Goal: Task Accomplishment & Management: Complete application form

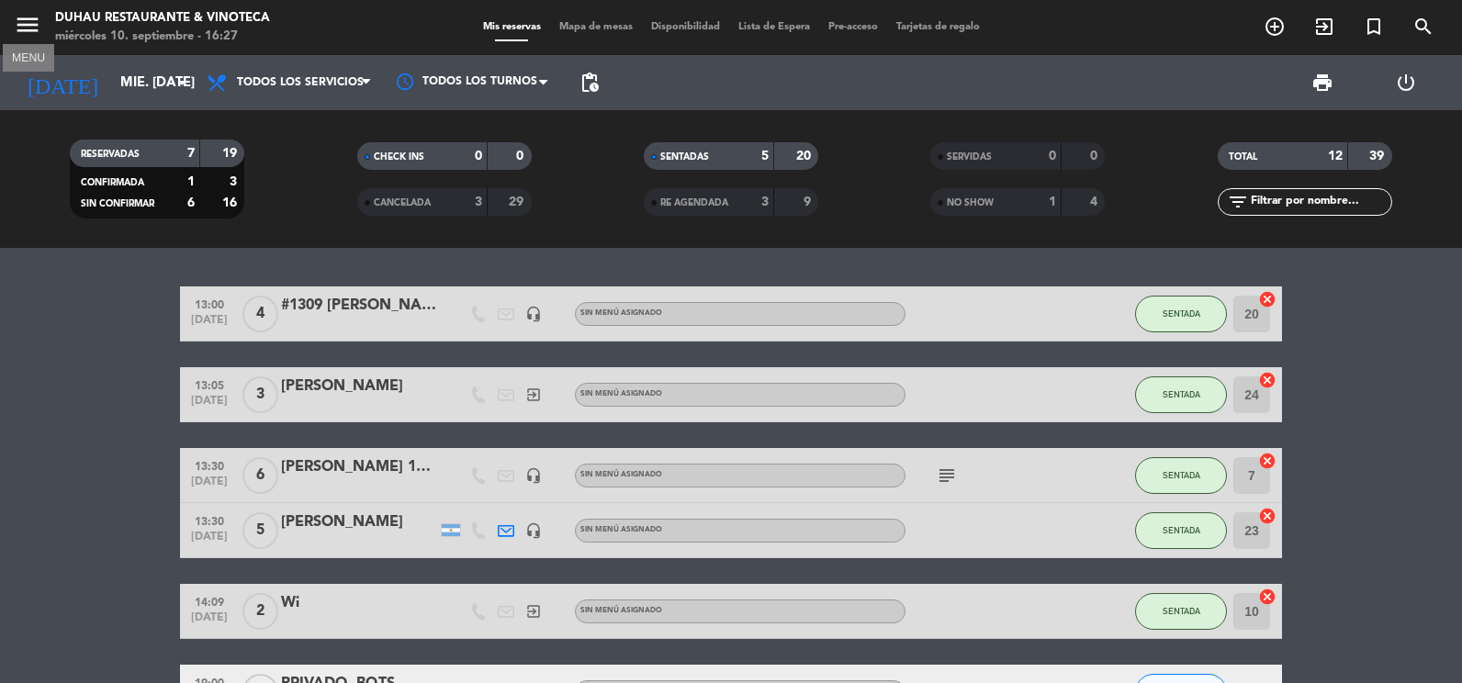
click at [40, 22] on icon "menu" at bounding box center [28, 25] width 28 height 28
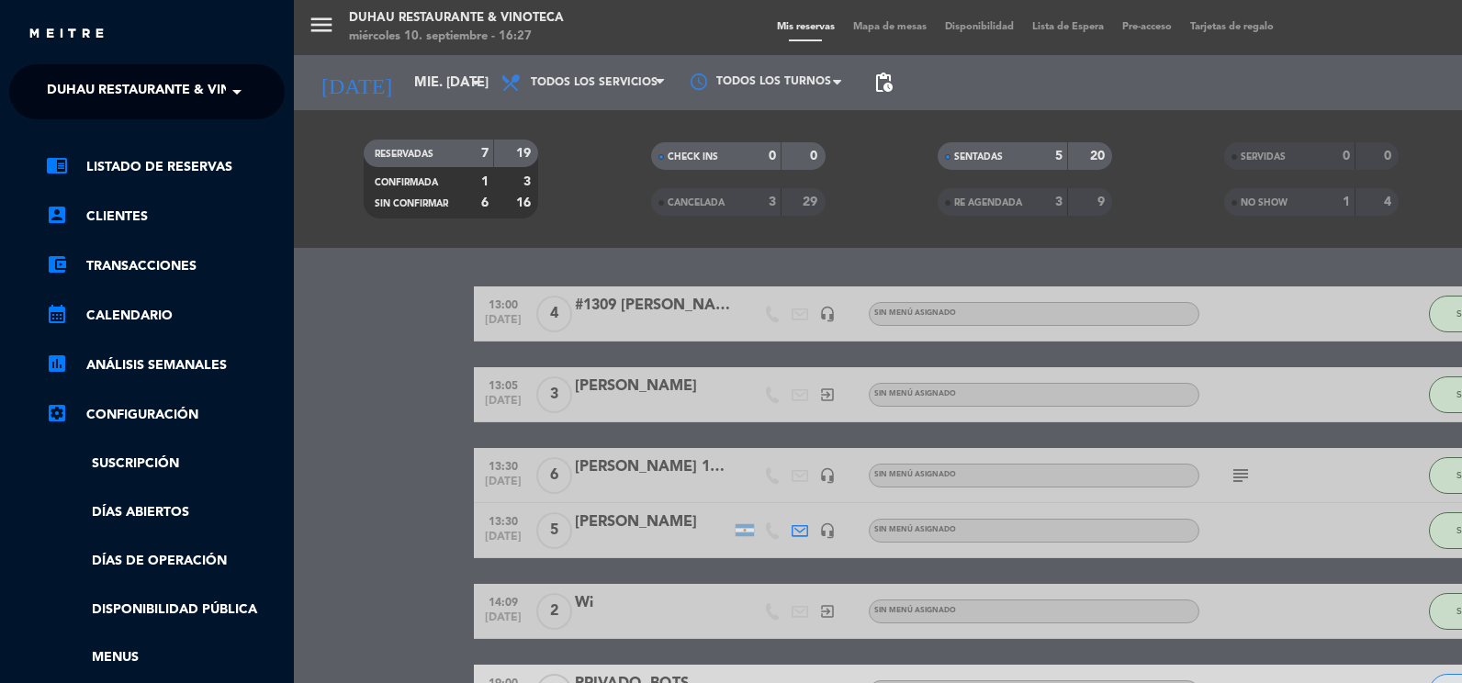
click at [73, 78] on span "Duhau Restaurante & Vinoteca" at bounding box center [161, 92] width 229 height 39
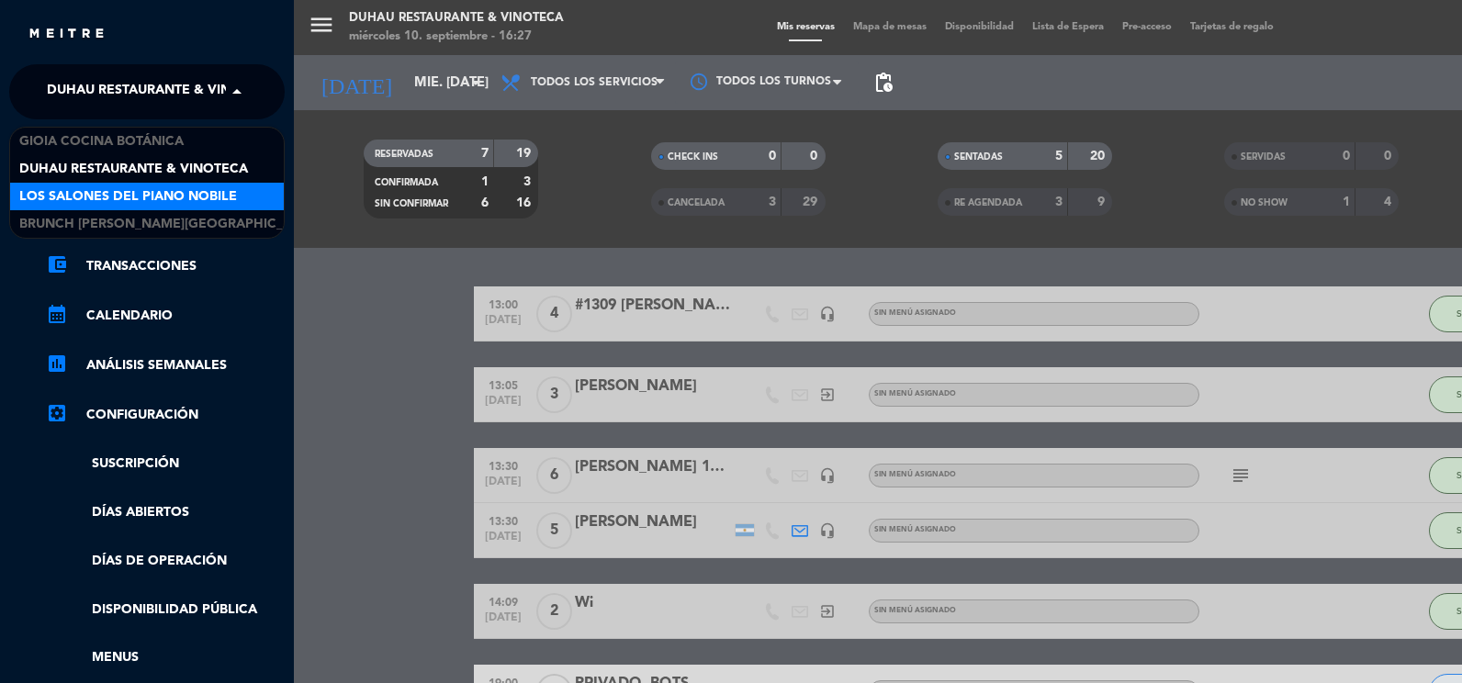
click at [85, 206] on span "Los Salones del Piano Nobile" at bounding box center [128, 196] width 218 height 21
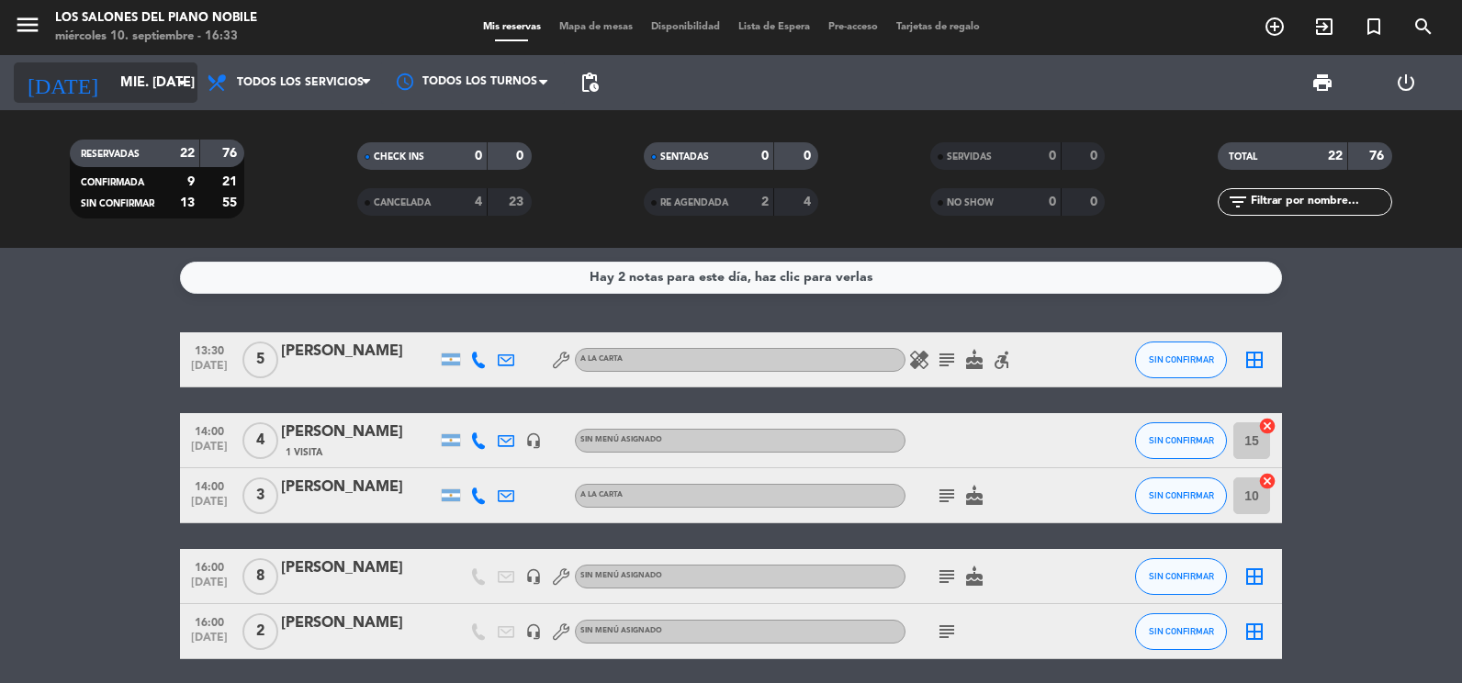
click at [111, 84] on input "mié. [DATE]" at bounding box center [199, 83] width 176 height 34
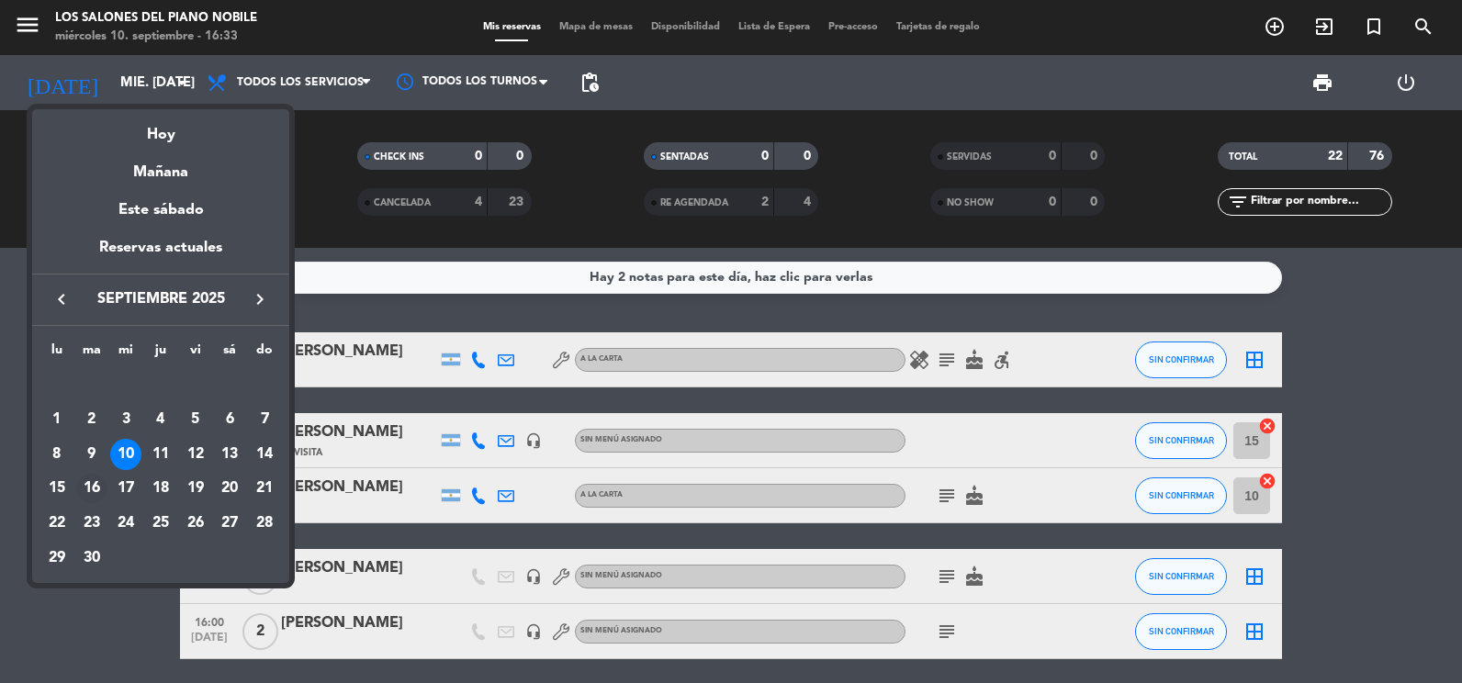
click at [94, 485] on div "16" at bounding box center [91, 488] width 31 height 31
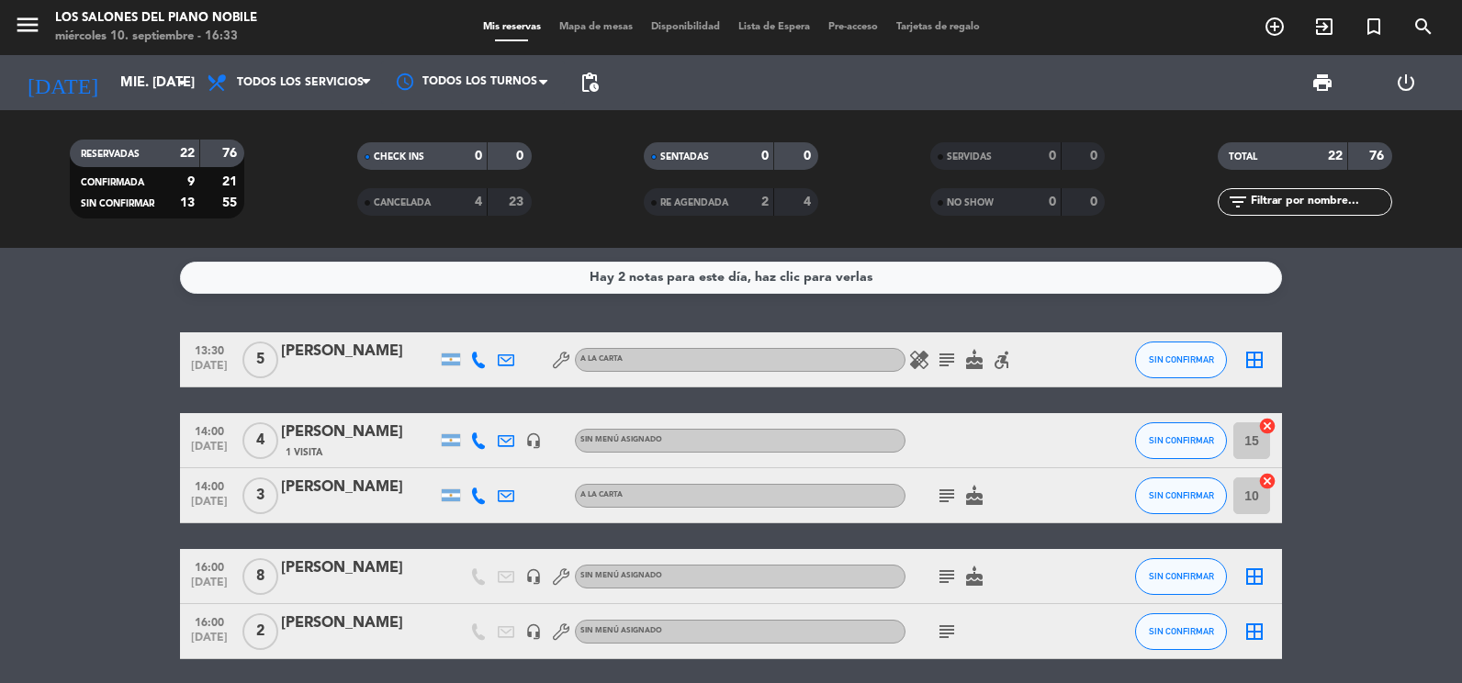
type input "[DATE] sep."
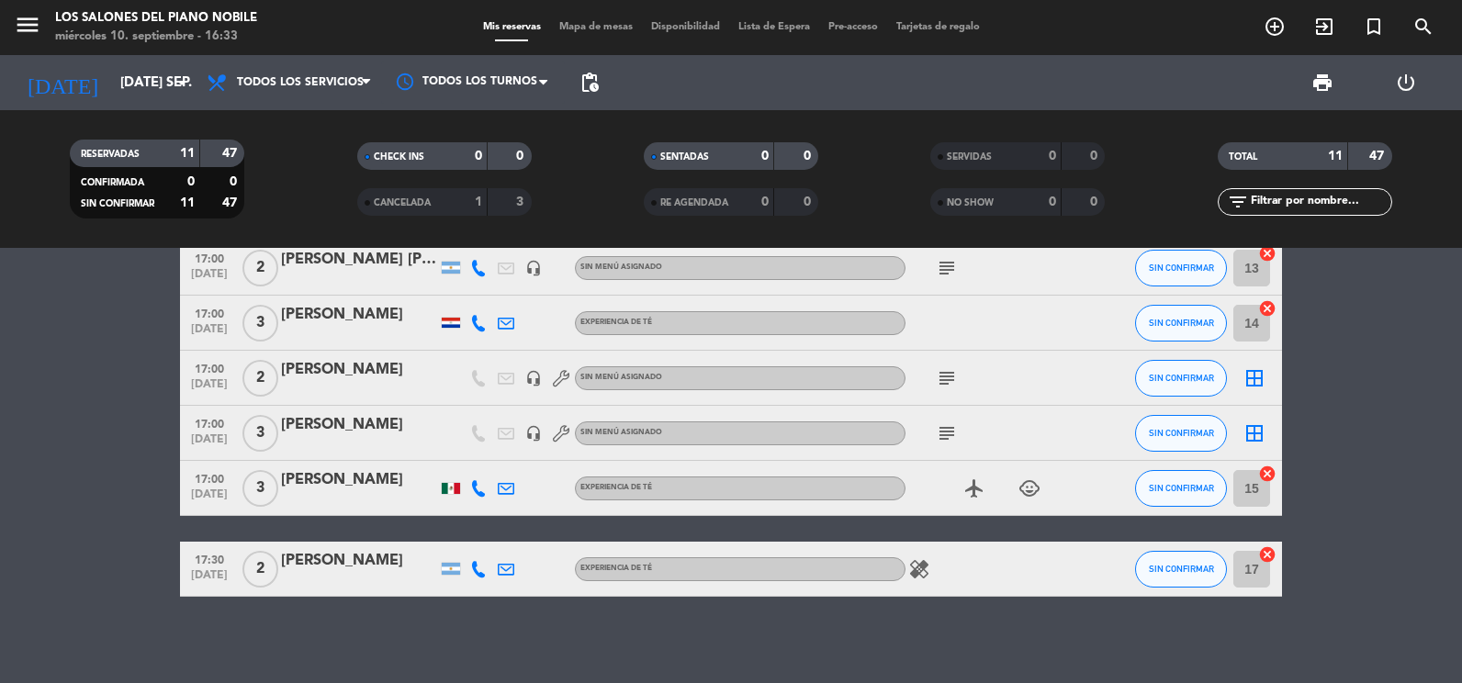
scroll to position [404, 0]
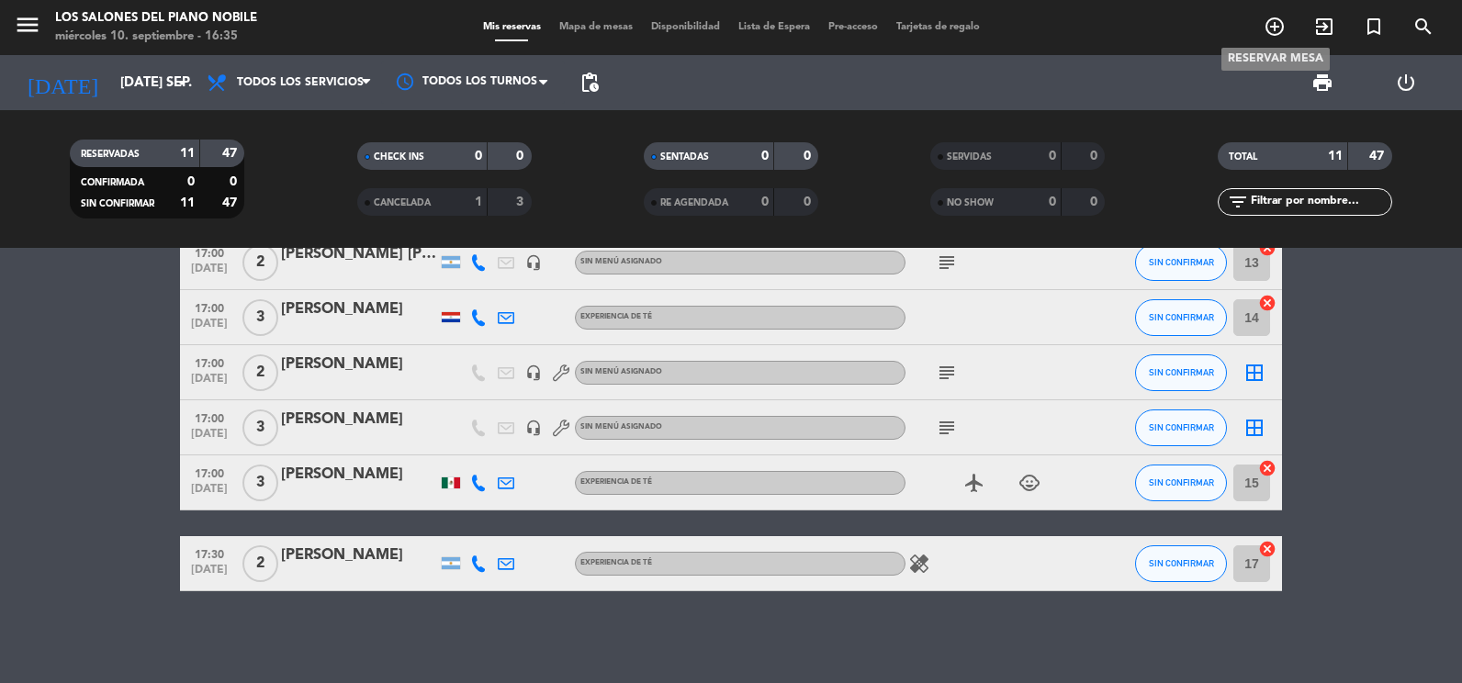
click at [1267, 19] on icon "add_circle_outline" at bounding box center [1275, 27] width 22 height 22
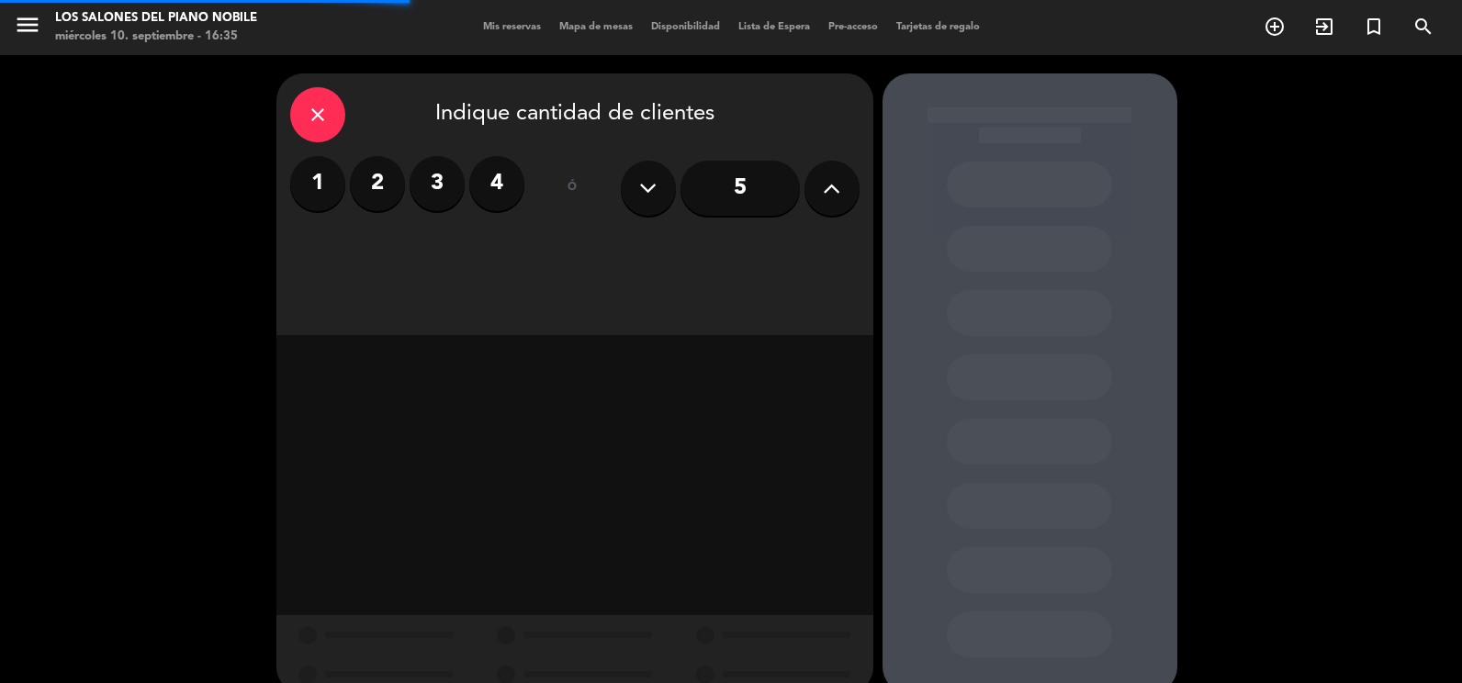
click at [374, 158] on label "2" at bounding box center [377, 183] width 55 height 55
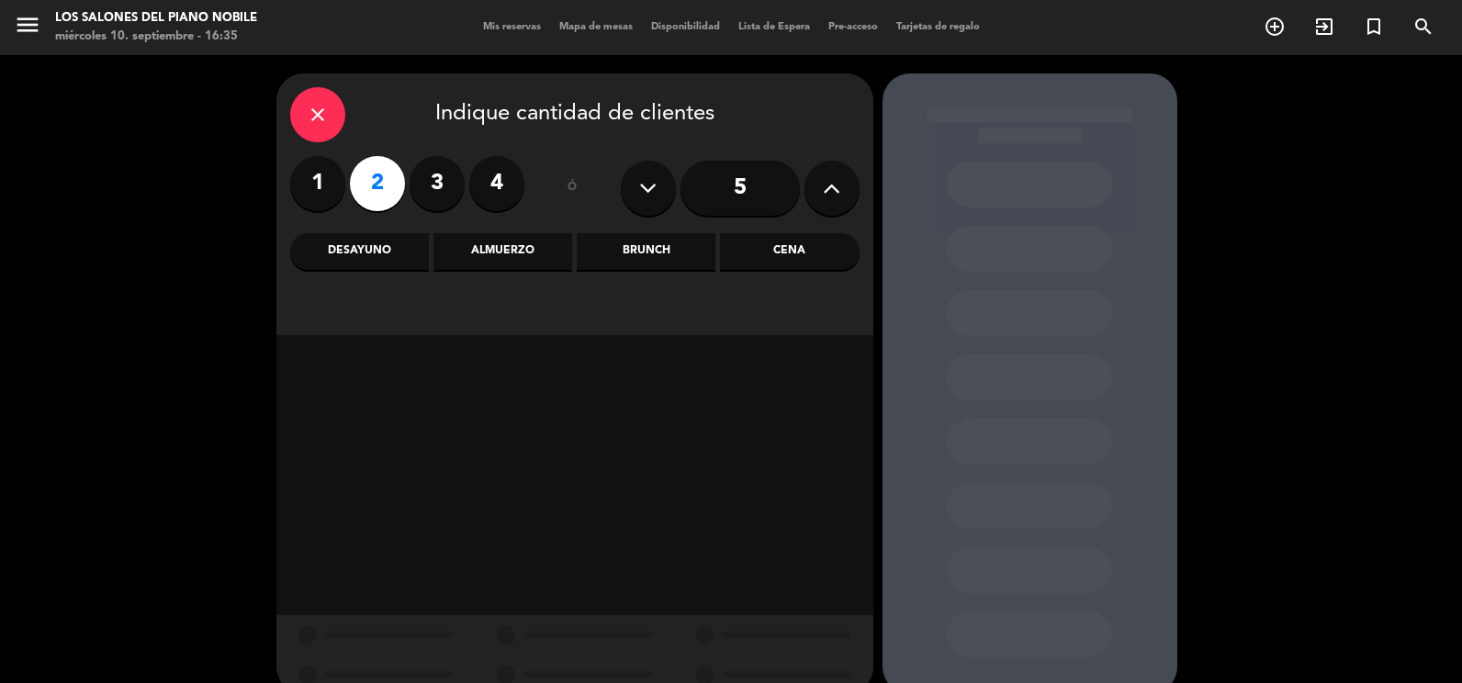
click at [657, 255] on div "Brunch" at bounding box center [646, 251] width 139 height 37
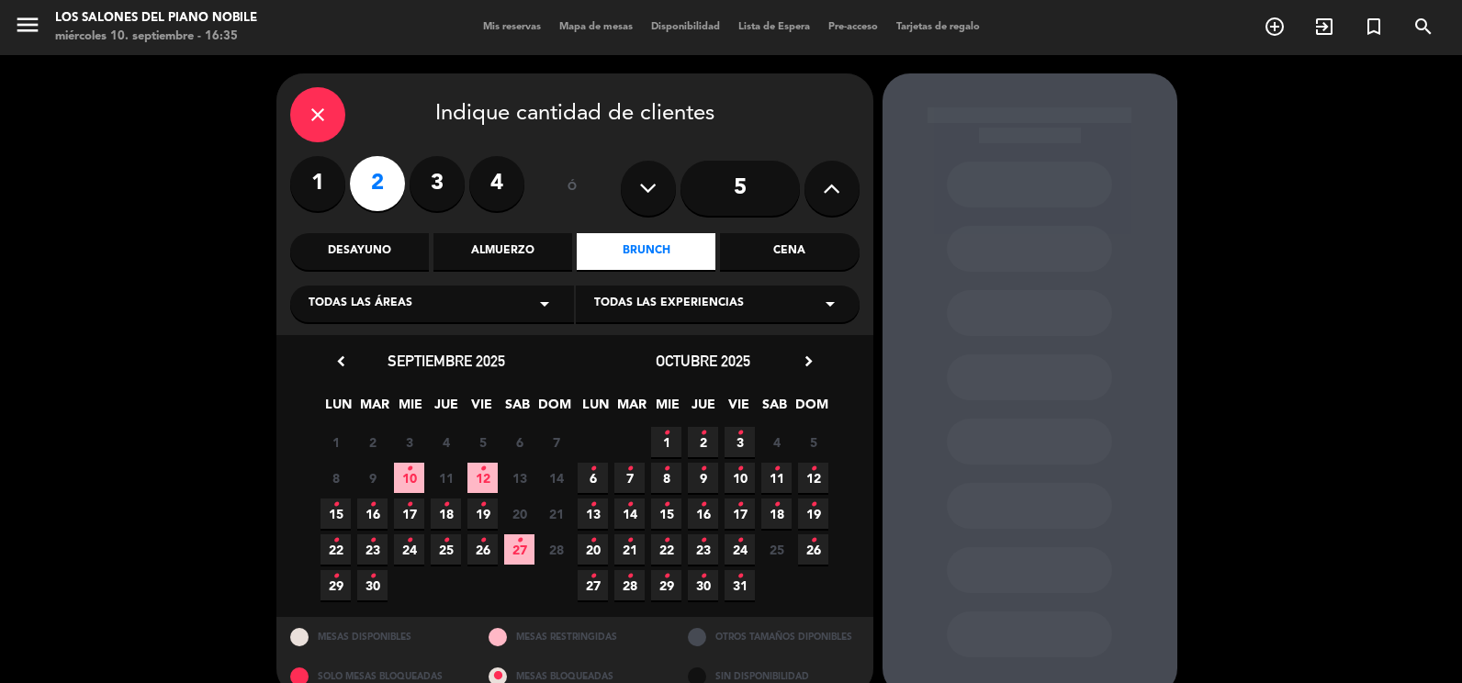
click at [368, 518] on span "16 •" at bounding box center [372, 514] width 30 height 30
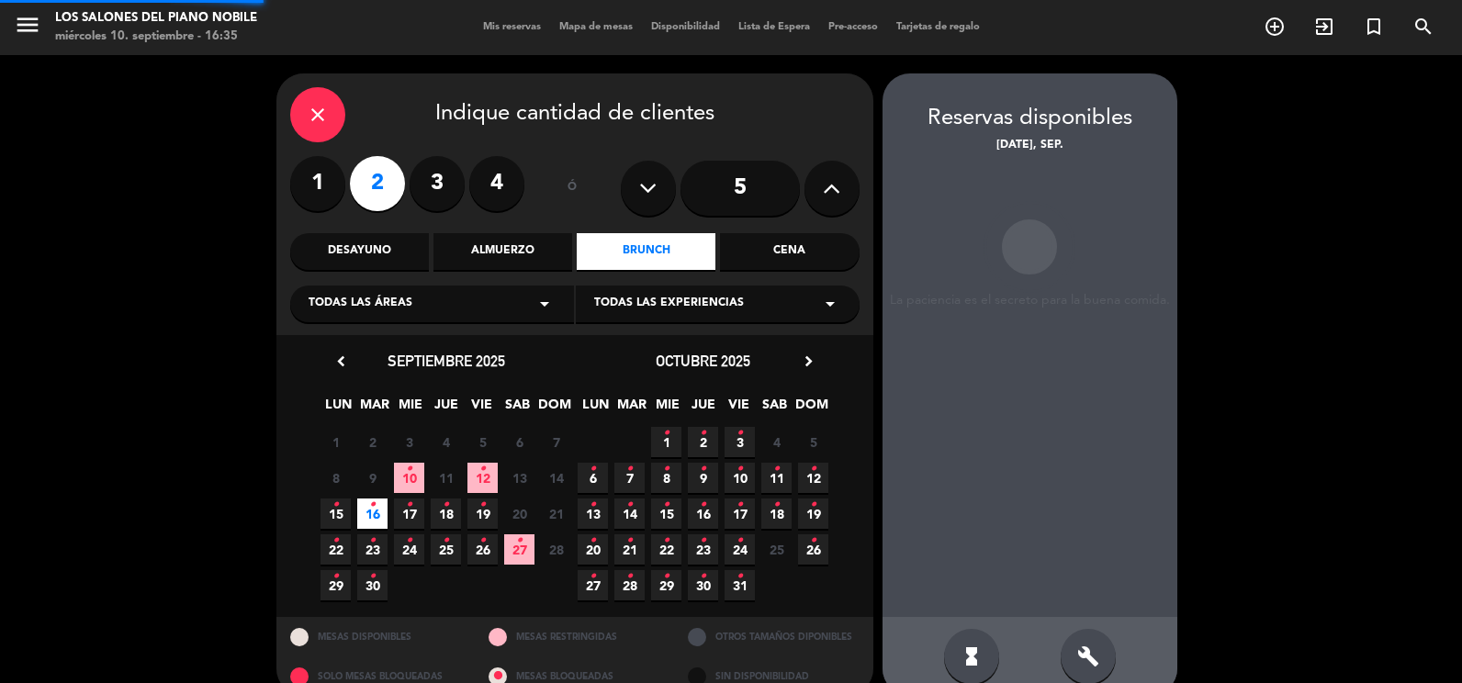
scroll to position [30, 0]
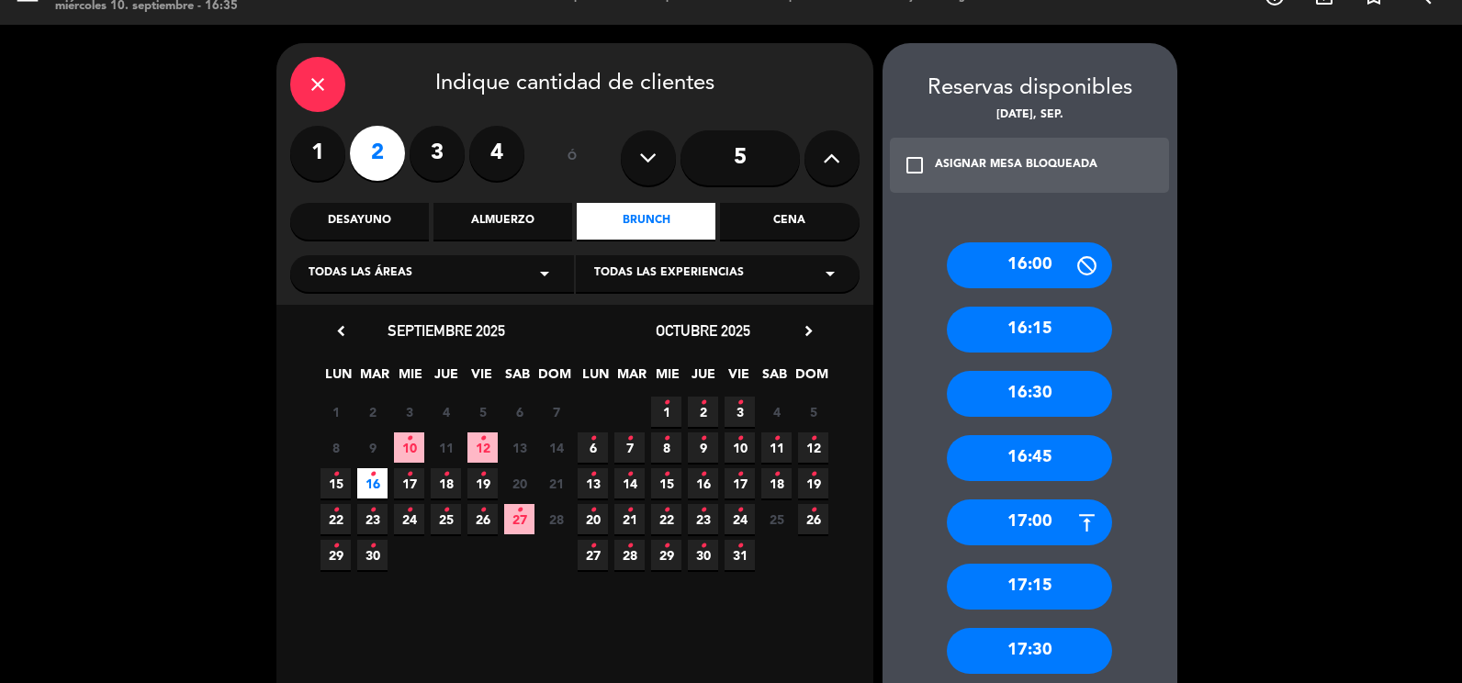
click at [1011, 245] on div "16:00" at bounding box center [1029, 265] width 165 height 46
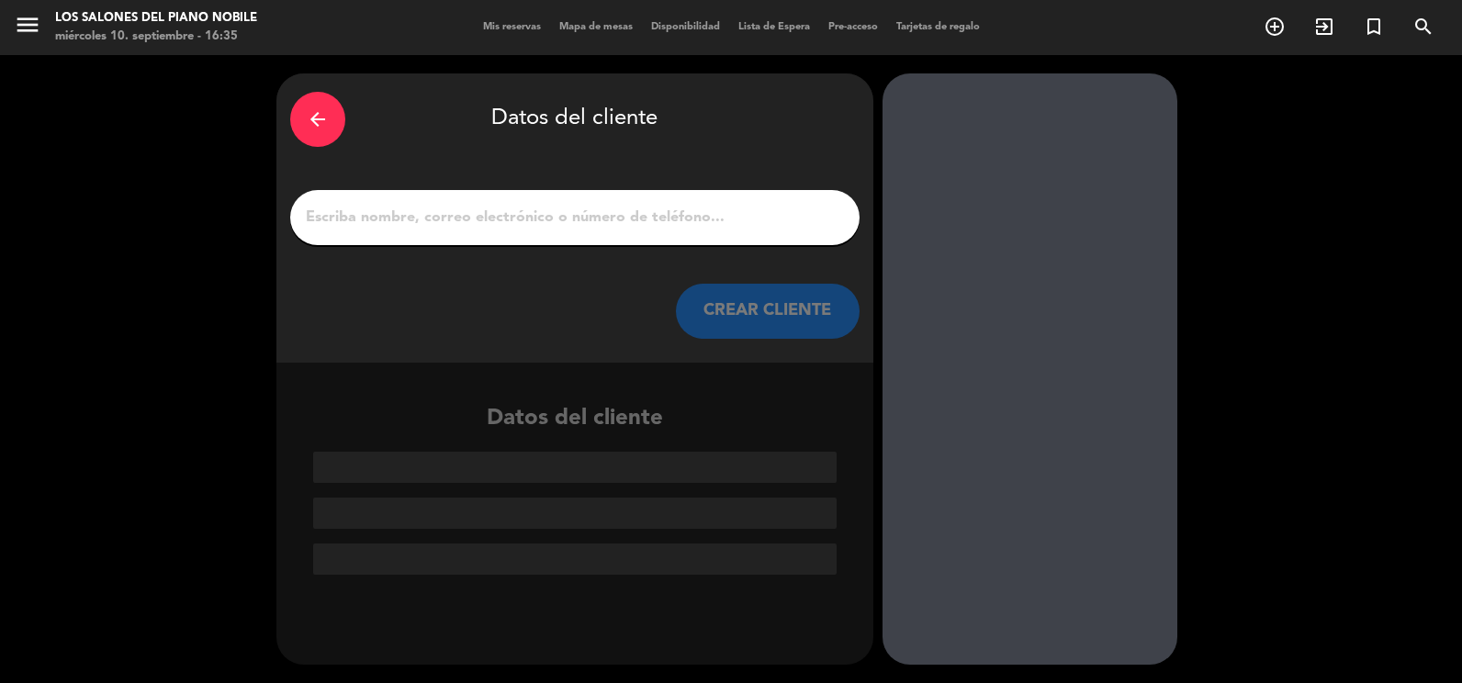
click at [564, 219] on input "1" at bounding box center [575, 218] width 542 height 26
paste input "[PERSON_NAME]"
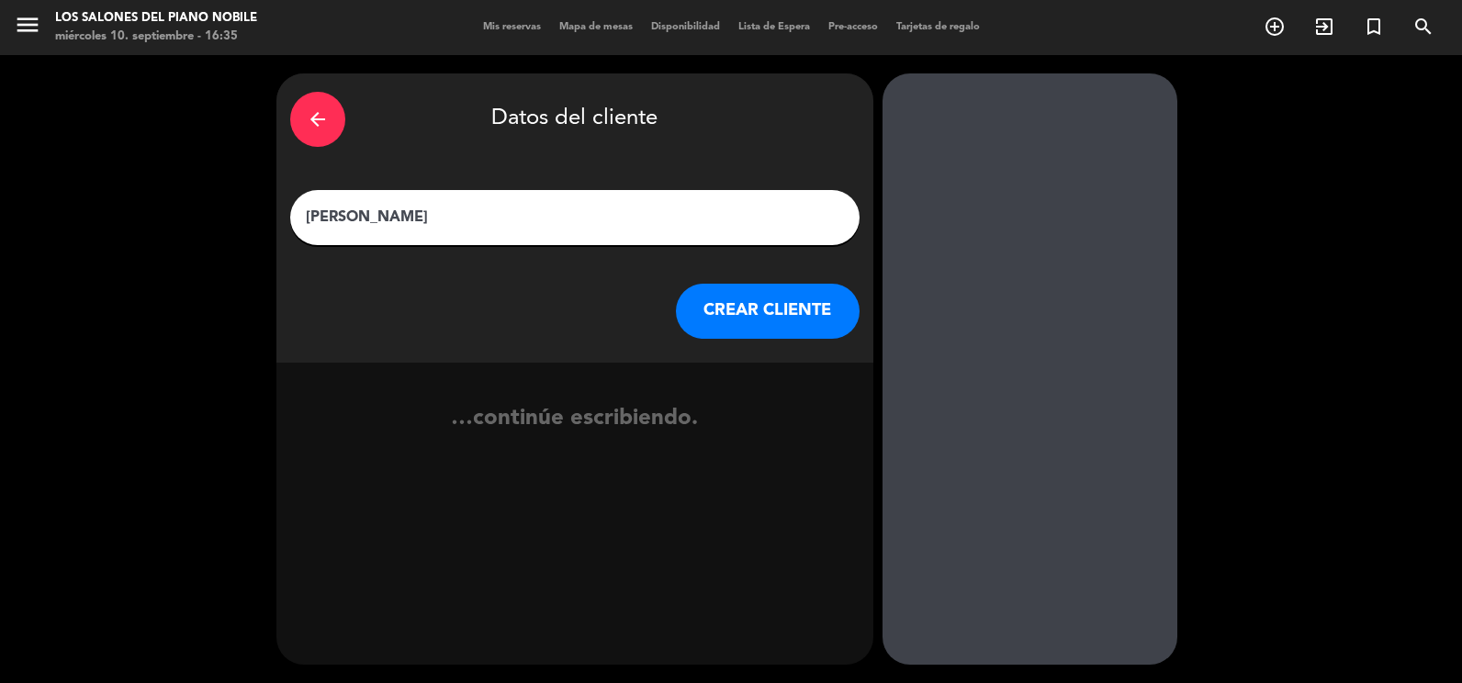
type input "[PERSON_NAME]"
click at [737, 300] on button "CREAR CLIENTE" at bounding box center [768, 311] width 184 height 55
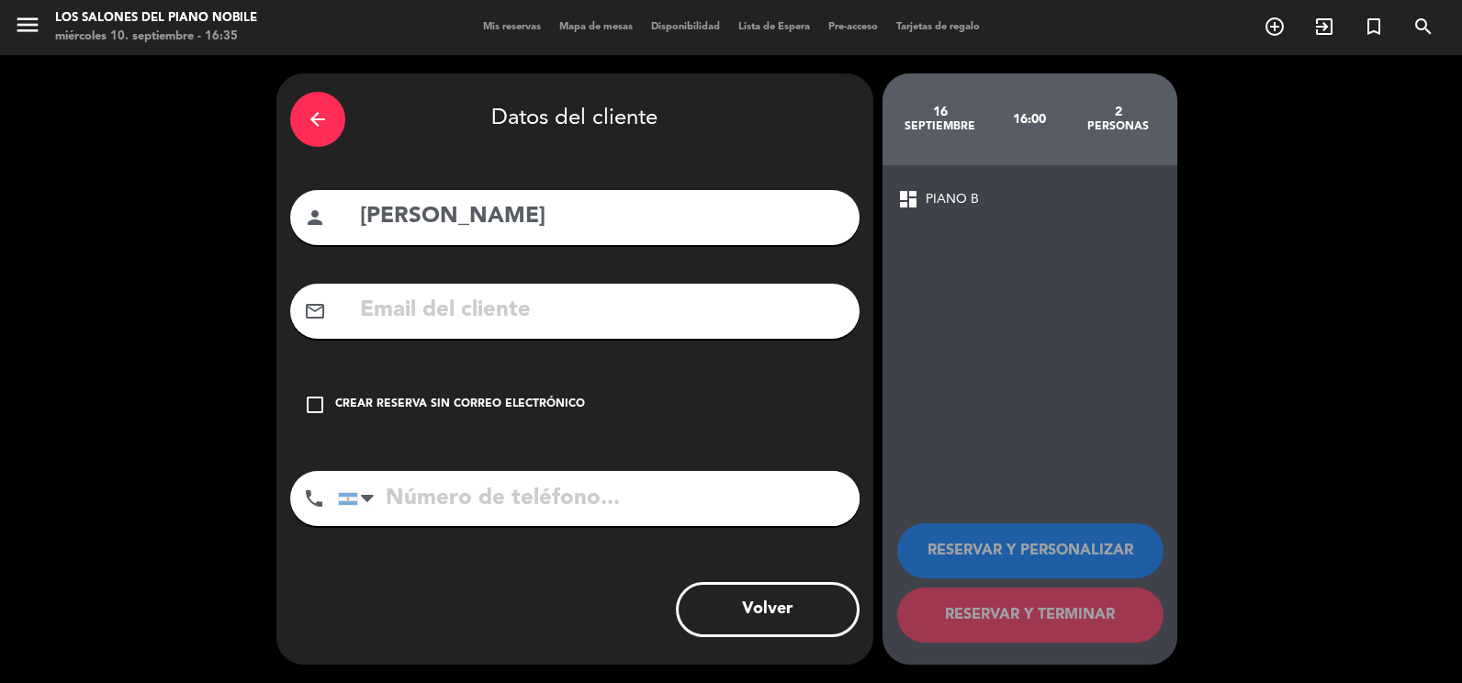
click at [449, 327] on input "text" at bounding box center [602, 311] width 488 height 38
paste input "[EMAIL_ADDRESS][DOMAIN_NAME]"
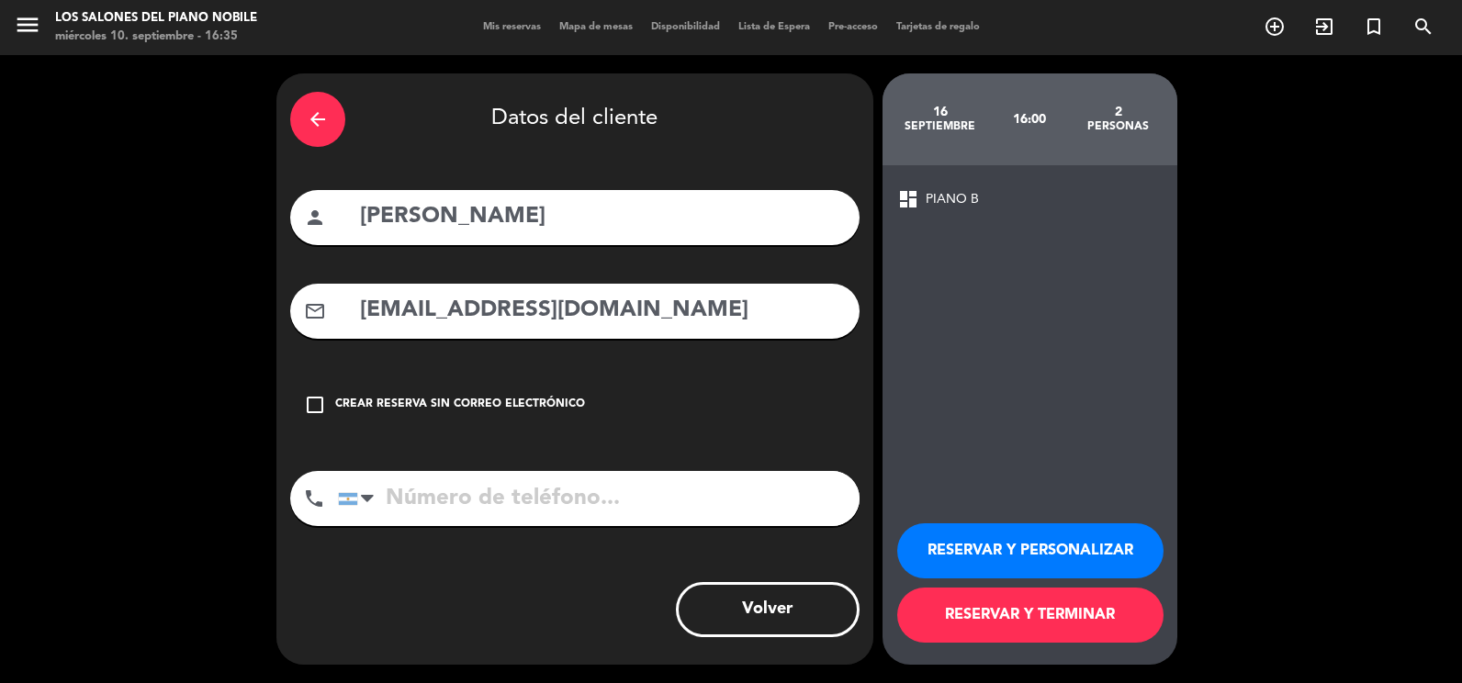
click at [360, 312] on input "[EMAIL_ADDRESS][DOMAIN_NAME]" at bounding box center [602, 311] width 488 height 38
type input "[EMAIL_ADDRESS][DOMAIN_NAME]"
click at [492, 393] on div "check_box_outline_blank Crear reserva sin correo electrónico" at bounding box center [574, 404] width 569 height 55
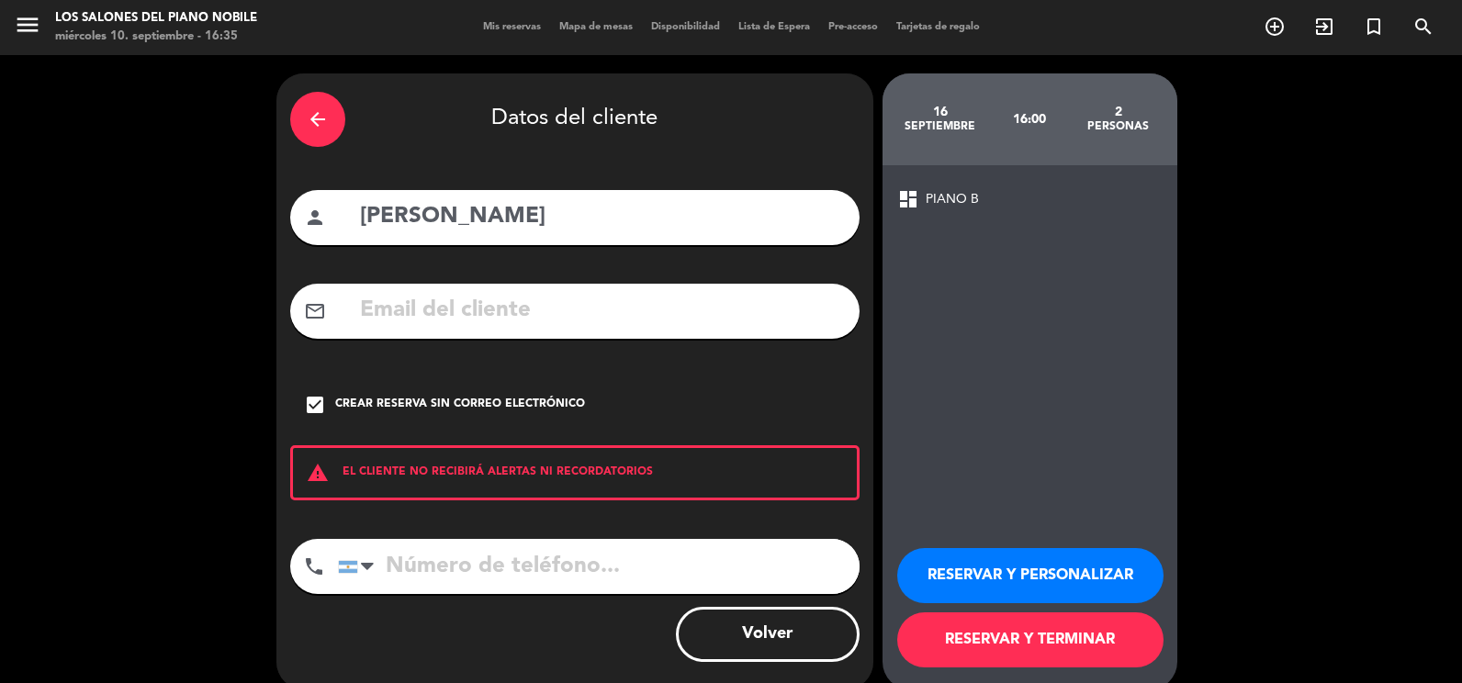
click at [600, 335] on div "mail_outline" at bounding box center [574, 311] width 569 height 55
click at [509, 397] on div "Crear reserva sin correo electrónico" at bounding box center [460, 405] width 250 height 18
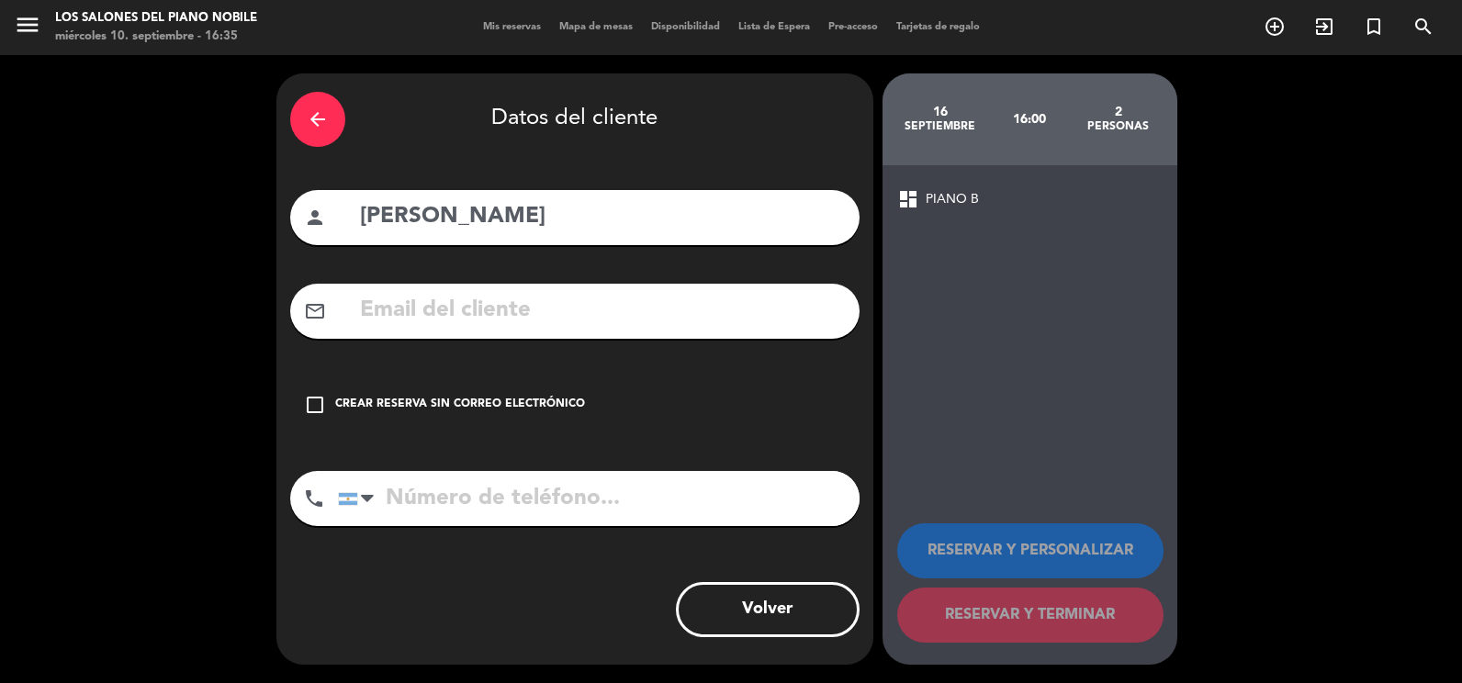
click at [493, 301] on input "text" at bounding box center [602, 311] width 488 height 38
paste input "[EMAIL_ADDRESS][DOMAIN_NAME]"
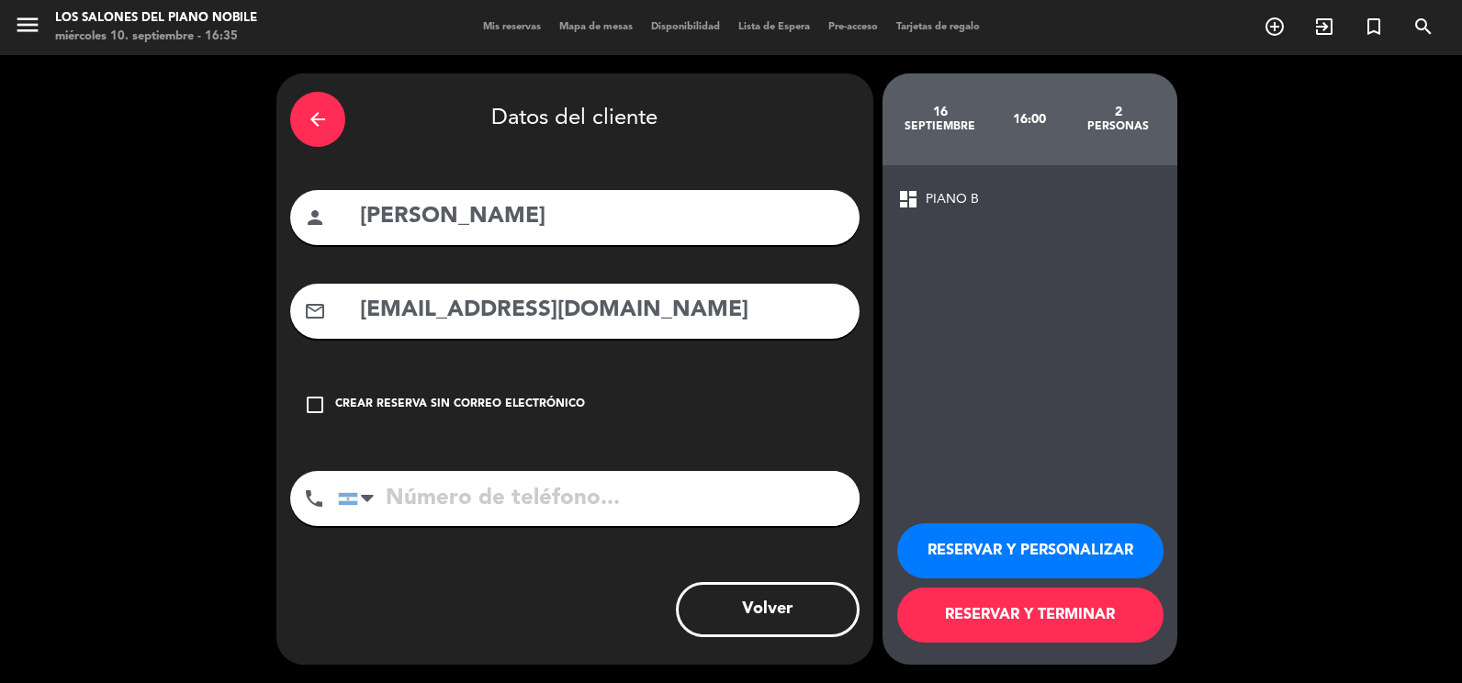
click at [361, 313] on input "[EMAIL_ADDRESS][DOMAIN_NAME]" at bounding box center [602, 311] width 488 height 38
type input "[EMAIL_ADDRESS][DOMAIN_NAME]"
click at [1108, 546] on button "RESERVAR Y PERSONALIZAR" at bounding box center [1030, 550] width 266 height 55
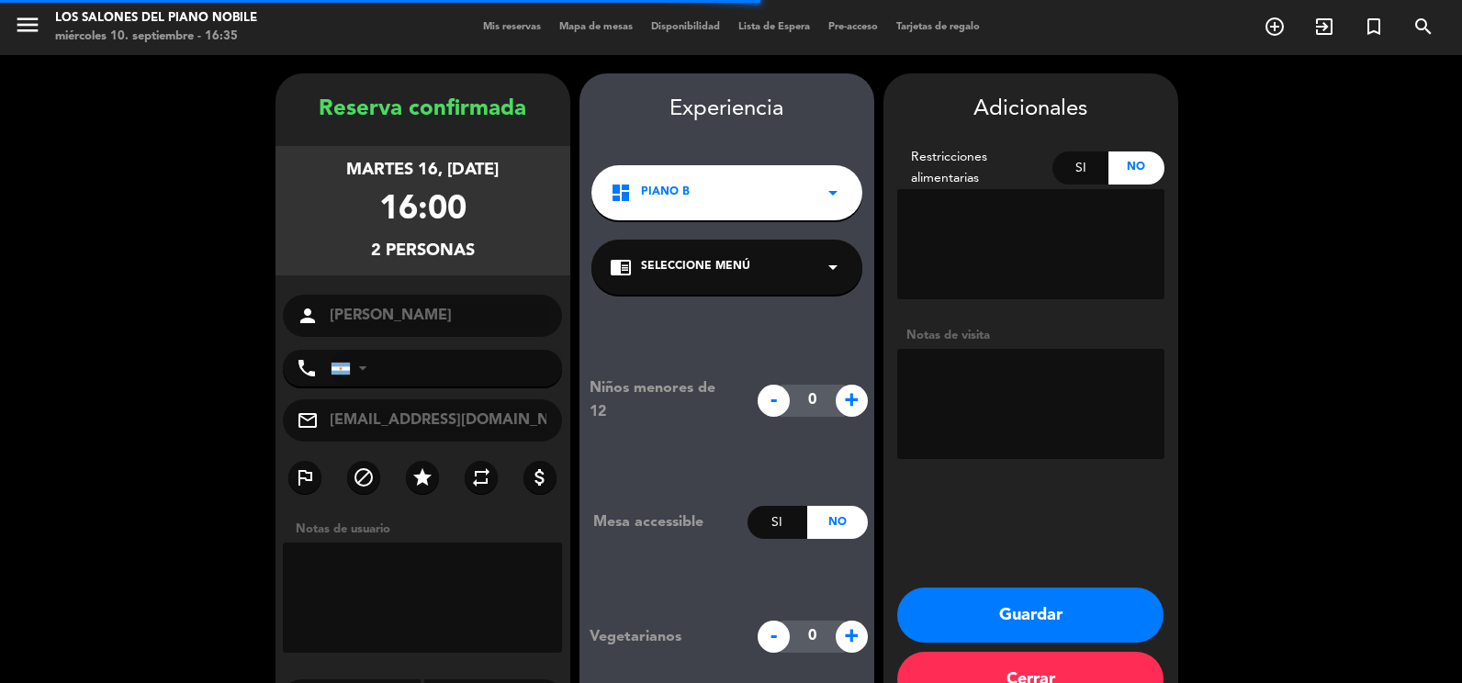
scroll to position [51, 0]
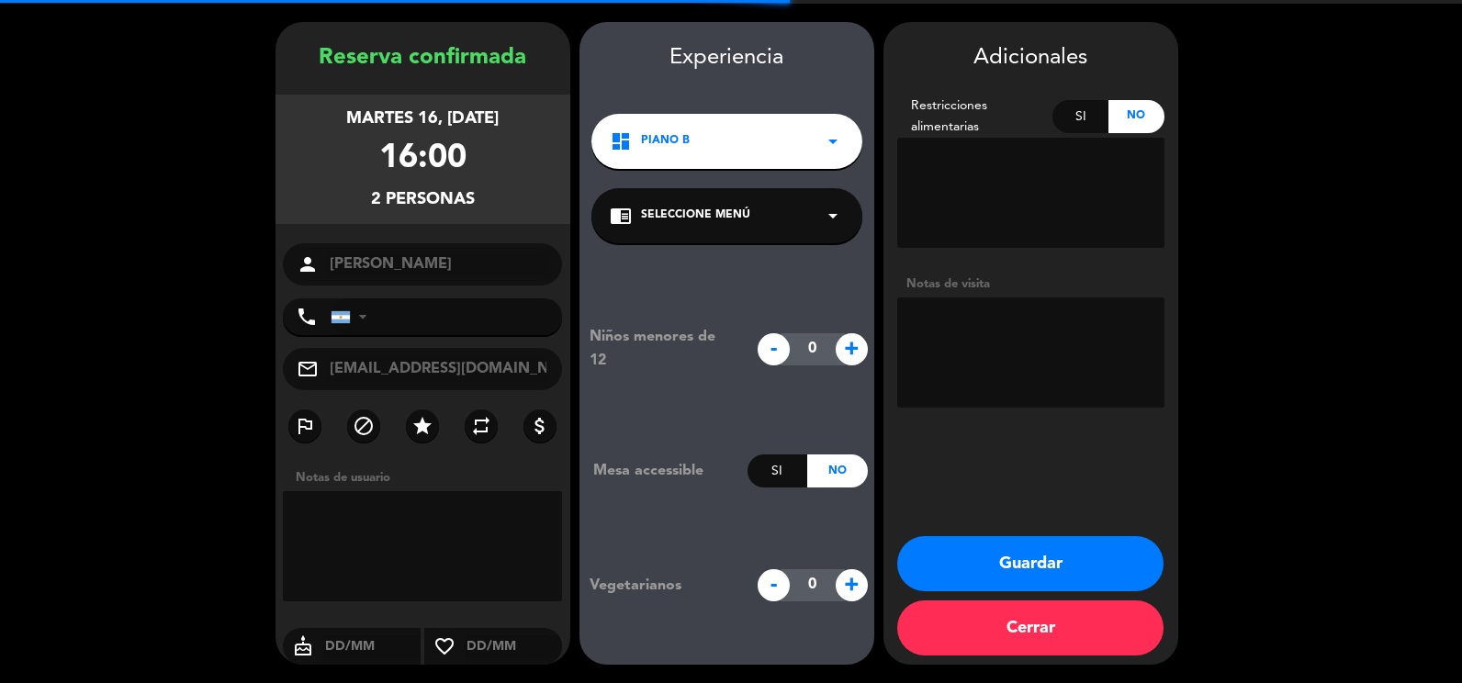
click at [984, 343] on textarea at bounding box center [1030, 353] width 267 height 110
paste textarea "5ESFCEJD"
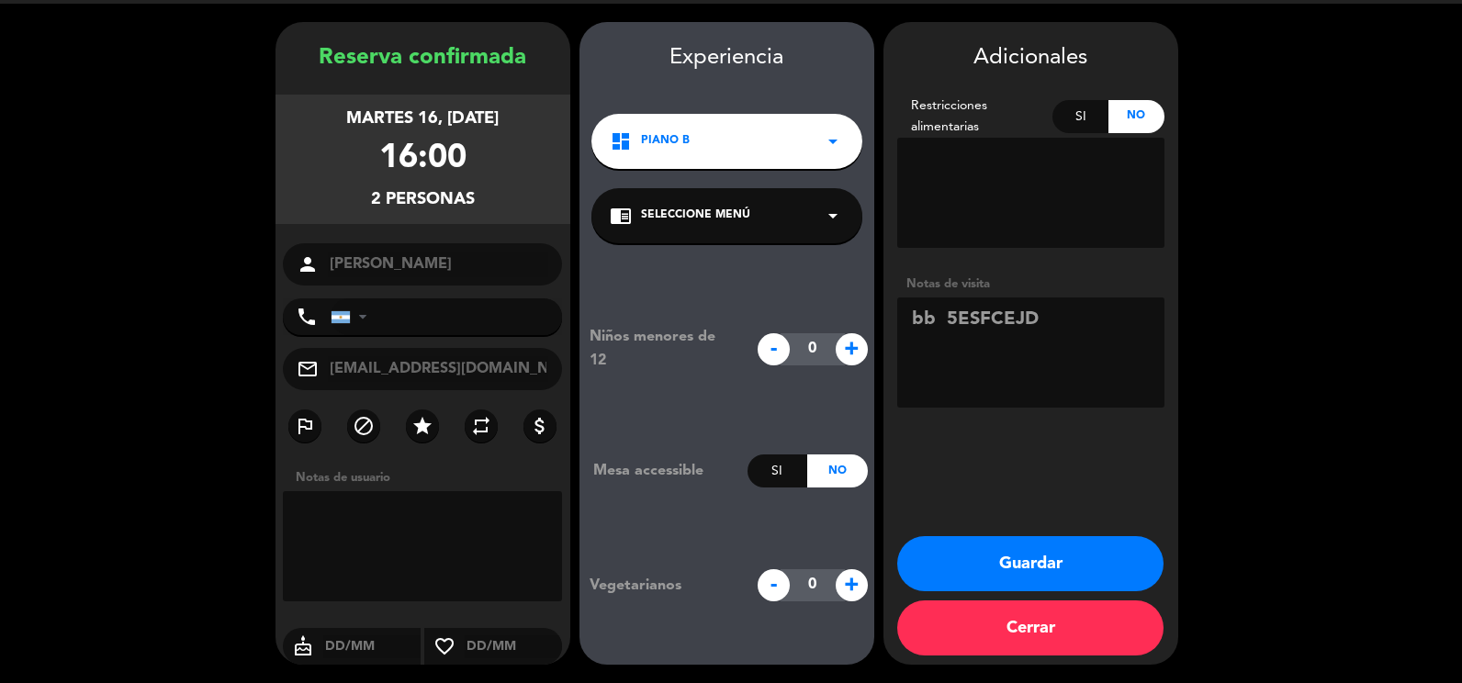
type textarea "bb 5ESFCEJD"
click at [1075, 563] on button "Guardar" at bounding box center [1030, 563] width 266 height 55
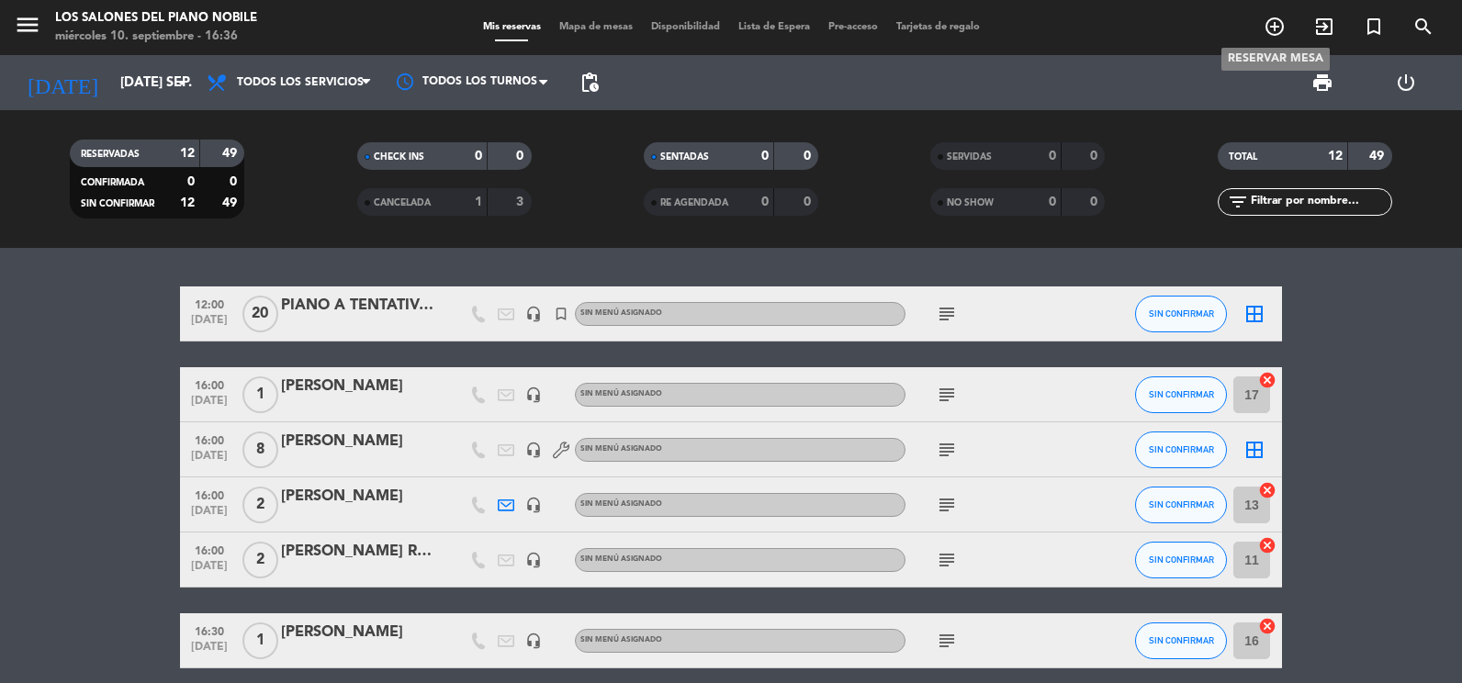
click at [1280, 22] on icon "add_circle_outline" at bounding box center [1275, 27] width 22 height 22
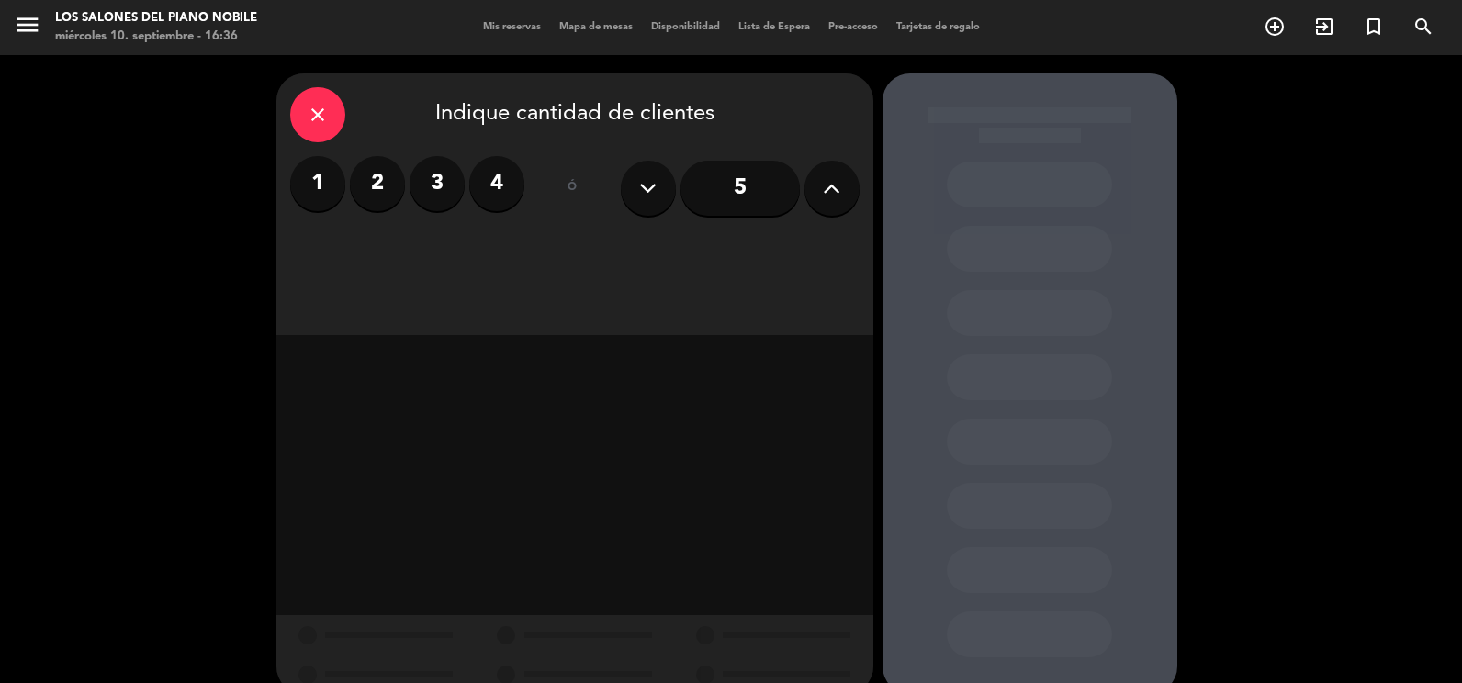
click at [388, 188] on label "2" at bounding box center [377, 183] width 55 height 55
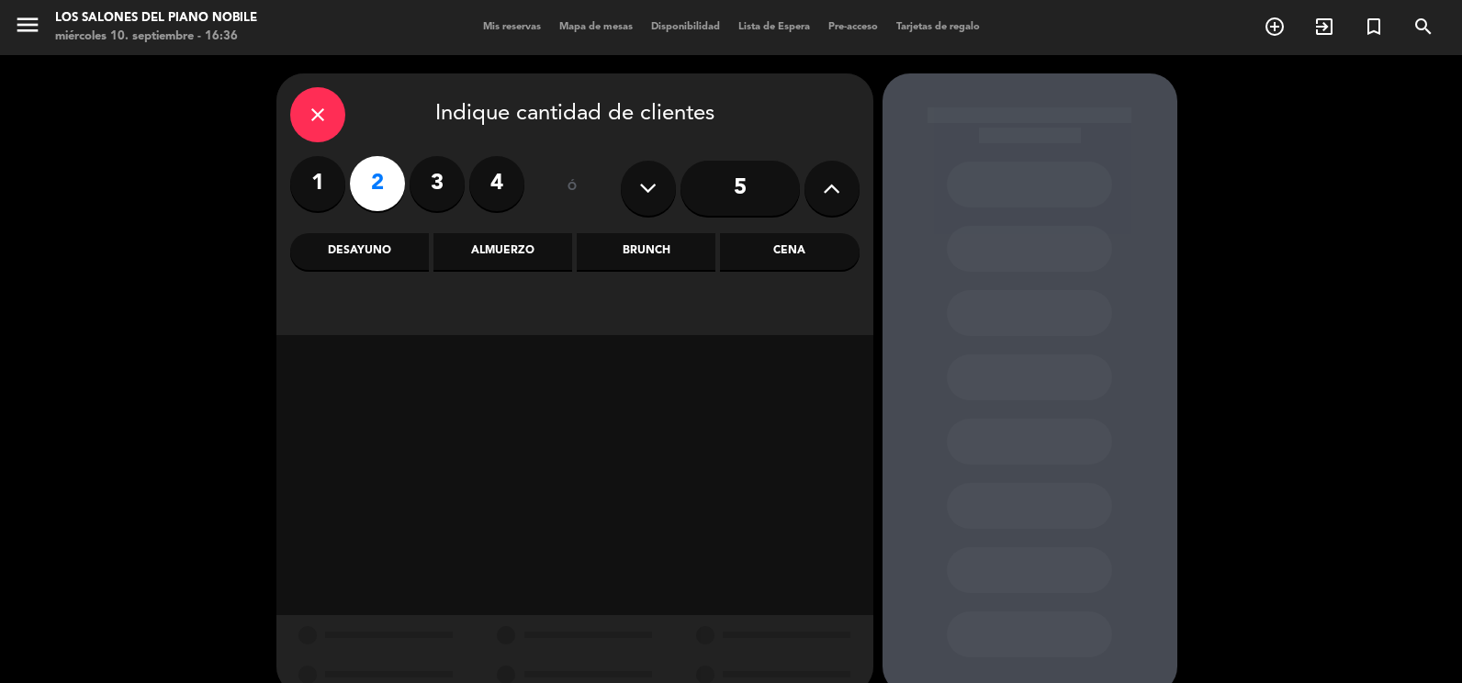
click at [694, 255] on div "Brunch" at bounding box center [646, 251] width 139 height 37
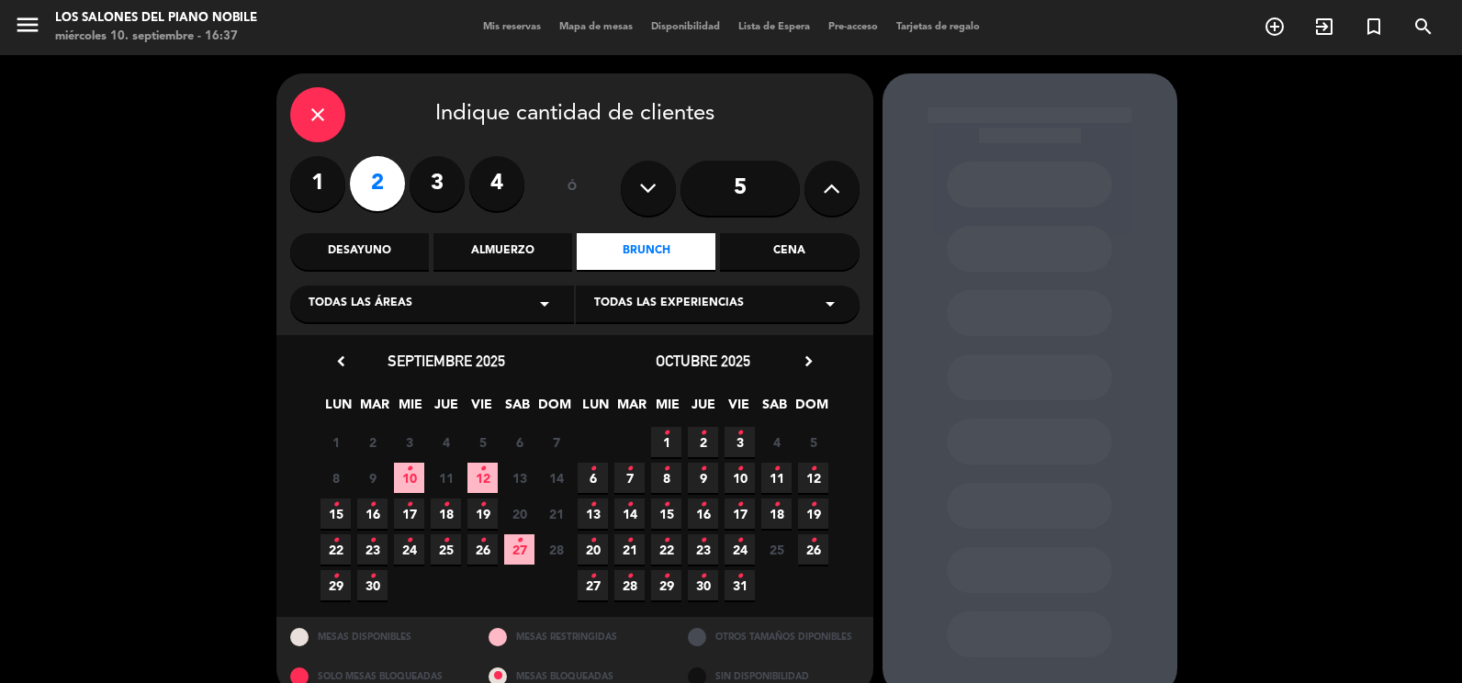
click at [374, 545] on icon "•" at bounding box center [372, 540] width 6 height 29
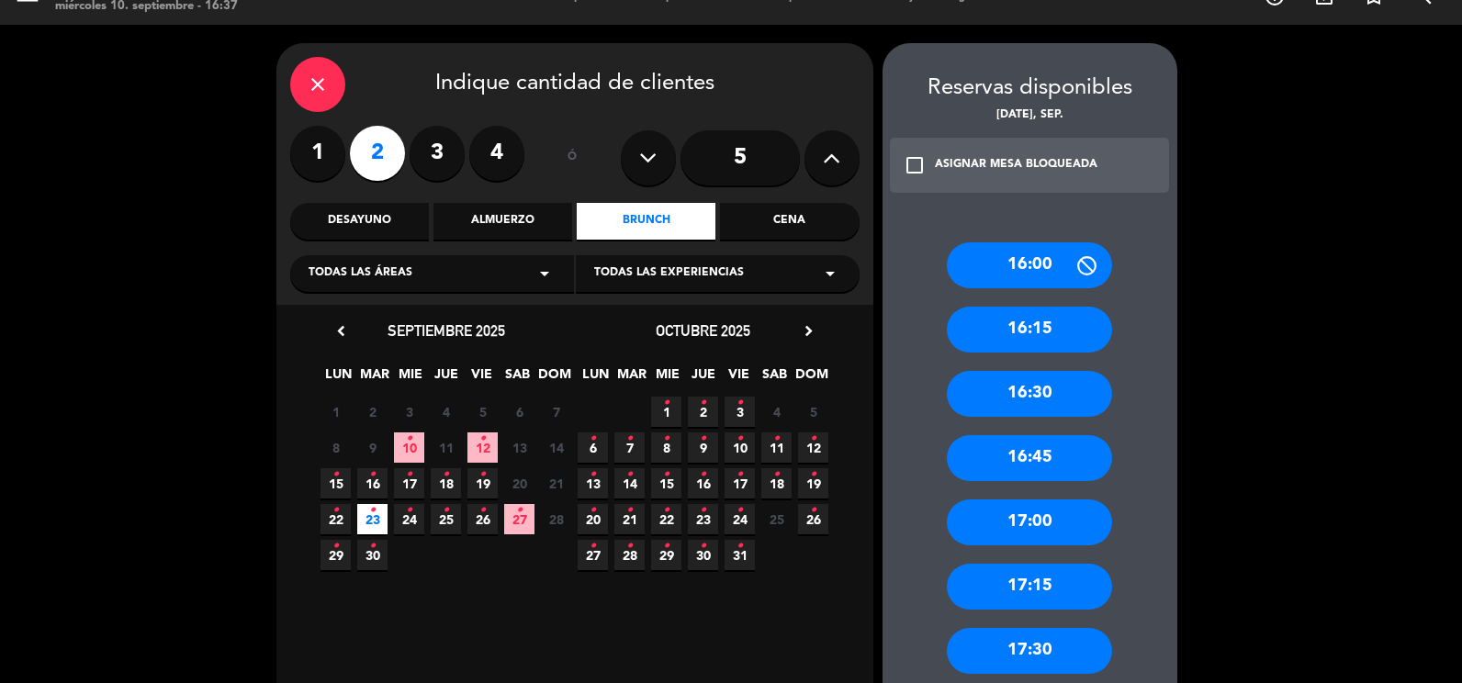
click at [1019, 260] on div "16:00" at bounding box center [1029, 265] width 165 height 46
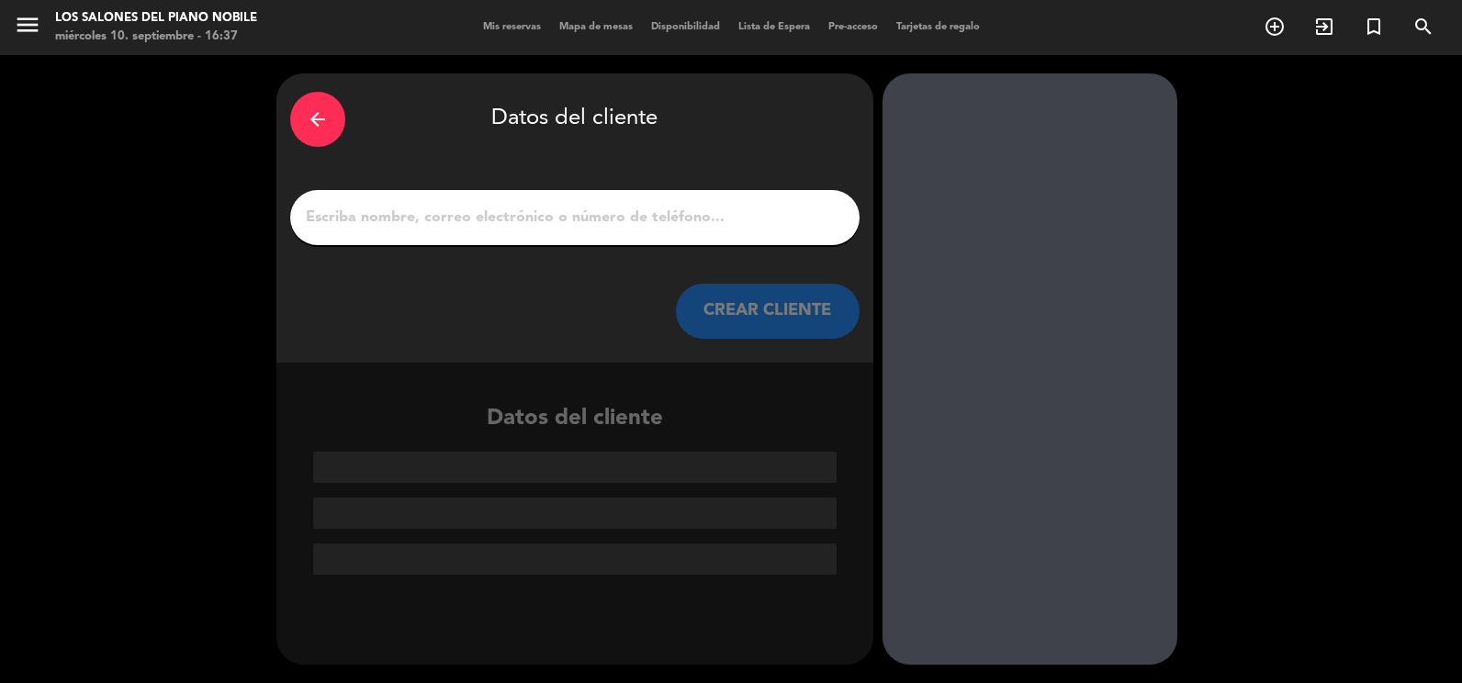
click at [647, 219] on input "1" at bounding box center [575, 218] width 542 height 26
paste input "[PERSON_NAME]"
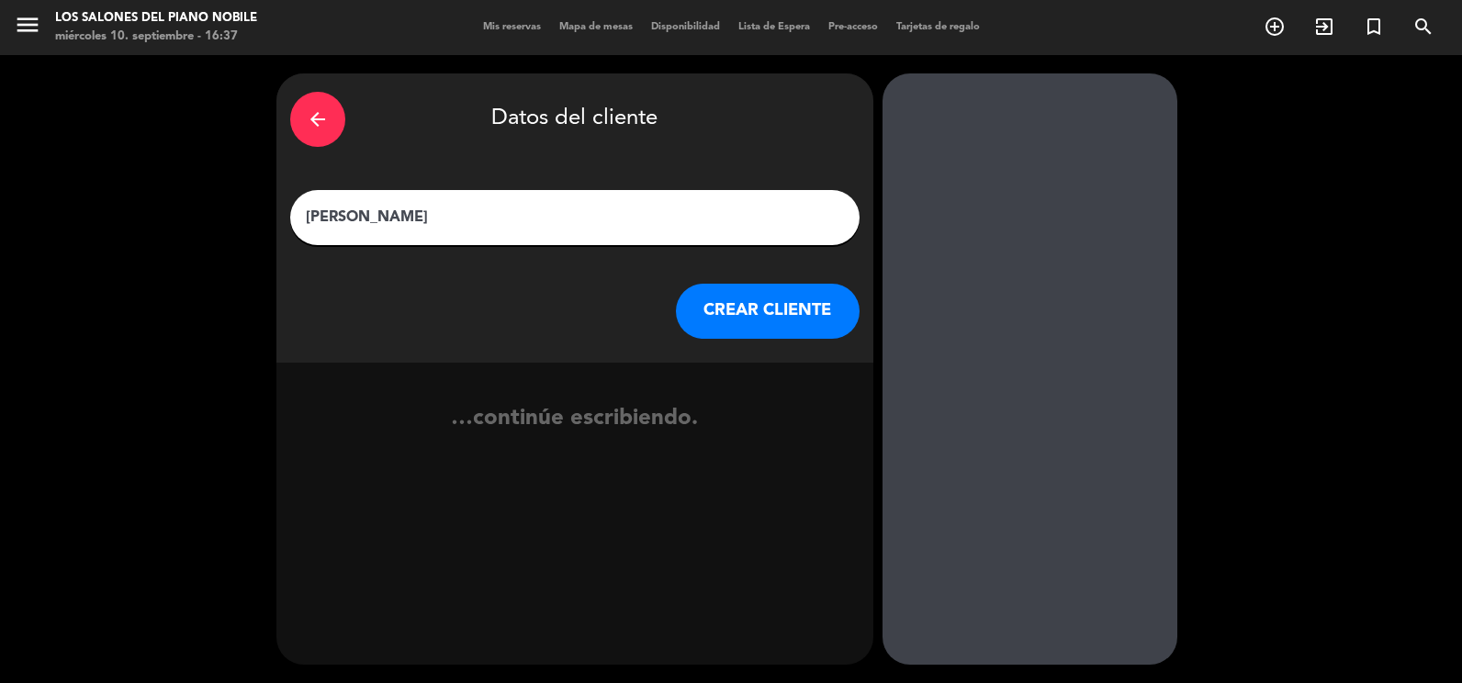
type input "[PERSON_NAME]"
click at [746, 309] on button "CREAR CLIENTE" at bounding box center [768, 311] width 184 height 55
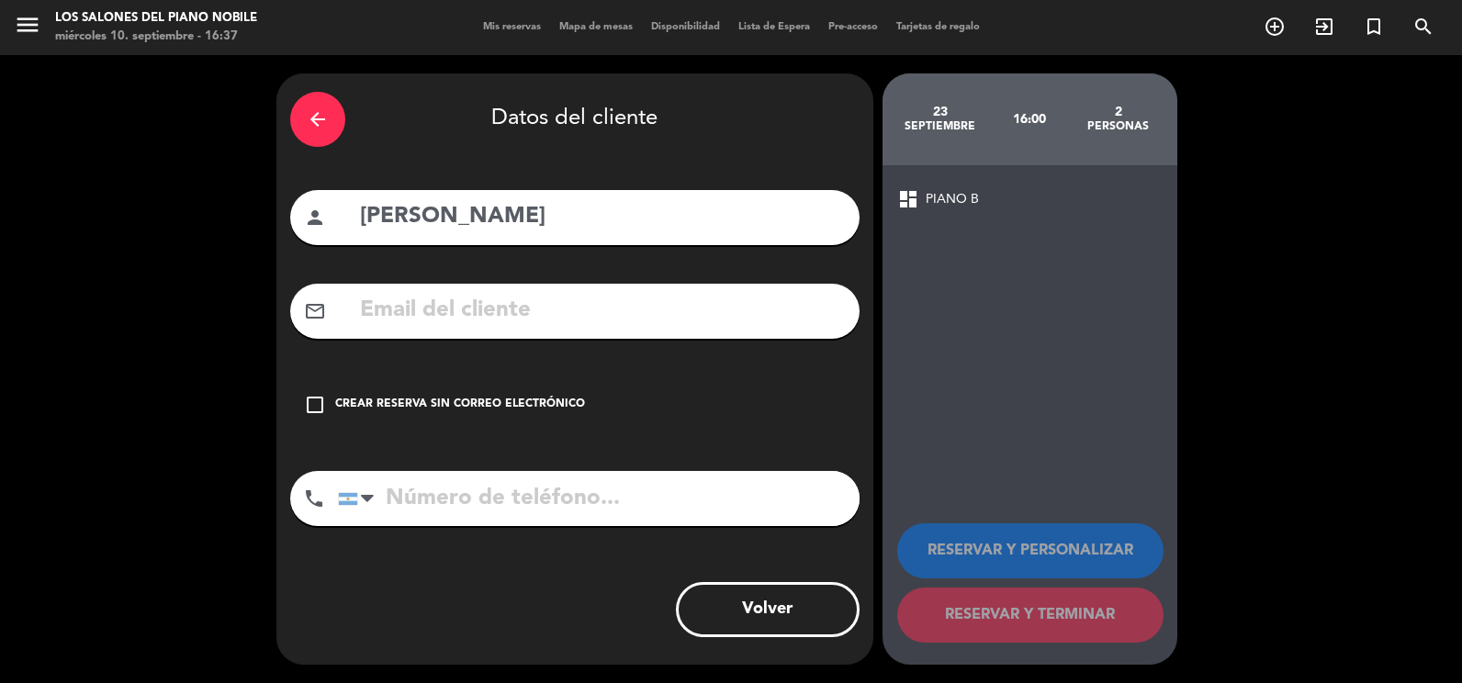
click at [500, 304] on input "text" at bounding box center [602, 311] width 488 height 38
paste input "[EMAIL_ADDRESS][DOMAIN_NAME]"
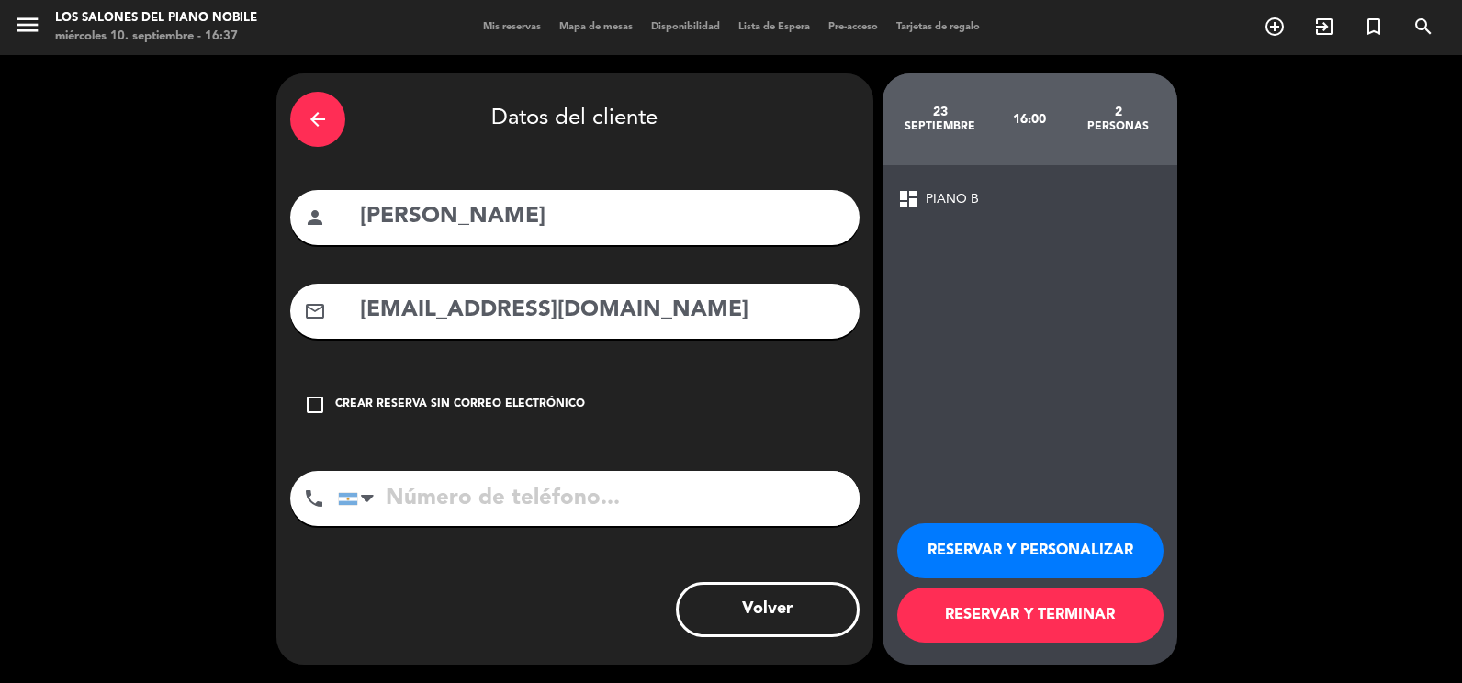
type input "[EMAIL_ADDRESS][DOMAIN_NAME]"
click at [1014, 544] on button "RESERVAR Y PERSONALIZAR" at bounding box center [1030, 550] width 266 height 55
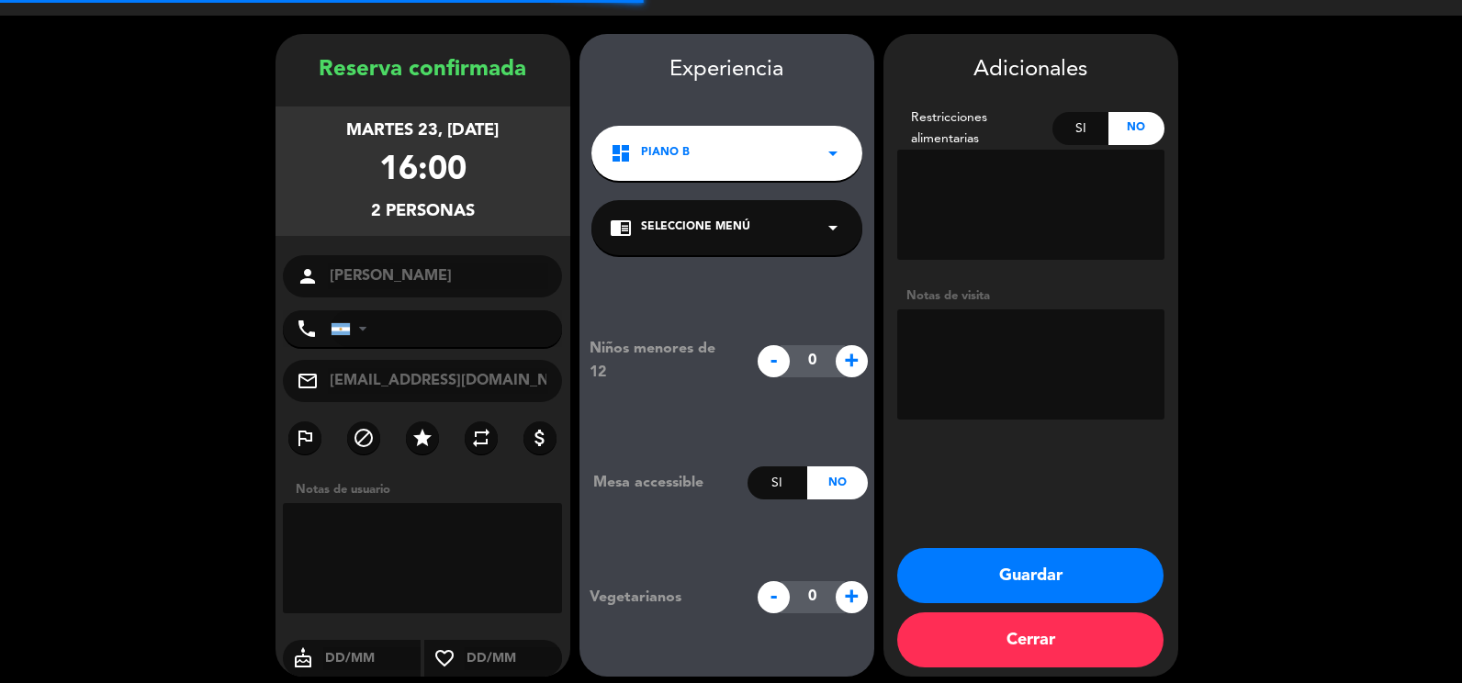
scroll to position [51, 0]
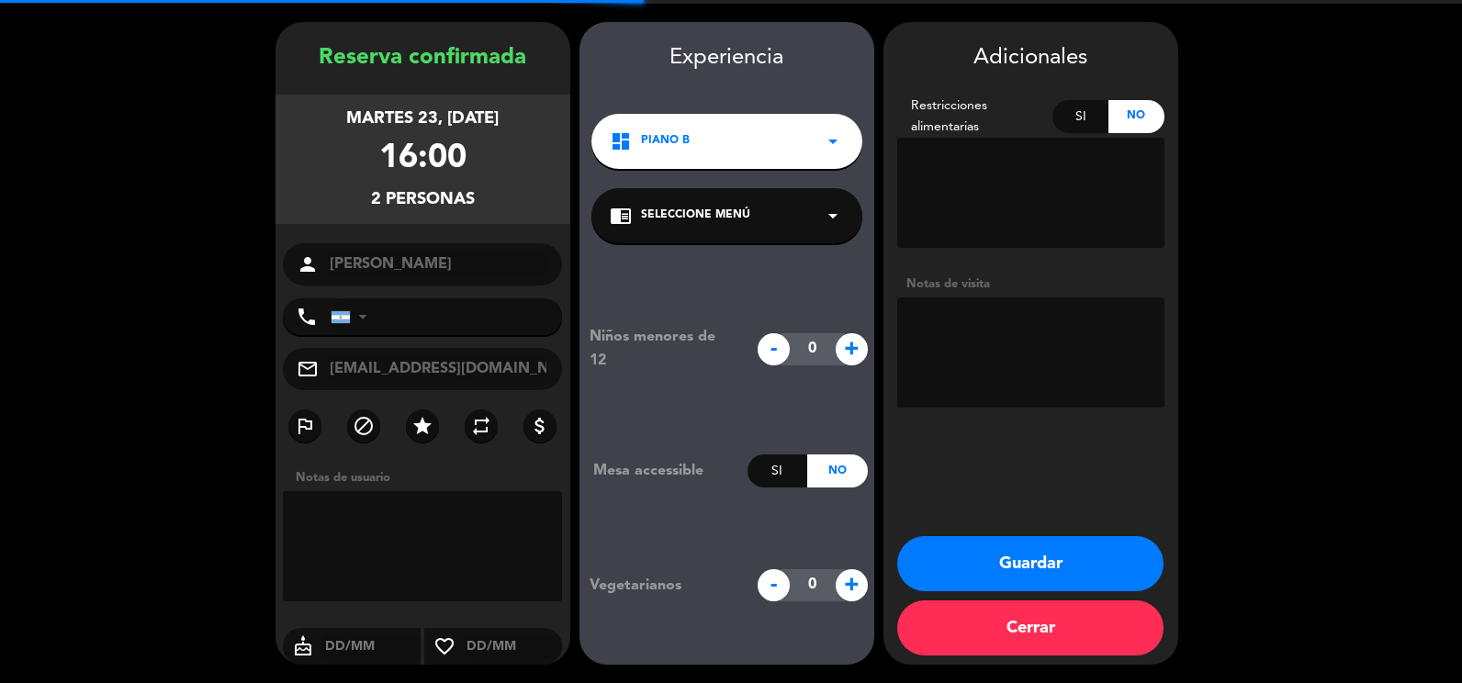
click at [990, 326] on textarea at bounding box center [1030, 353] width 267 height 110
click at [998, 324] on textarea at bounding box center [1030, 353] width 267 height 110
paste textarea "MCGS6TYW"
type textarea "bb MCGS6TYW"
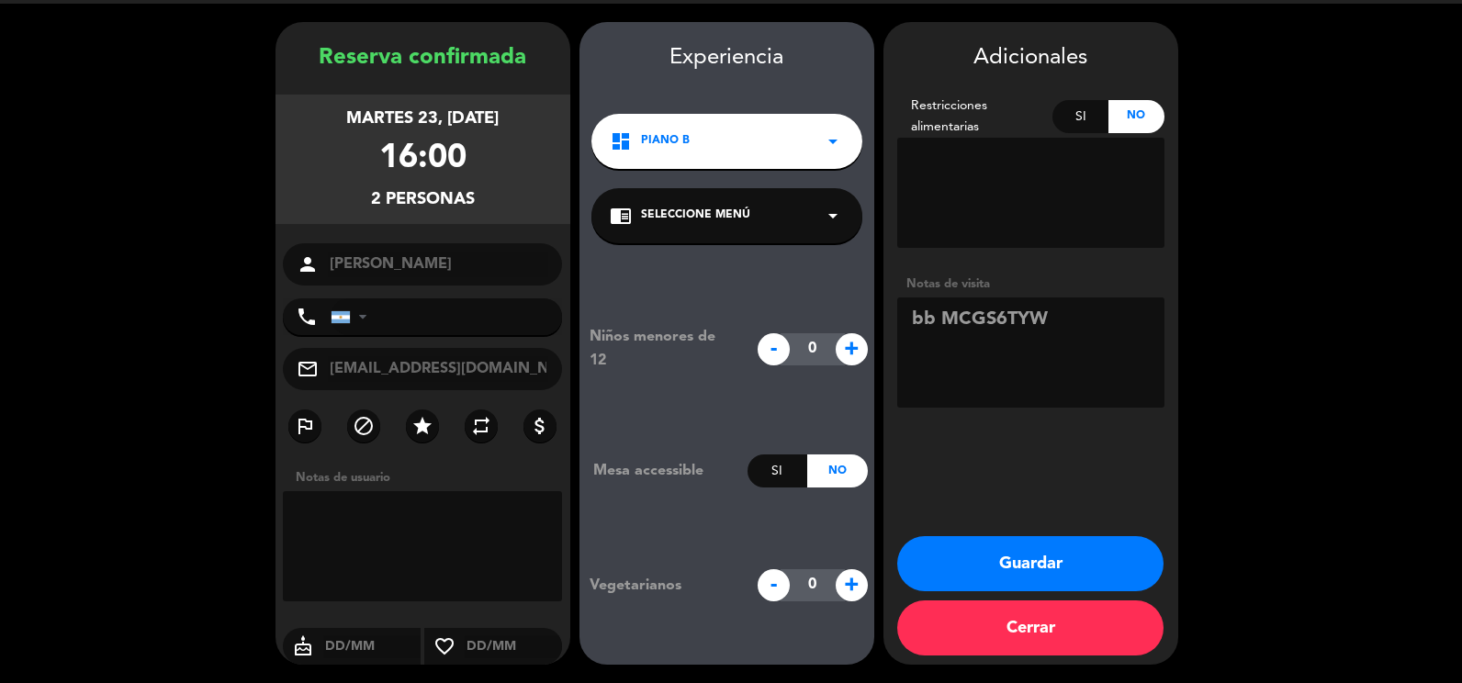
click at [977, 563] on button "Guardar" at bounding box center [1030, 563] width 266 height 55
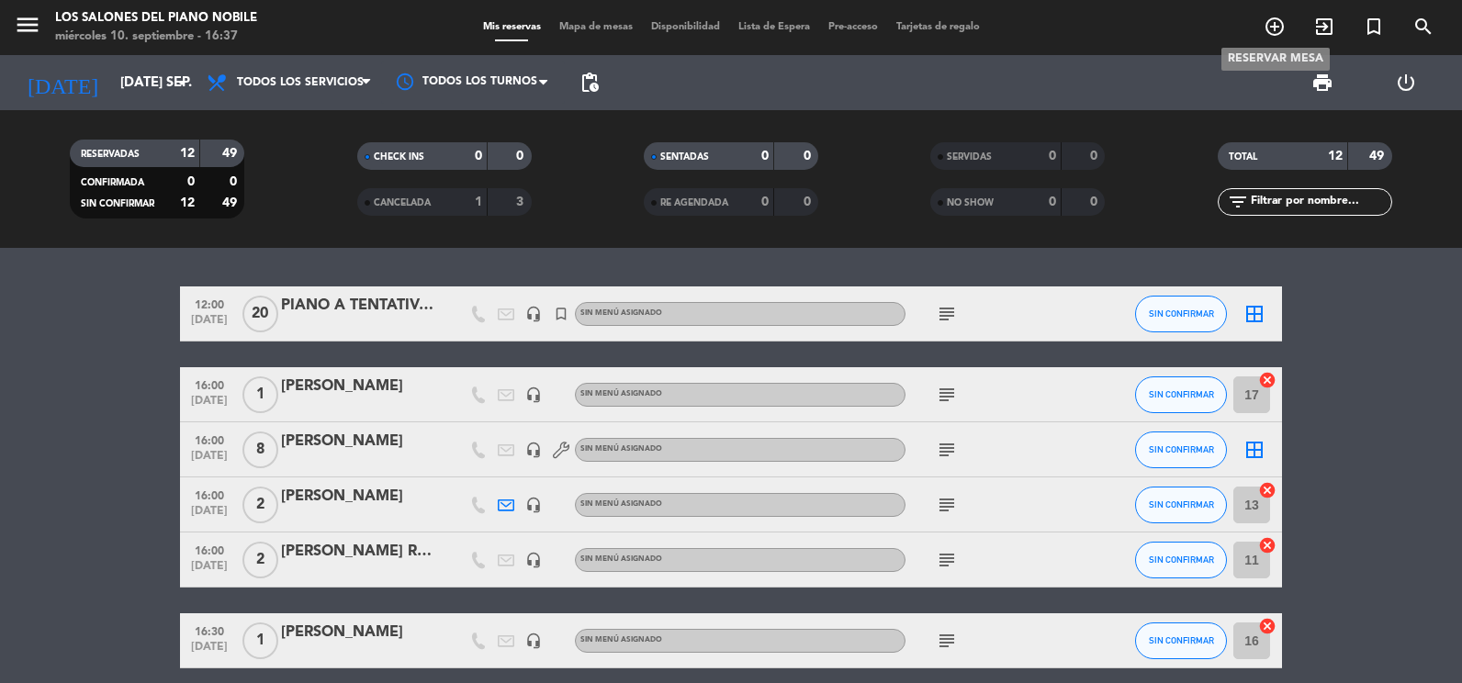
click at [1261, 21] on span "add_circle_outline" at bounding box center [1275, 26] width 50 height 31
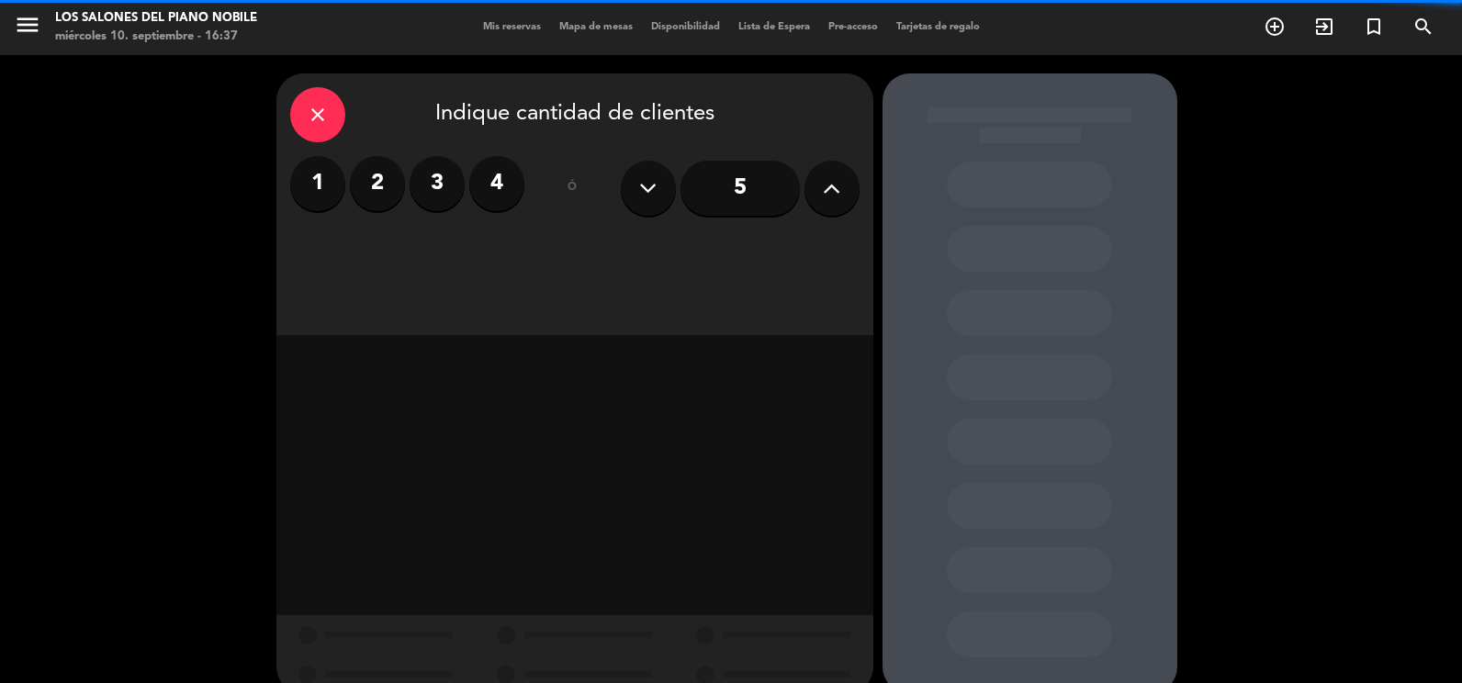
click at [377, 180] on label "2" at bounding box center [377, 183] width 55 height 55
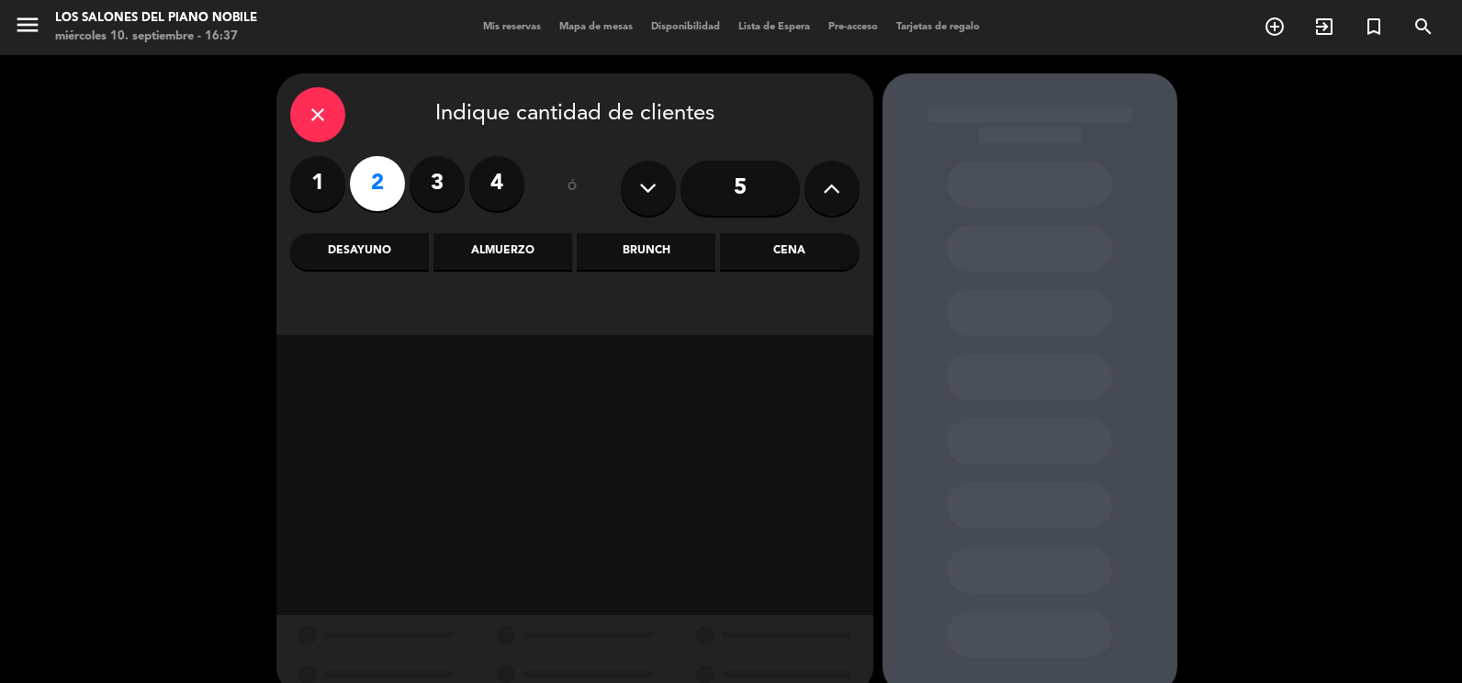
click at [585, 242] on div "Brunch" at bounding box center [646, 251] width 139 height 37
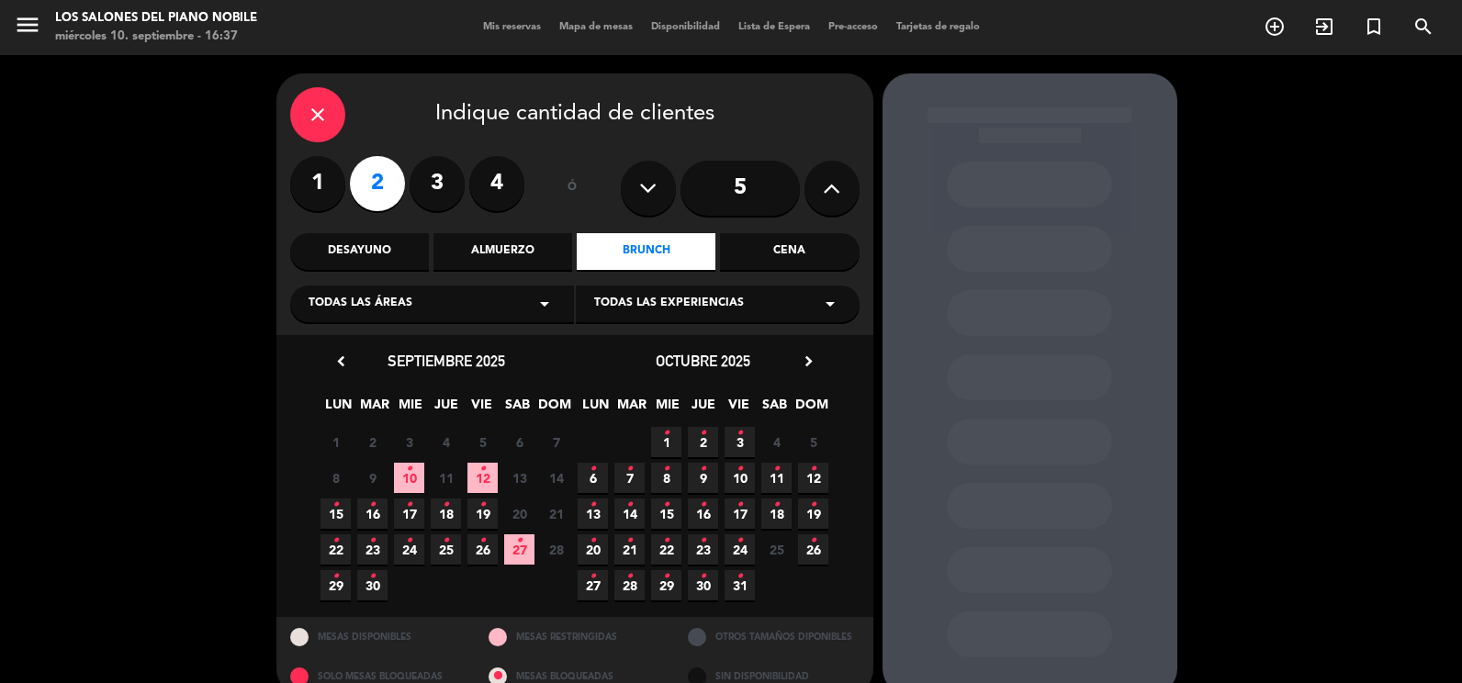
click at [408, 548] on icon "•" at bounding box center [409, 540] width 6 height 29
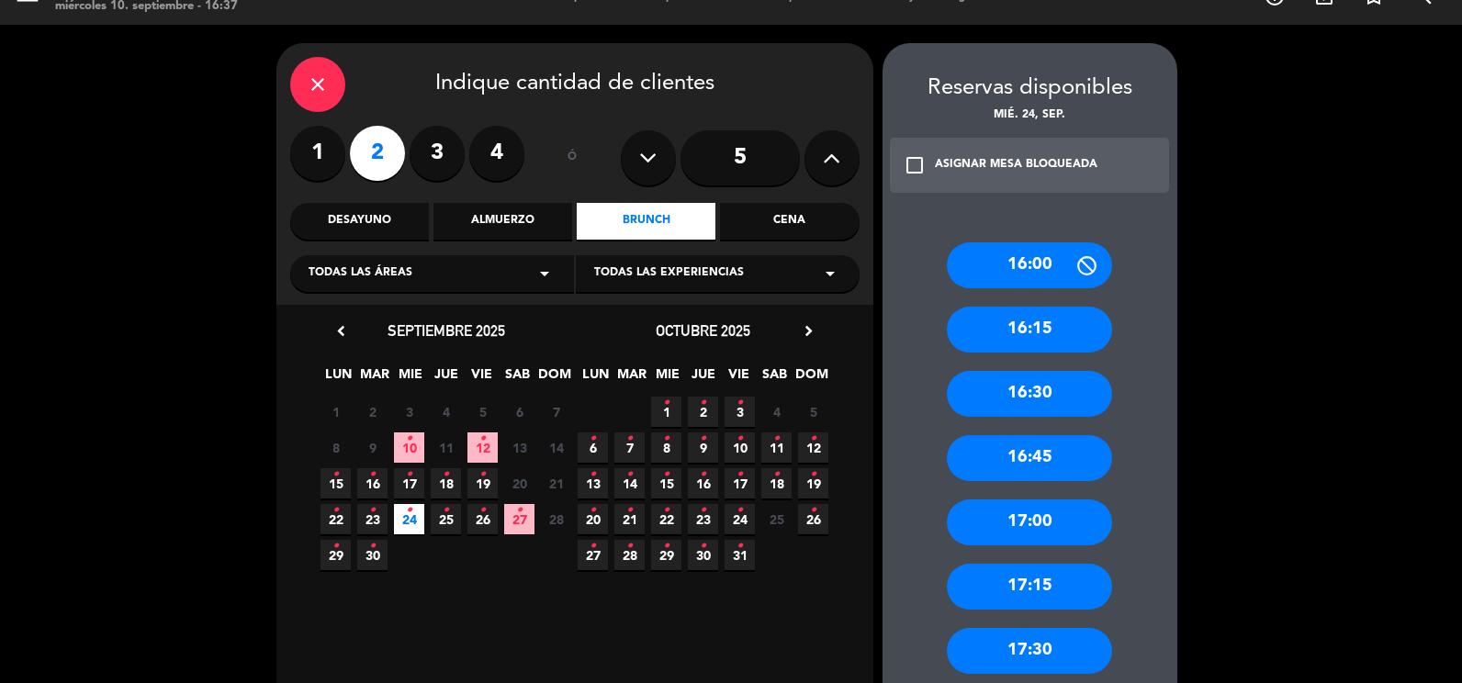
click at [1013, 261] on div "16:00" at bounding box center [1029, 265] width 165 height 46
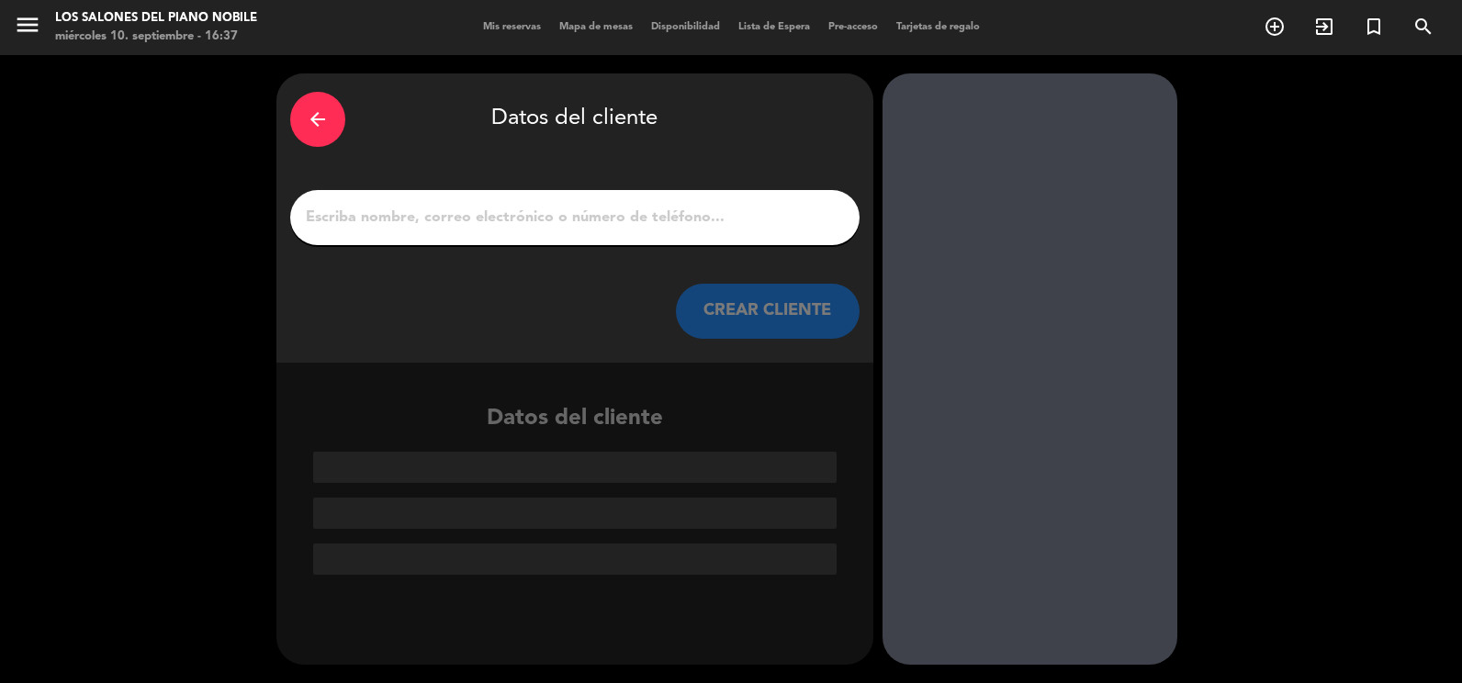
scroll to position [0, 0]
click at [588, 219] on input "1" at bounding box center [575, 218] width 542 height 26
paste input "[PERSON_NAME]"
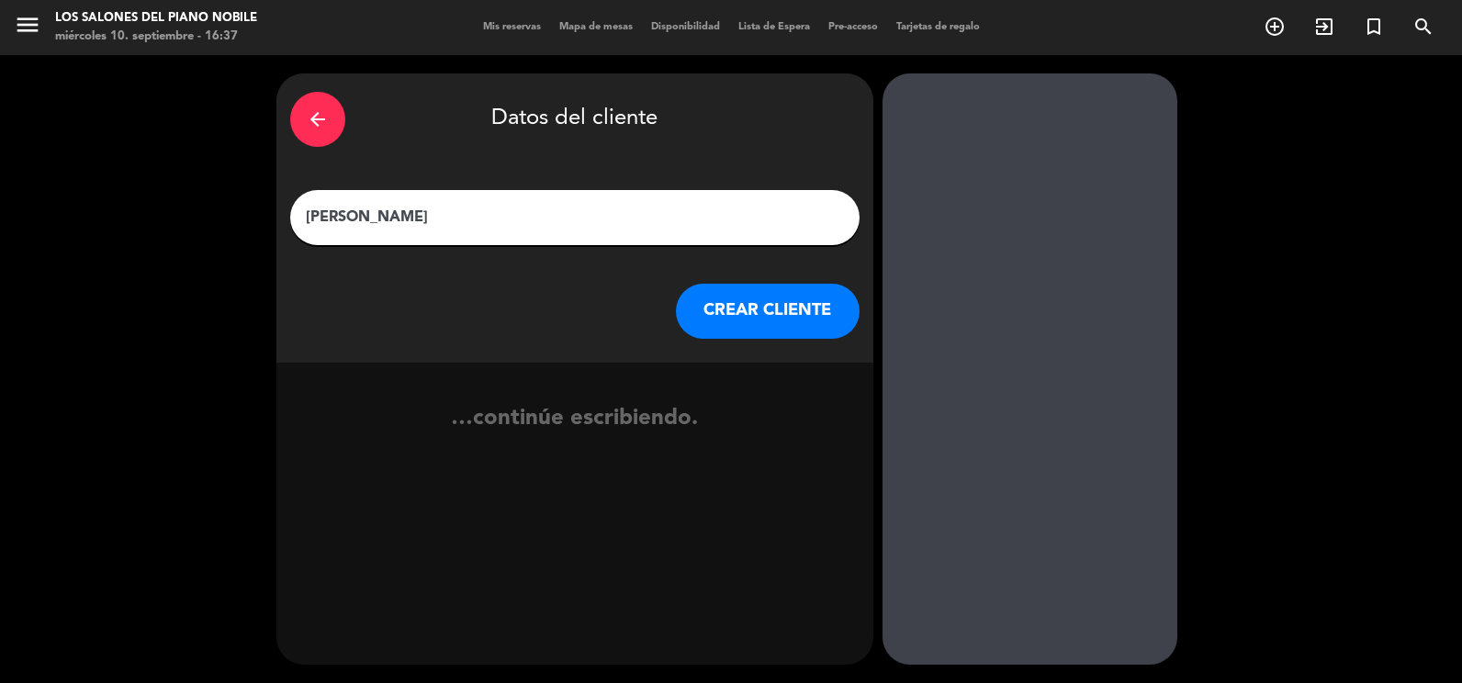
type input "[PERSON_NAME]"
click at [761, 286] on button "CREAR CLIENTE" at bounding box center [768, 311] width 184 height 55
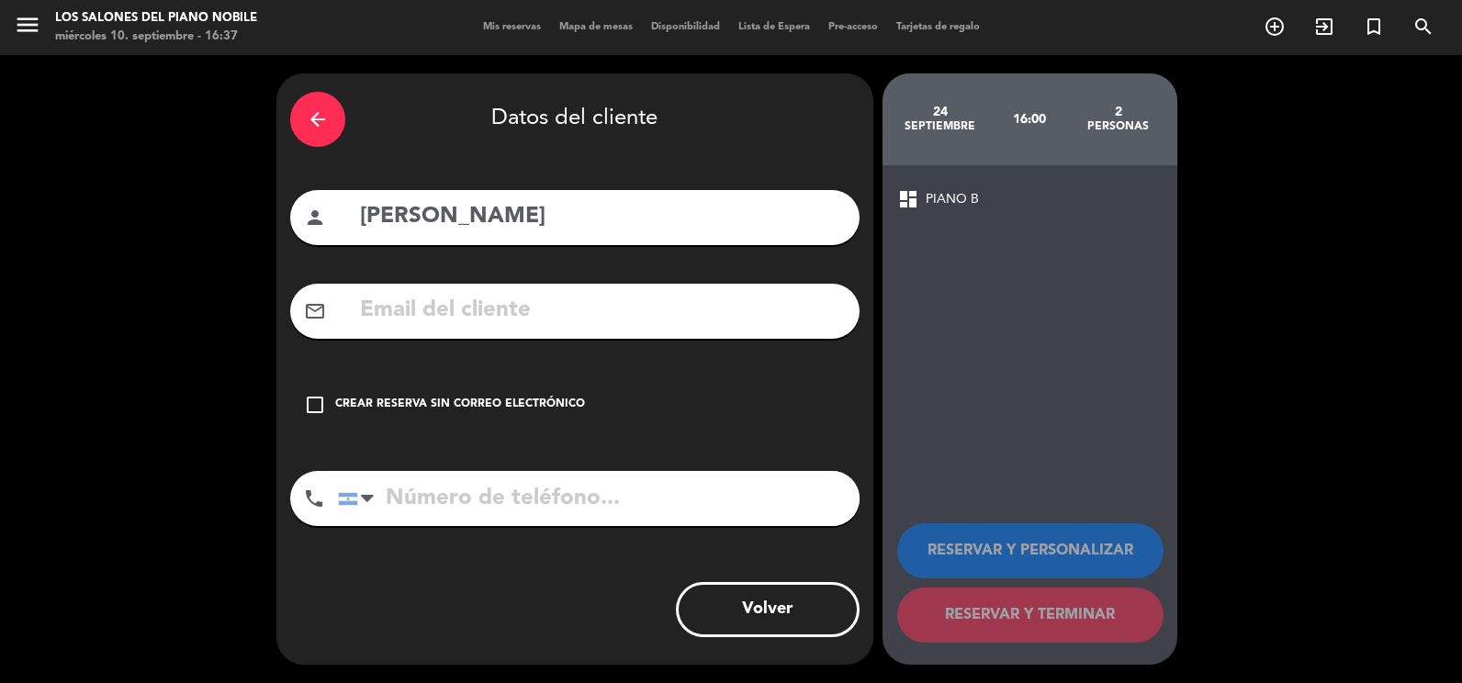
click at [476, 321] on input "text" at bounding box center [602, 311] width 488 height 38
paste input "[EMAIL_ADDRESS][DOMAIN_NAME]"
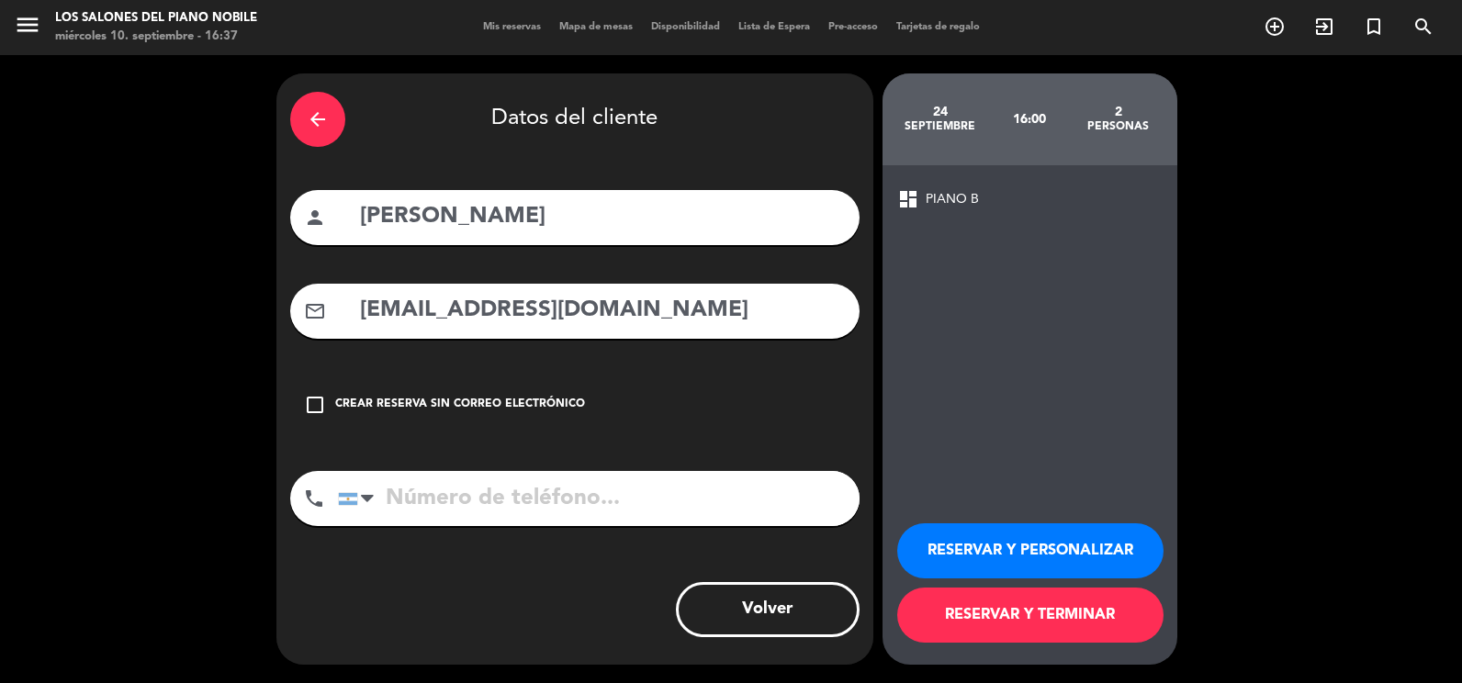
type input "[EMAIL_ADDRESS][DOMAIN_NAME]"
click at [1014, 556] on button "RESERVAR Y PERSONALIZAR" at bounding box center [1030, 550] width 266 height 55
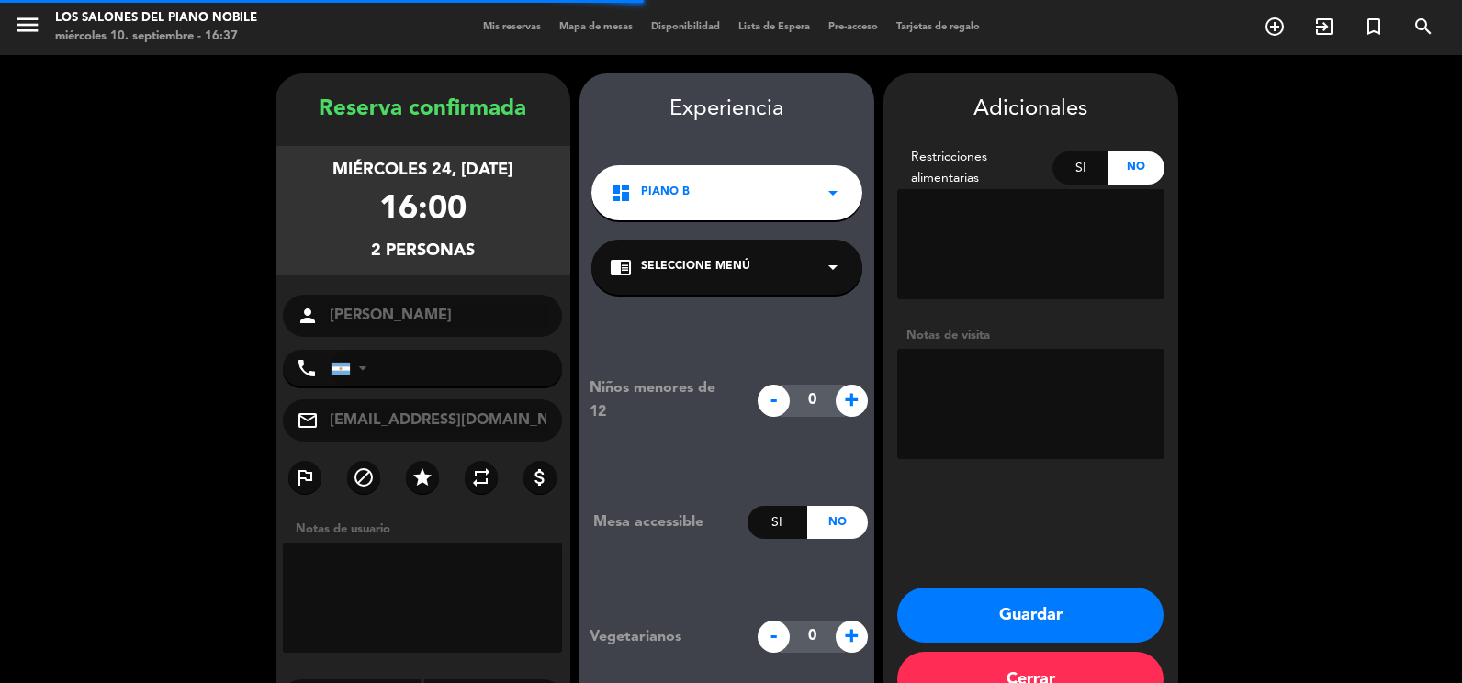
scroll to position [51, 0]
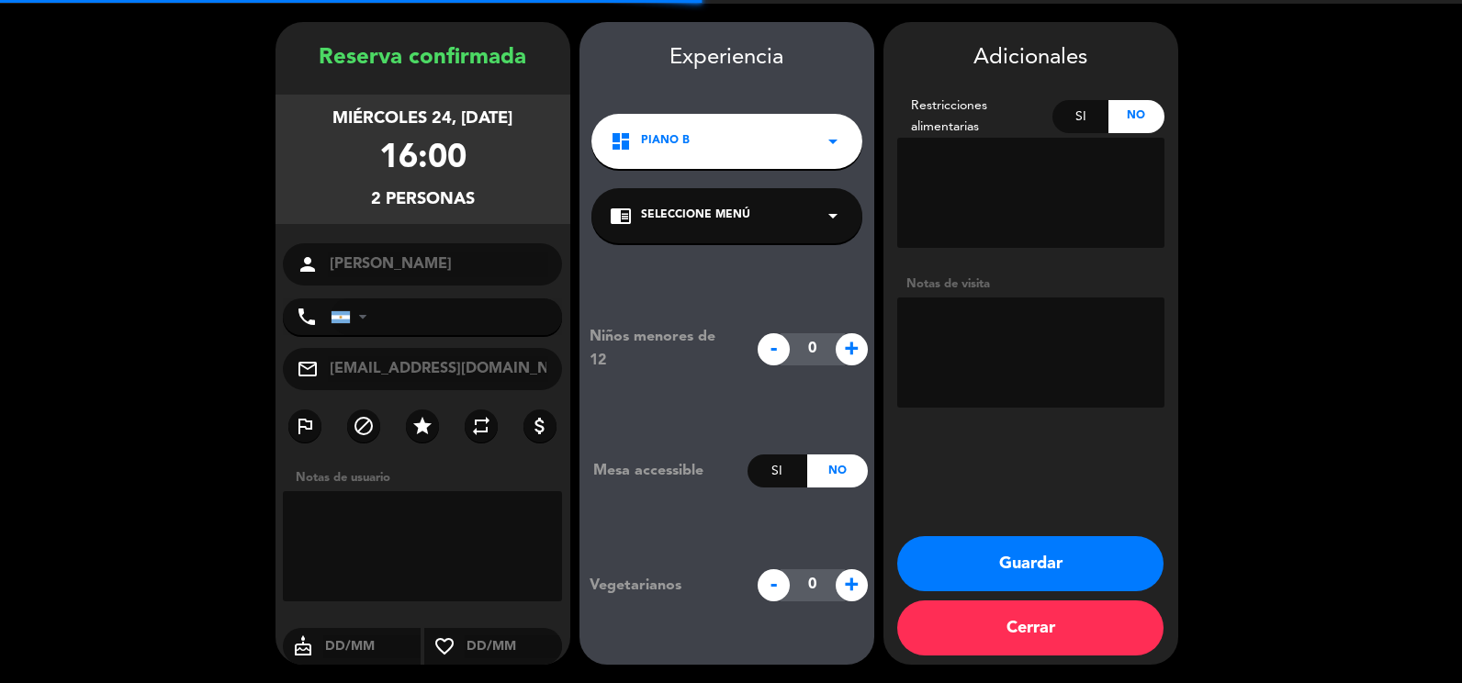
drag, startPoint x: 1038, startPoint y: 302, endPoint x: 1035, endPoint y: 316, distance: 14.0
click at [1038, 312] on textarea at bounding box center [1030, 353] width 267 height 110
paste textarea "ZY9CWIFW"
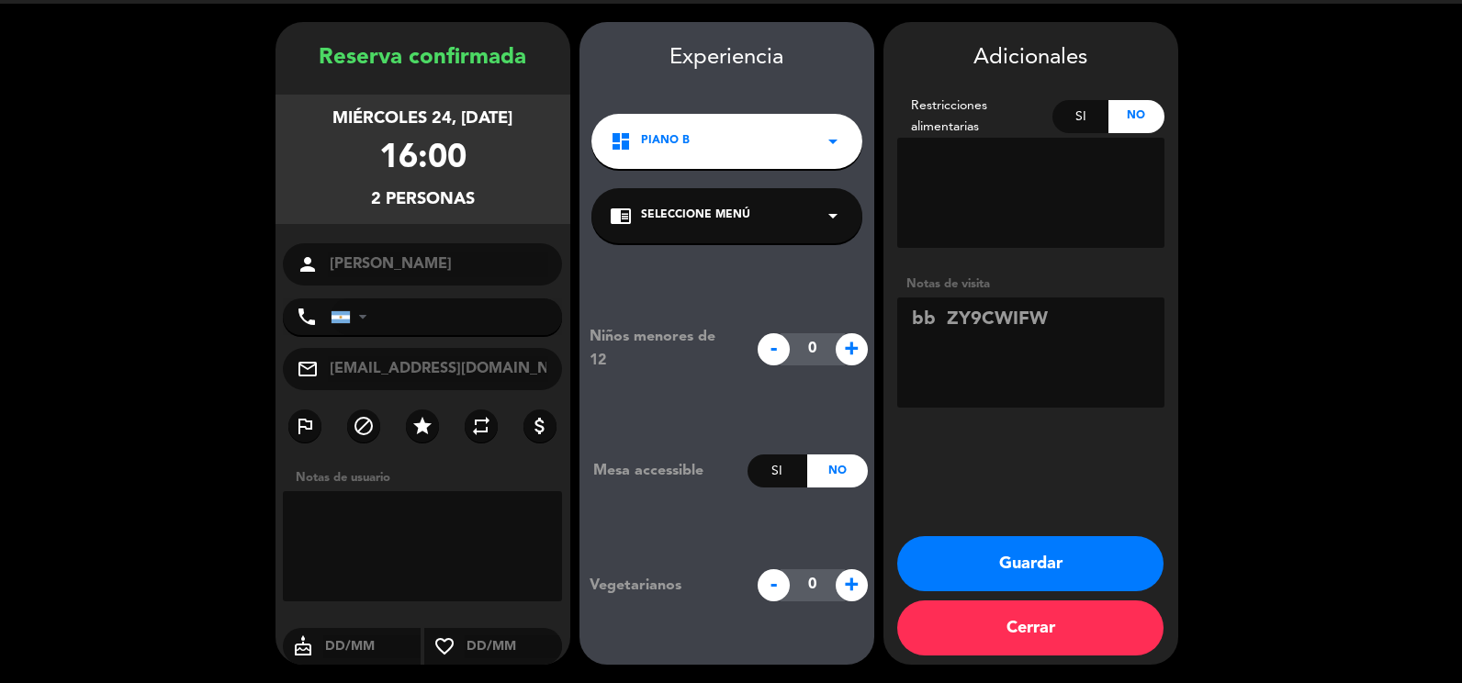
type textarea "bb ZY9CWIFW"
click at [1054, 570] on button "Guardar" at bounding box center [1030, 563] width 266 height 55
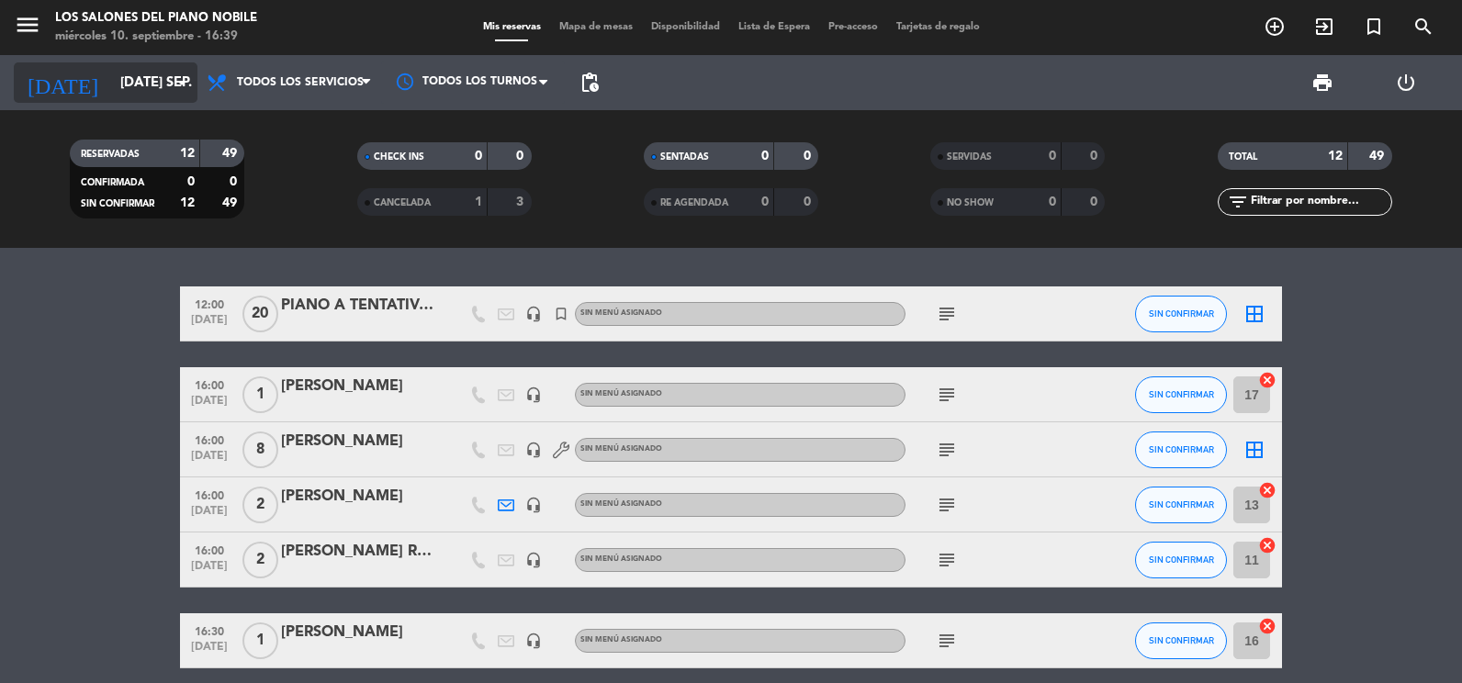
click at [111, 85] on input "[DATE] sep." at bounding box center [199, 83] width 176 height 34
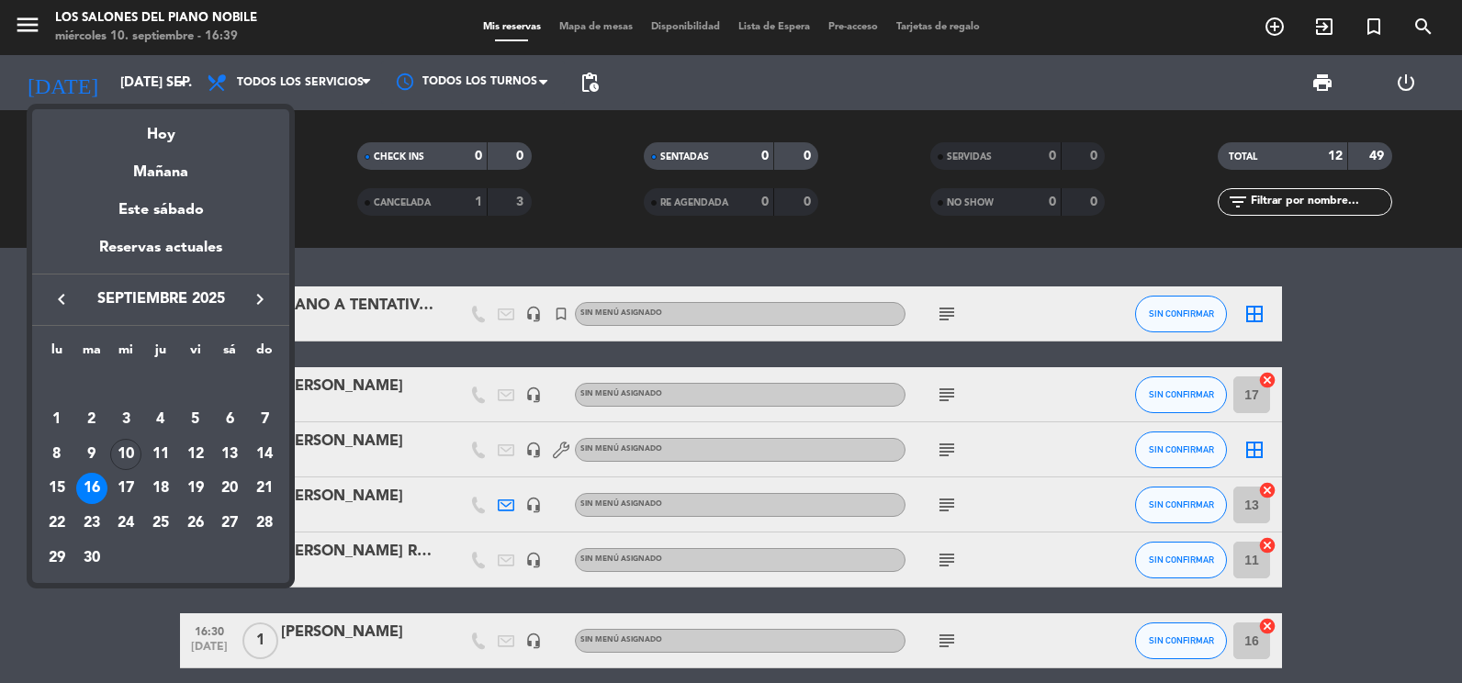
click at [23, 26] on div at bounding box center [731, 341] width 1462 height 683
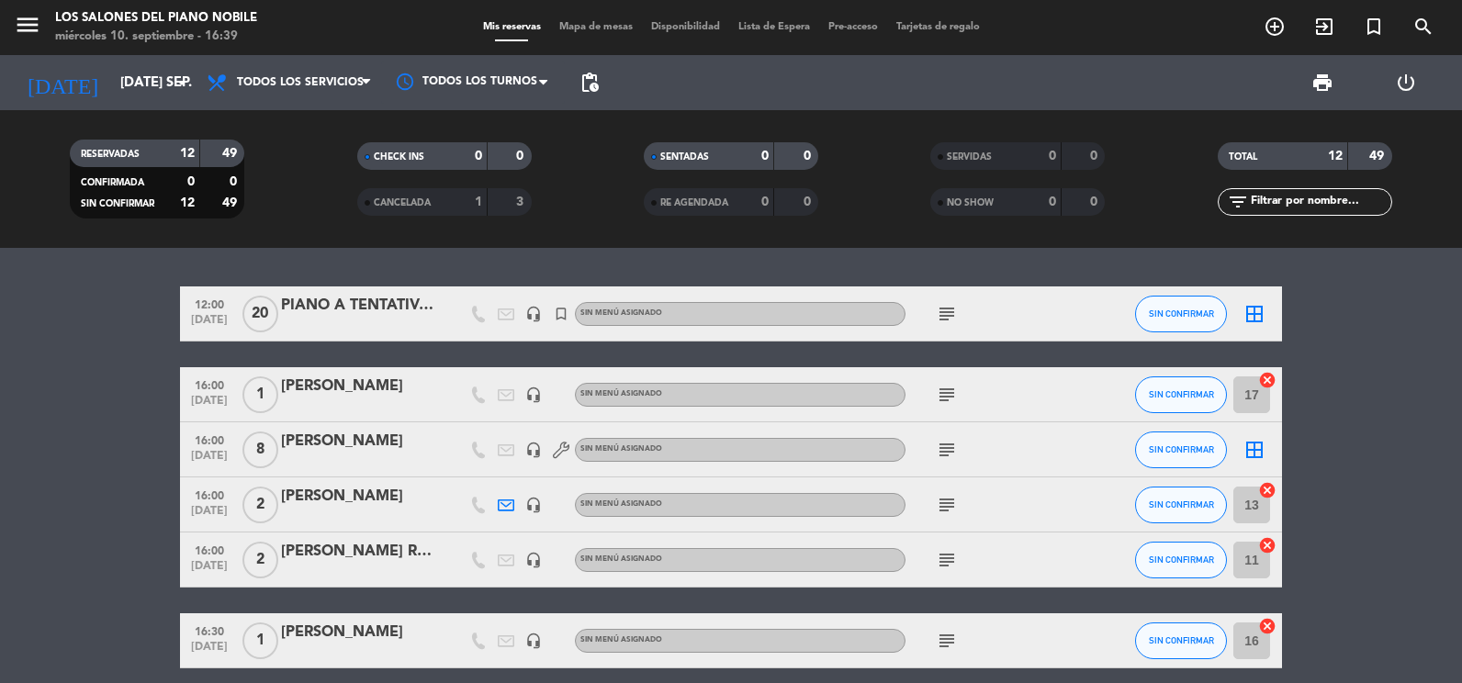
click at [63, 52] on div "menu Los Salones del Piano [PERSON_NAME] miércoles 10. septiembre - 16:39 Mis r…" at bounding box center [731, 27] width 1462 height 55
click at [35, 25] on icon "menu" at bounding box center [28, 25] width 28 height 28
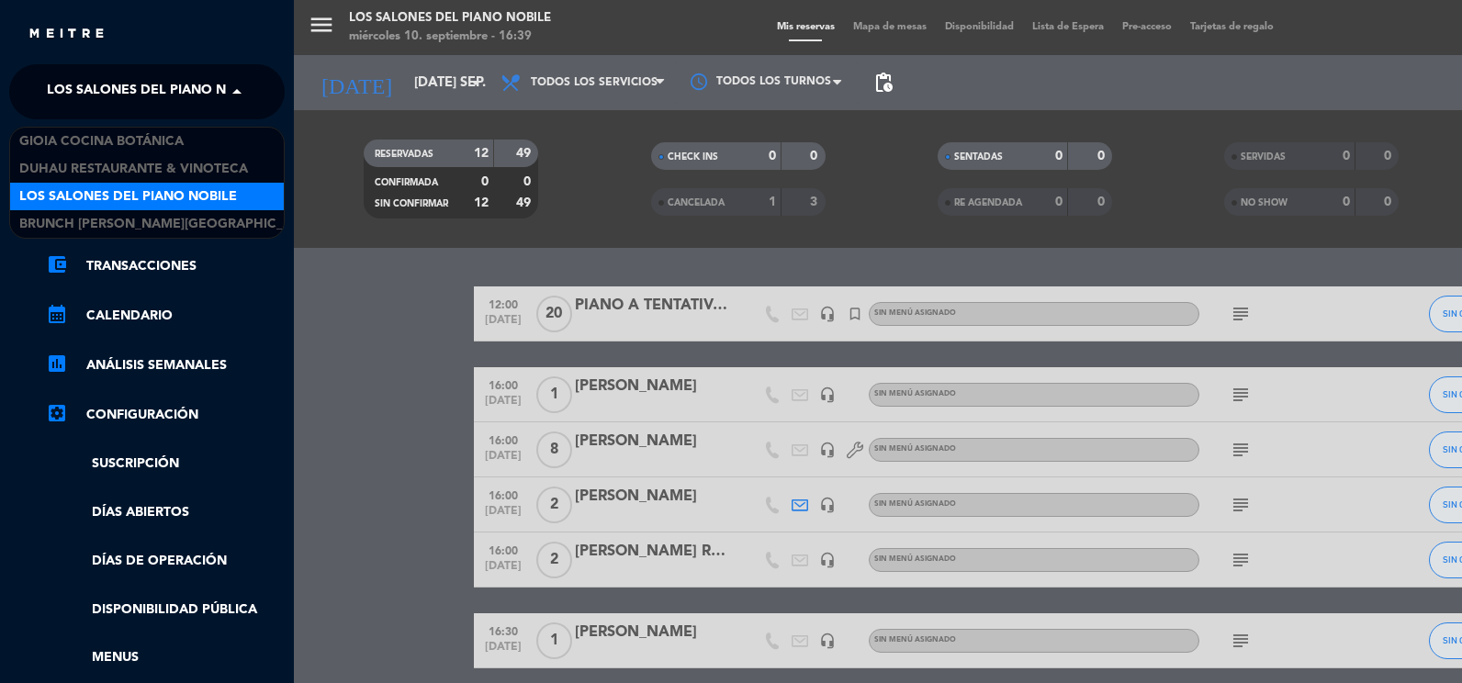
click at [86, 94] on span "Los Salones del Piano Nobile" at bounding box center [156, 92] width 218 height 39
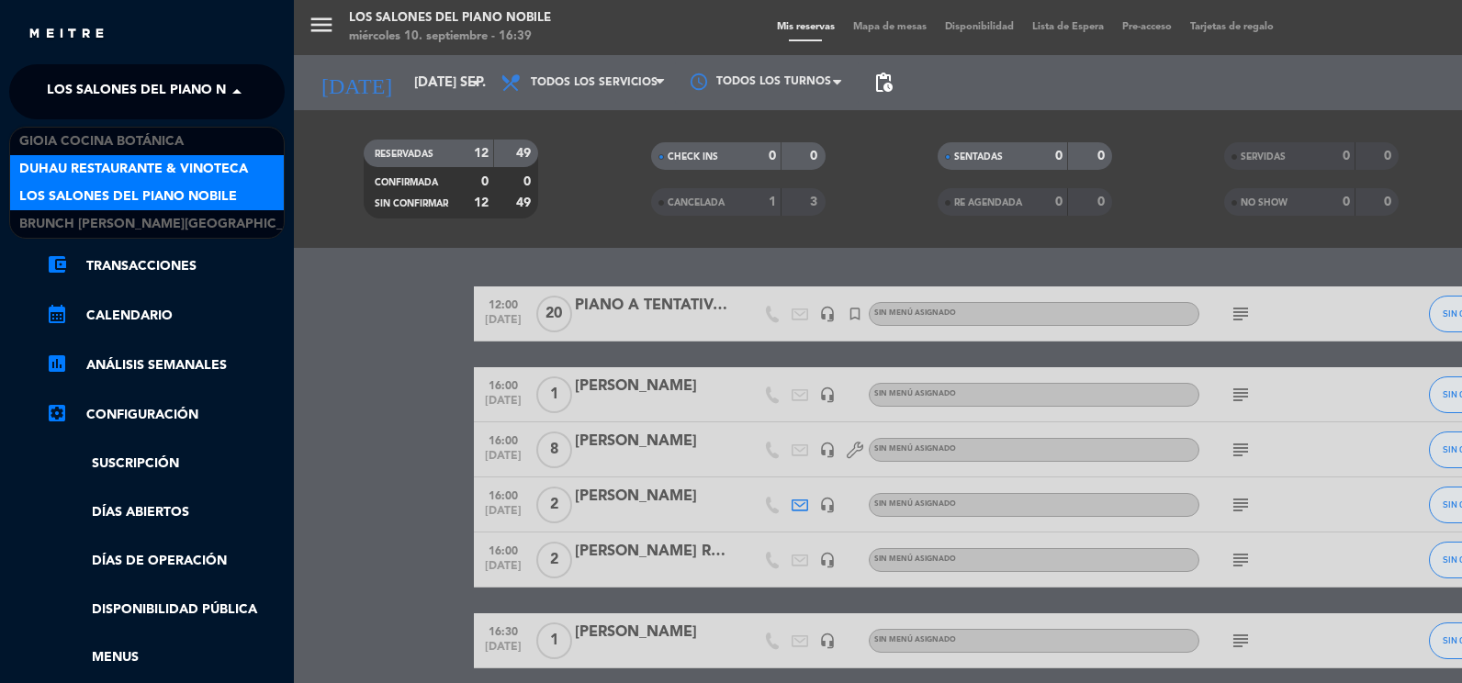
click at [117, 173] on span "Duhau Restaurante & Vinoteca" at bounding box center [133, 169] width 229 height 21
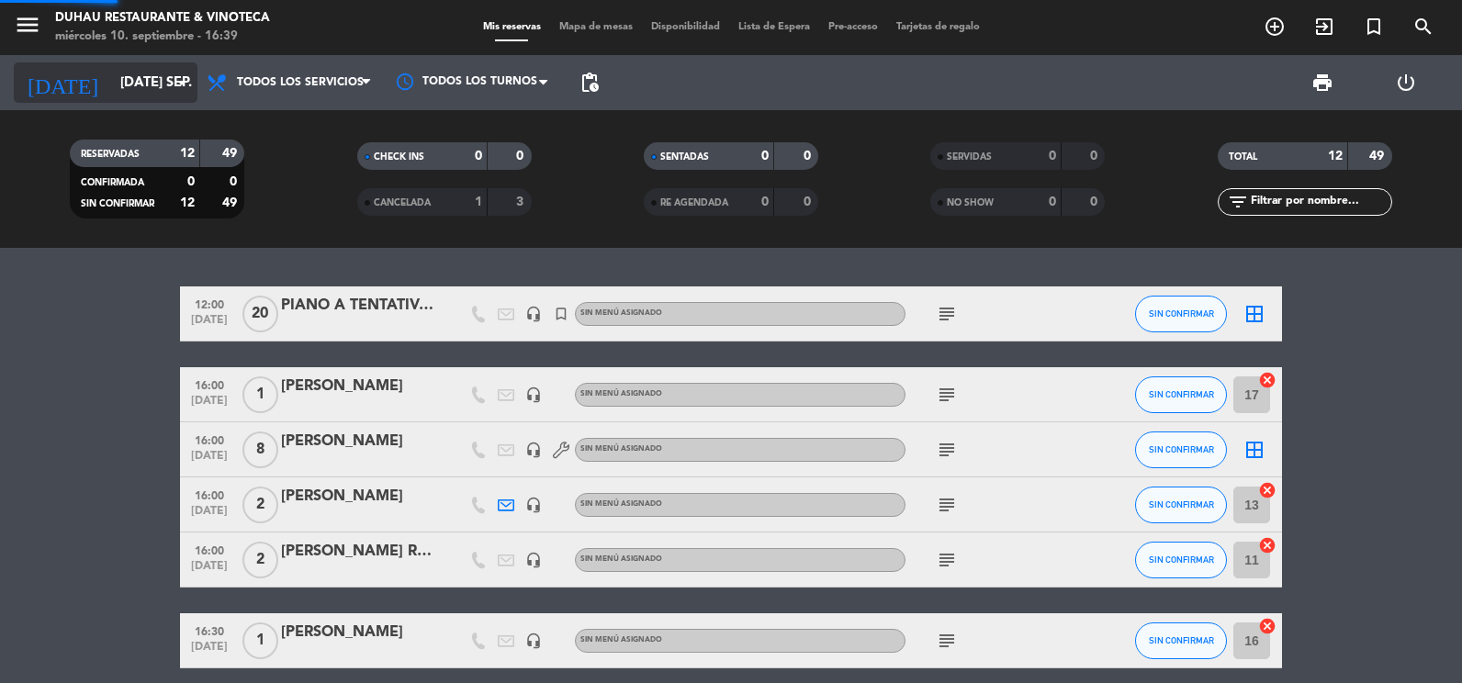
click at [111, 84] on input "[DATE] sep." at bounding box center [199, 83] width 176 height 34
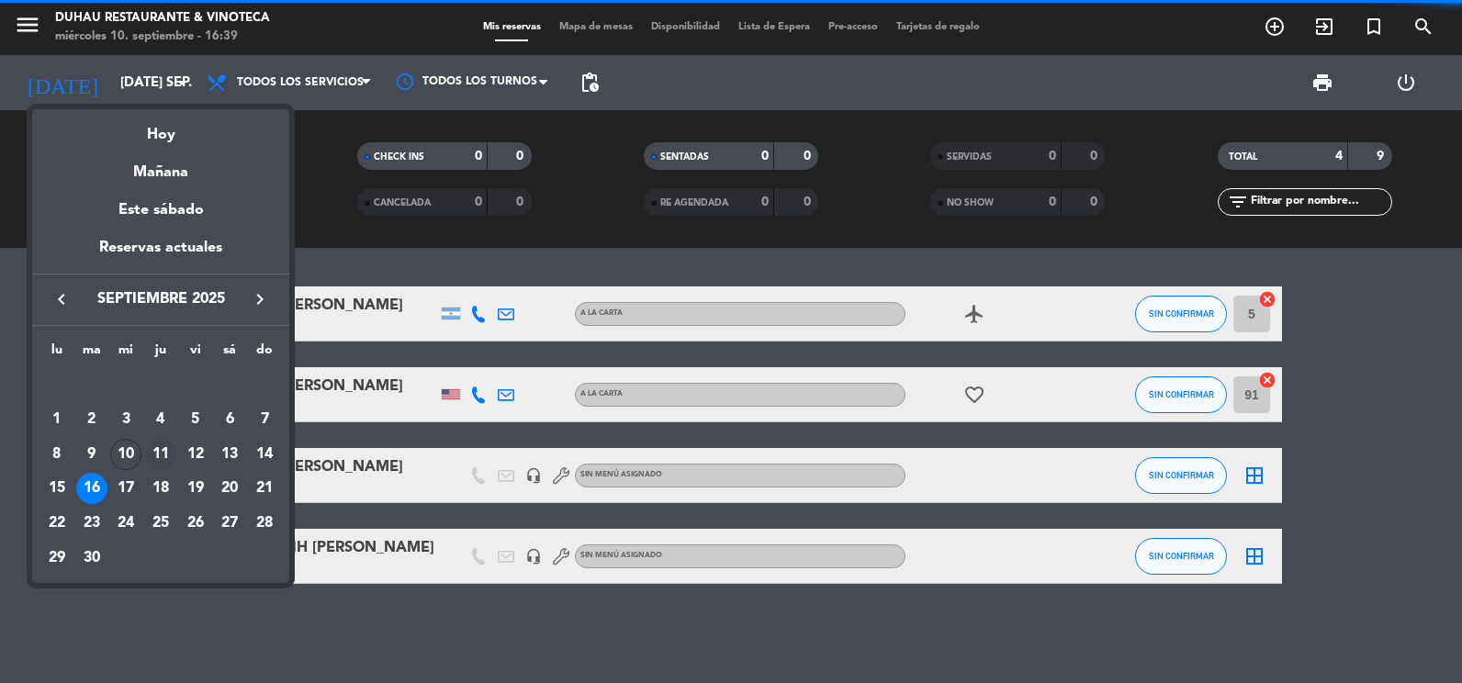
click at [155, 453] on div "11" at bounding box center [160, 454] width 31 height 31
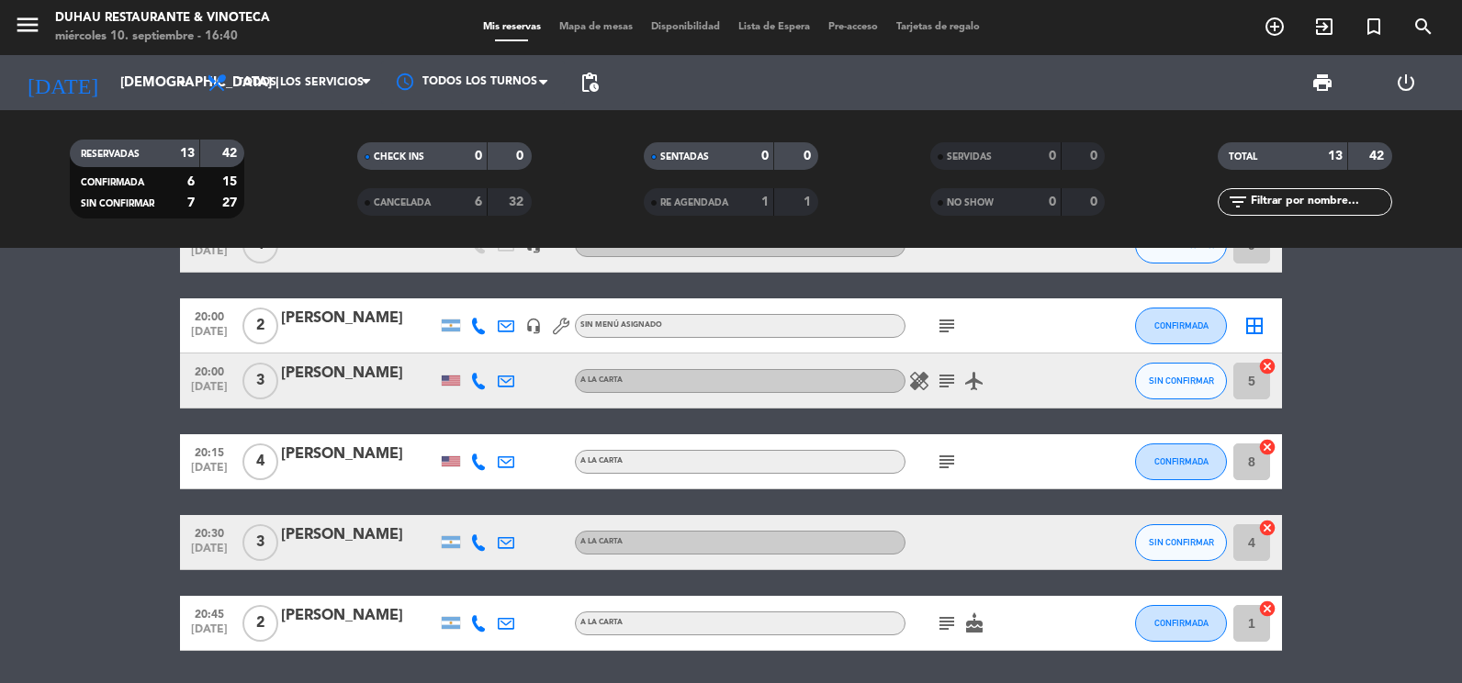
scroll to position [619, 0]
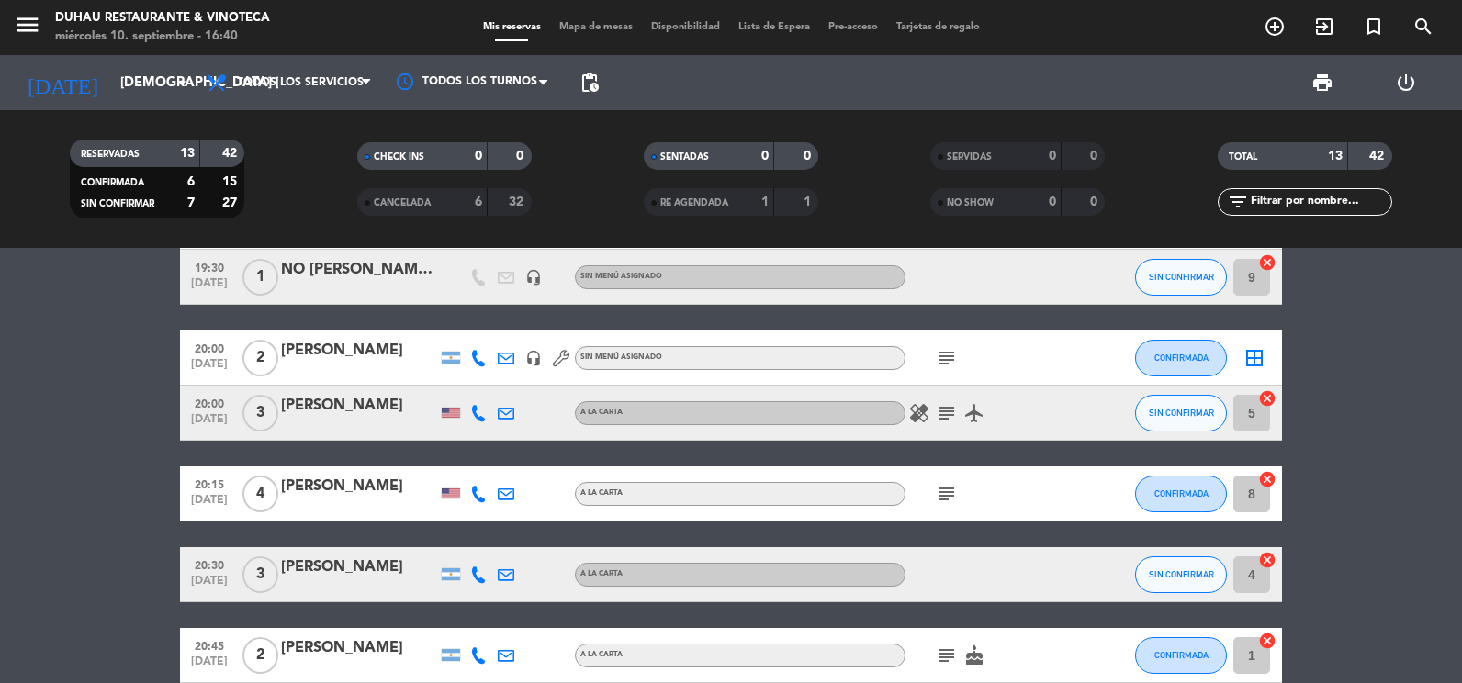
click at [952, 362] on icon "subject" at bounding box center [947, 358] width 22 height 22
click at [126, 98] on input "[DEMOGRAPHIC_DATA] [DATE]" at bounding box center [199, 83] width 176 height 34
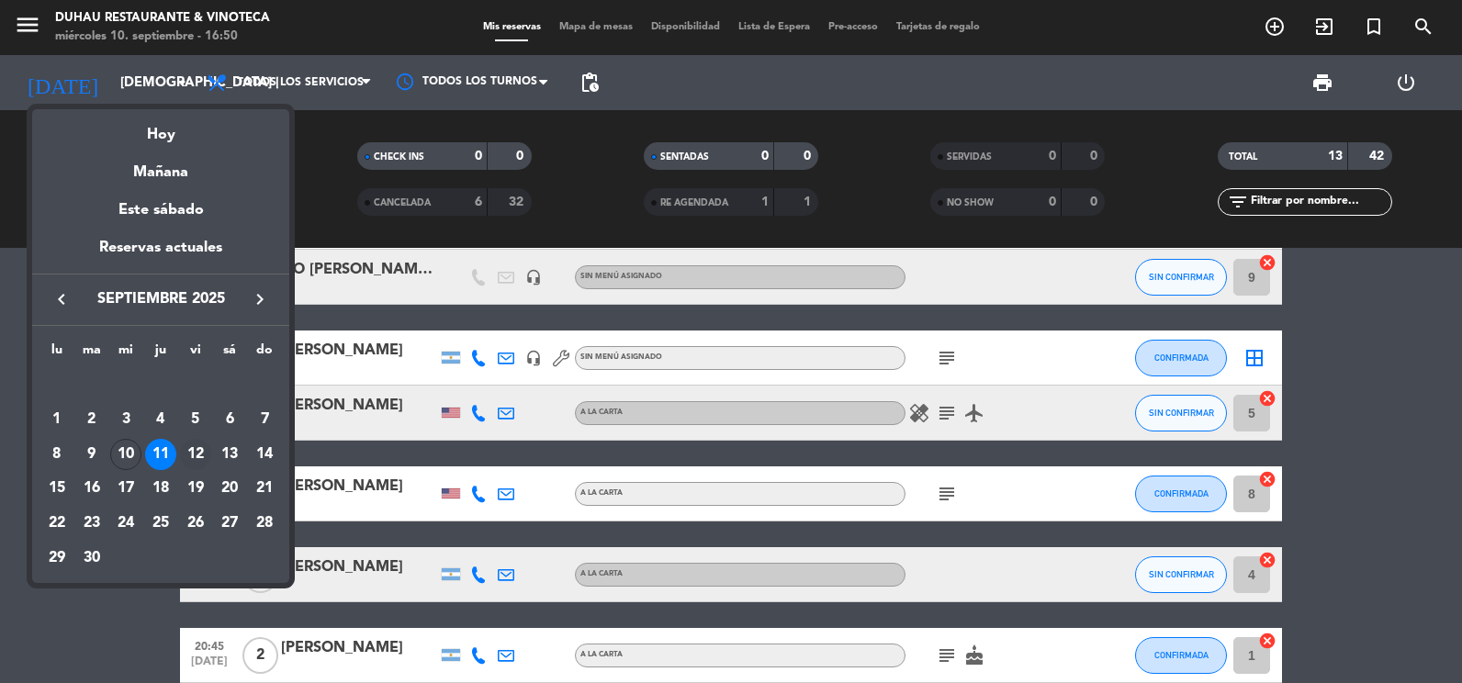
click at [191, 445] on div "12" at bounding box center [195, 454] width 31 height 31
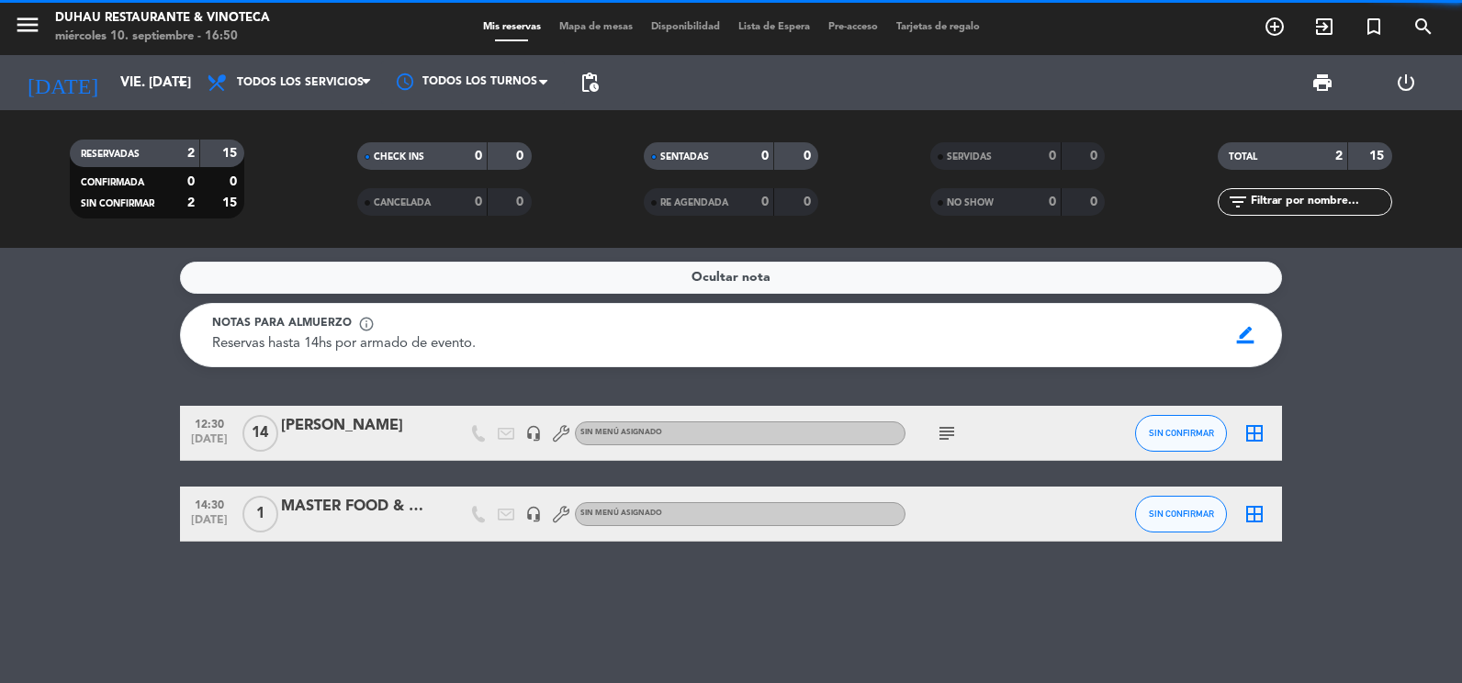
scroll to position [0, 0]
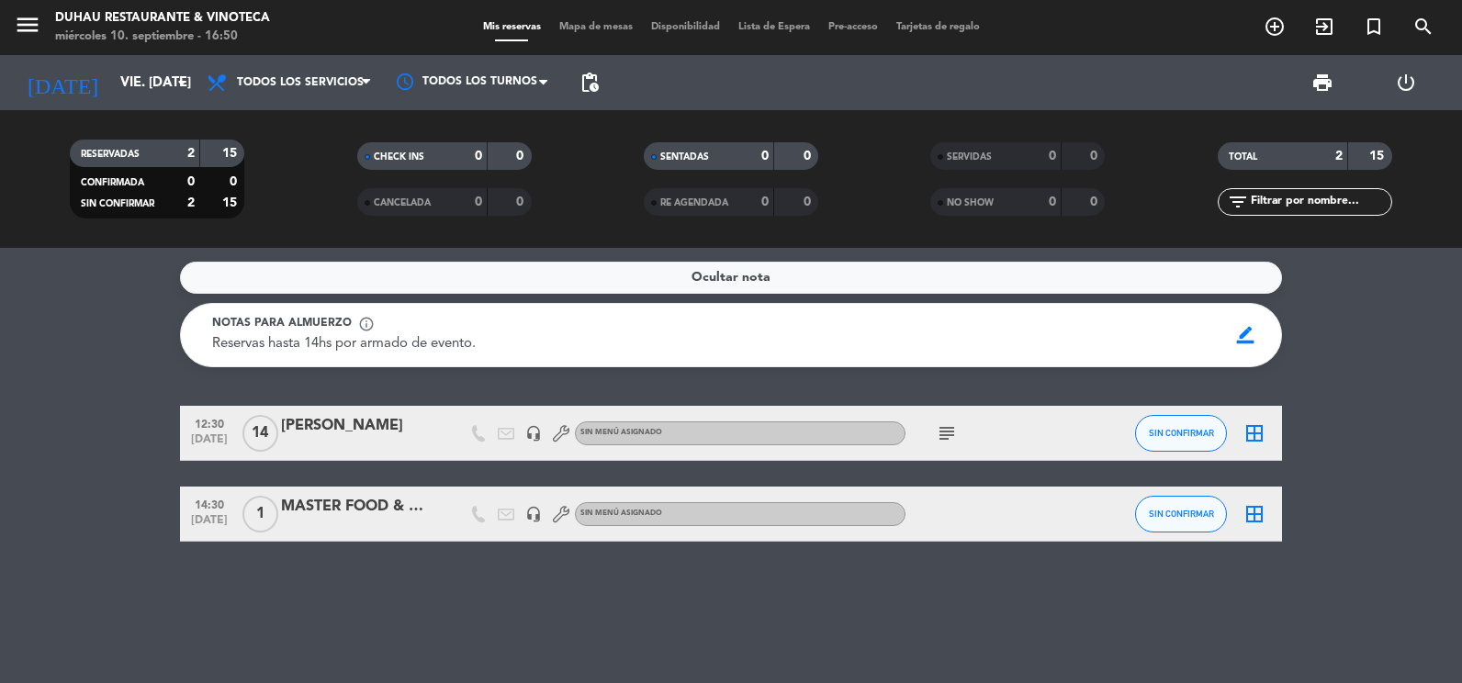
click at [534, 509] on icon "headset_mic" at bounding box center [533, 514] width 17 height 17
click at [557, 522] on icon at bounding box center [561, 514] width 17 height 17
click at [539, 571] on div "Ocultar nota Notas para almuerzo info_outline Reservas hasta 14hs por armado de…" at bounding box center [731, 465] width 1462 height 435
click at [155, 61] on div "[DATE] vie. [DATE] arrow_drop_down" at bounding box center [106, 82] width 184 height 55
click at [148, 77] on input "vie. [DATE]" at bounding box center [199, 83] width 176 height 34
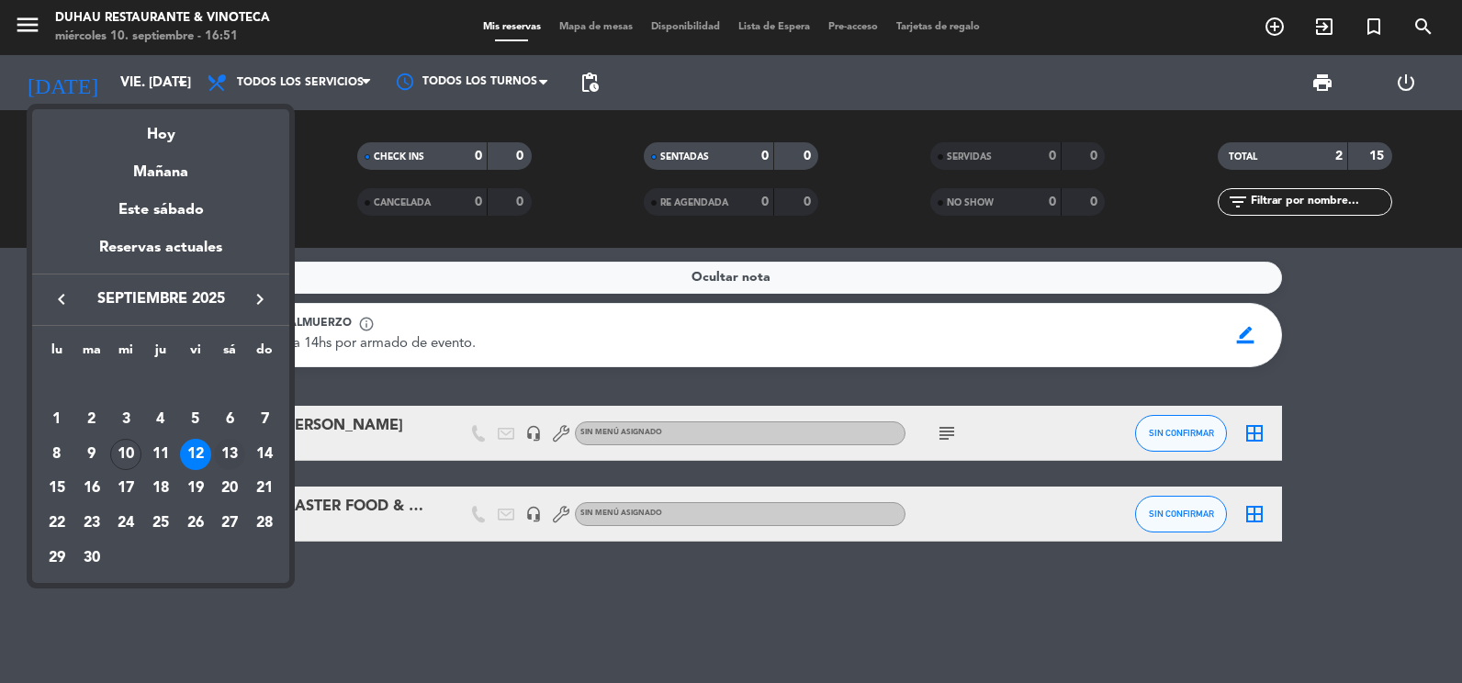
click at [228, 451] on div "13" at bounding box center [229, 454] width 31 height 31
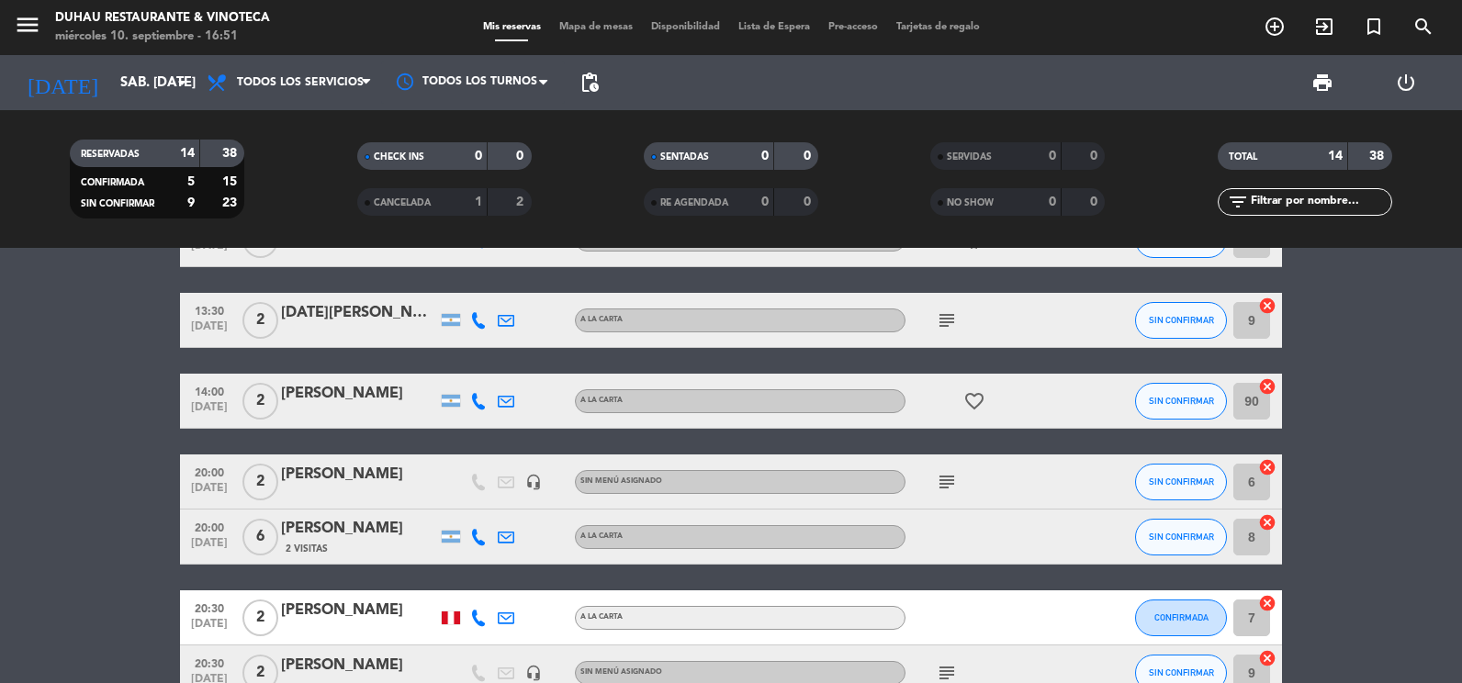
scroll to position [307, 0]
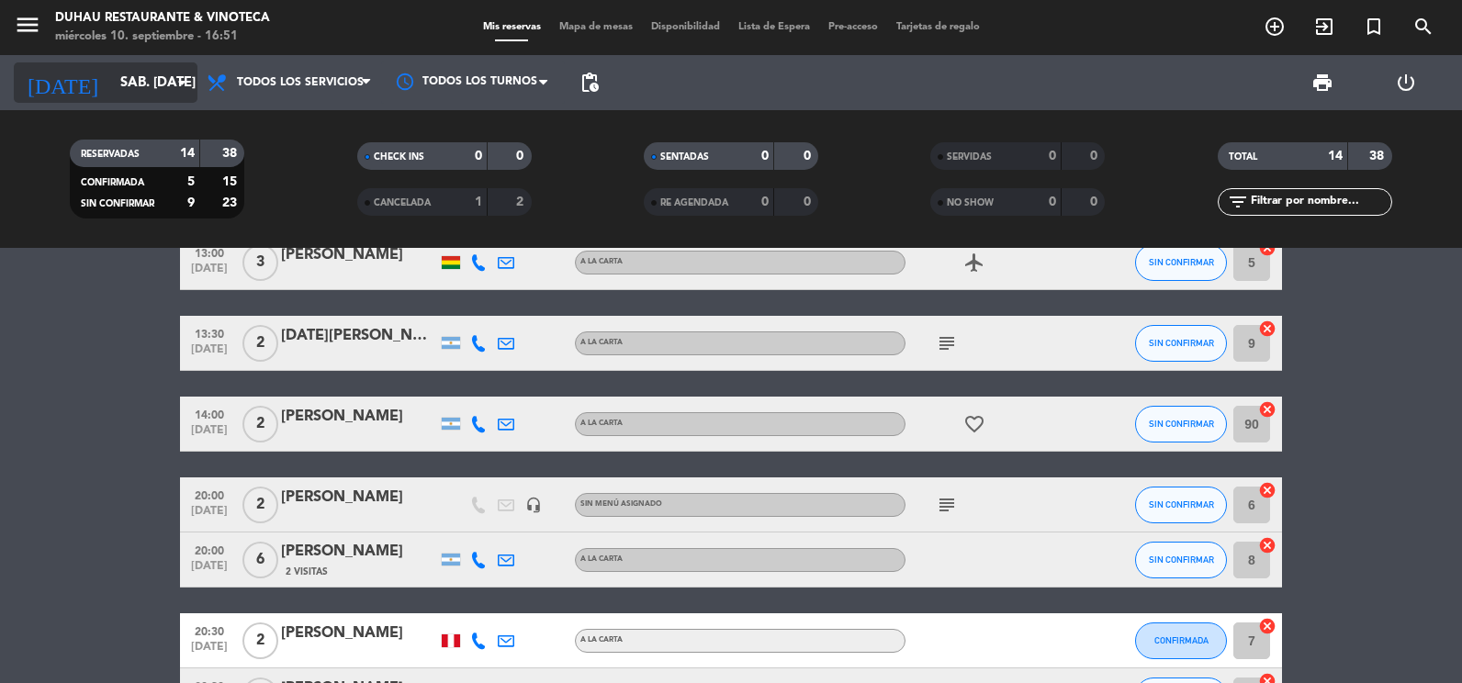
click at [144, 82] on input "sáb. [DATE]" at bounding box center [199, 83] width 176 height 34
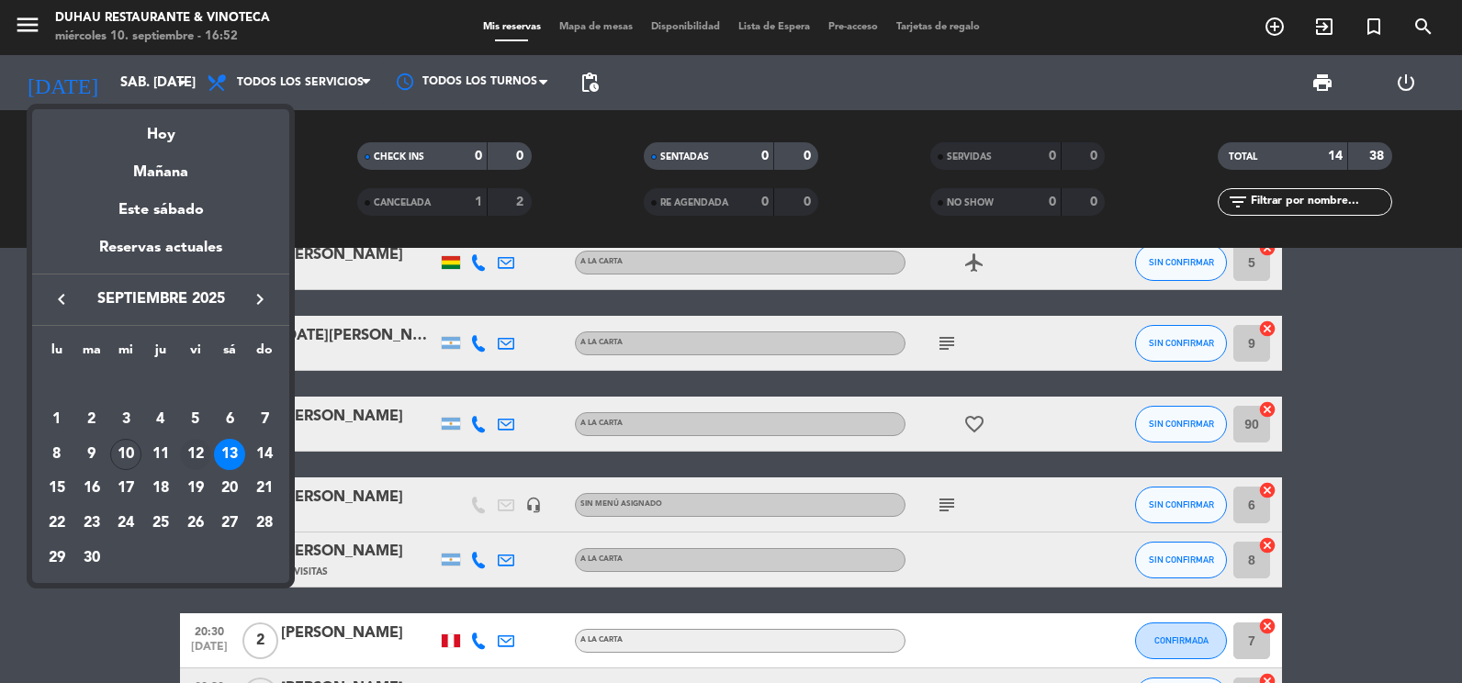
click at [188, 467] on div "12" at bounding box center [195, 454] width 31 height 31
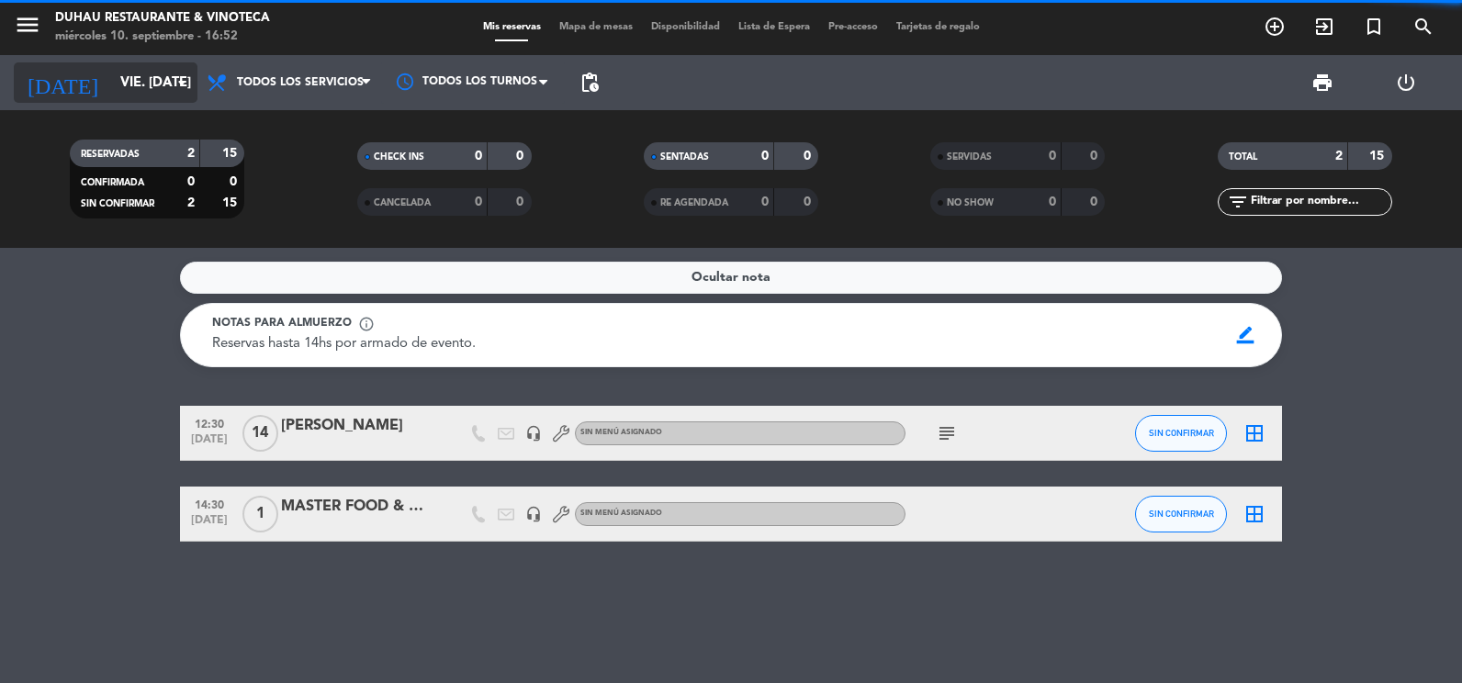
scroll to position [0, 0]
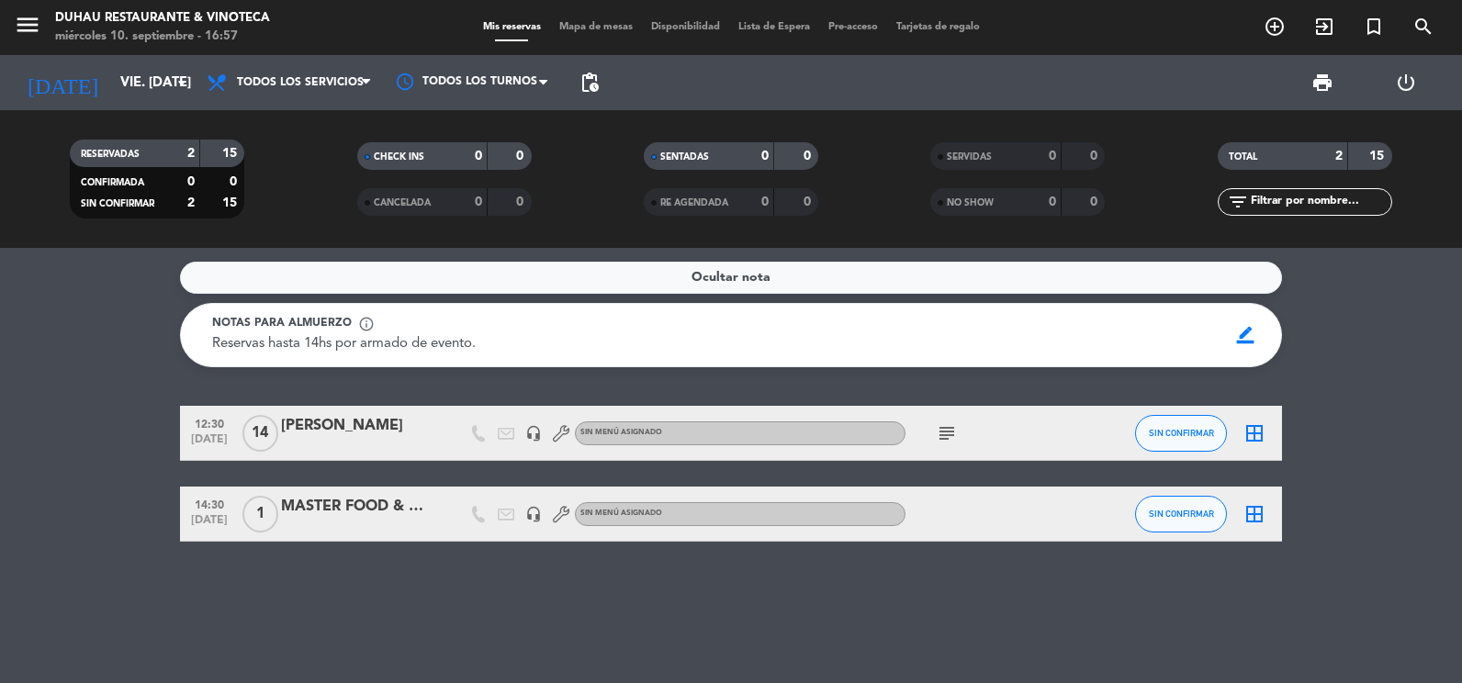
click at [549, 506] on div at bounding box center [561, 514] width 28 height 54
click at [555, 512] on icon at bounding box center [561, 514] width 17 height 17
click at [539, 510] on icon "headset_mic" at bounding box center [533, 514] width 17 height 17
click at [174, 90] on icon "arrow_drop_down" at bounding box center [182, 83] width 22 height 22
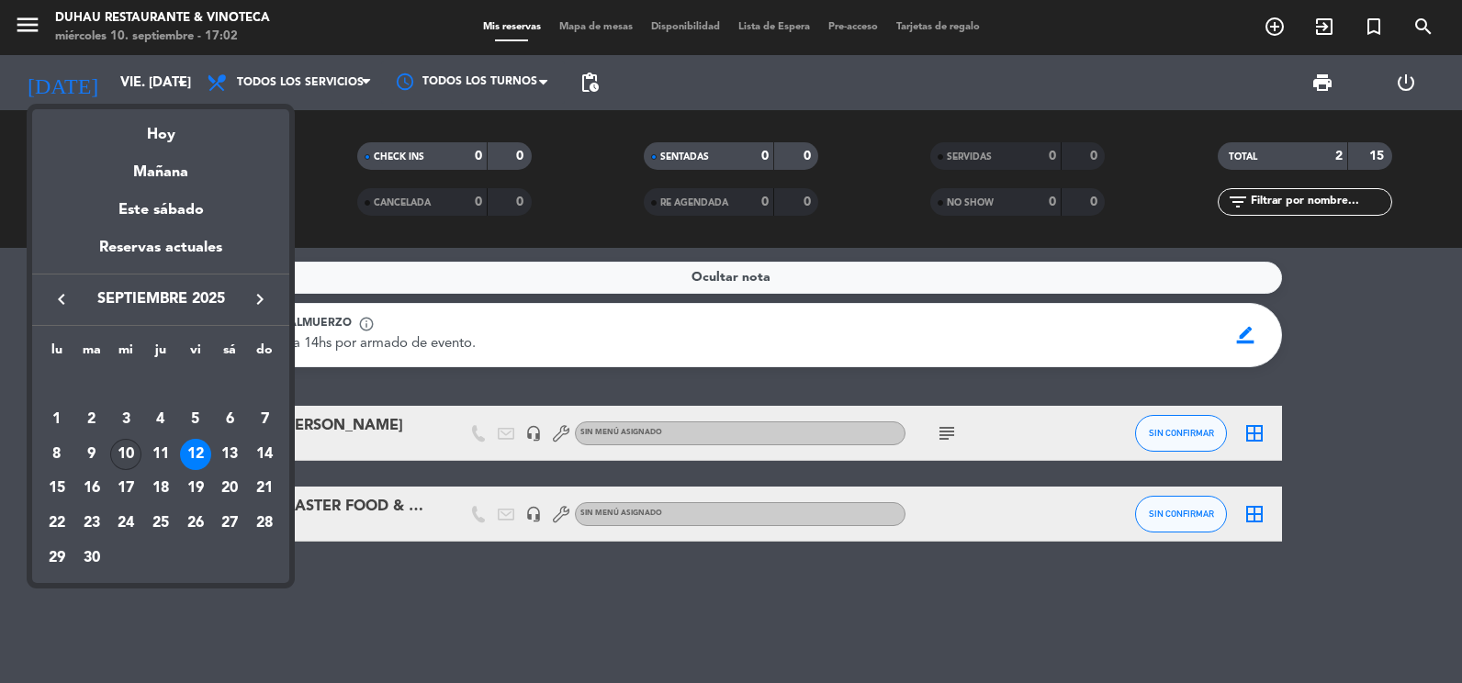
click at [132, 457] on div "10" at bounding box center [125, 454] width 31 height 31
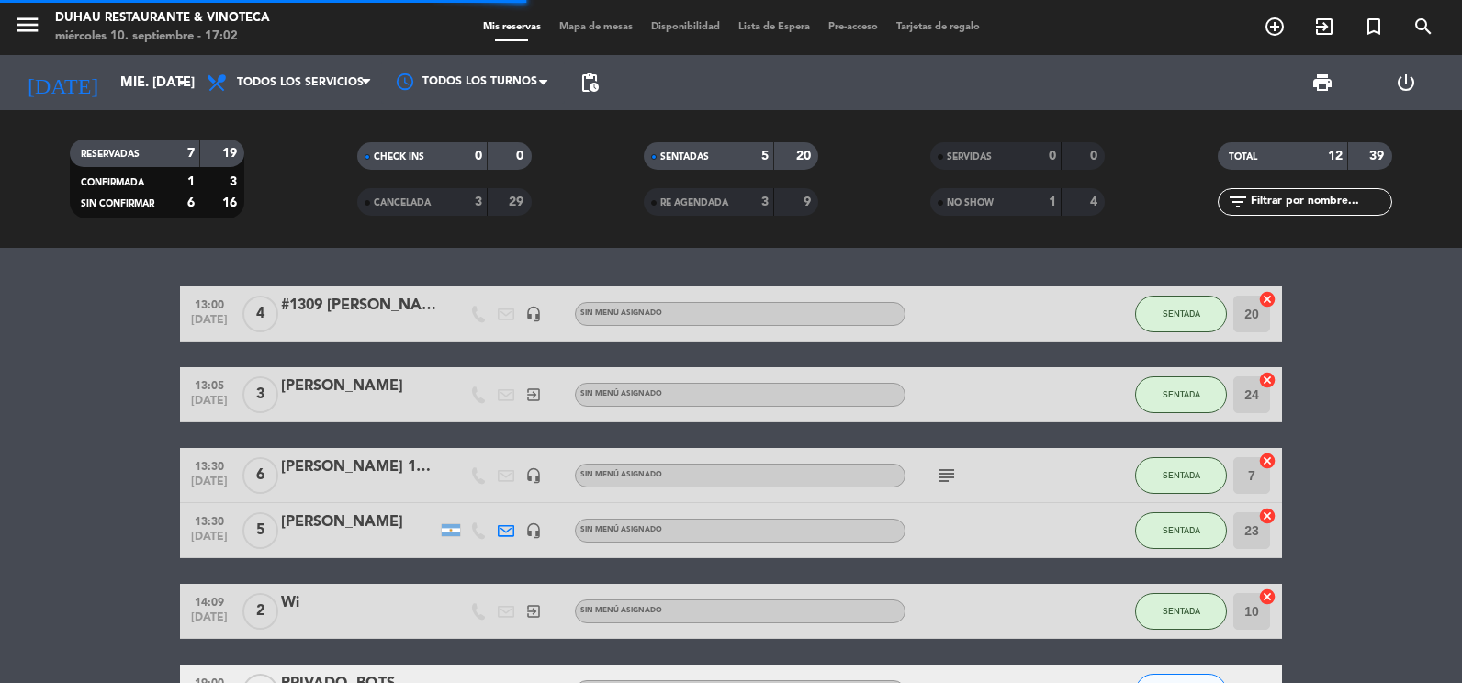
click at [363, 84] on icon at bounding box center [366, 82] width 8 height 15
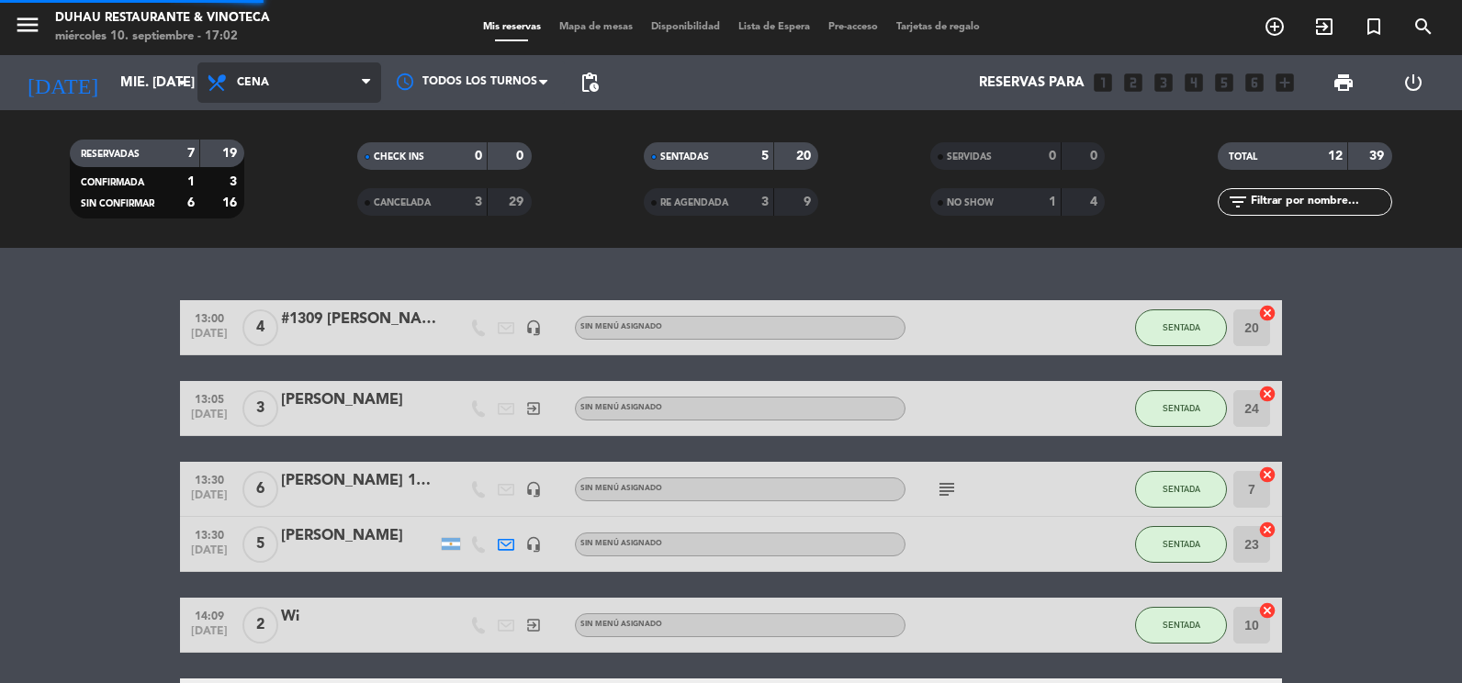
click at [301, 271] on ng-component "menu Duhau Restaurante & Vinoteca miércoles 10. septiembre - 17:02 Mis reservas…" at bounding box center [731, 341] width 1462 height 683
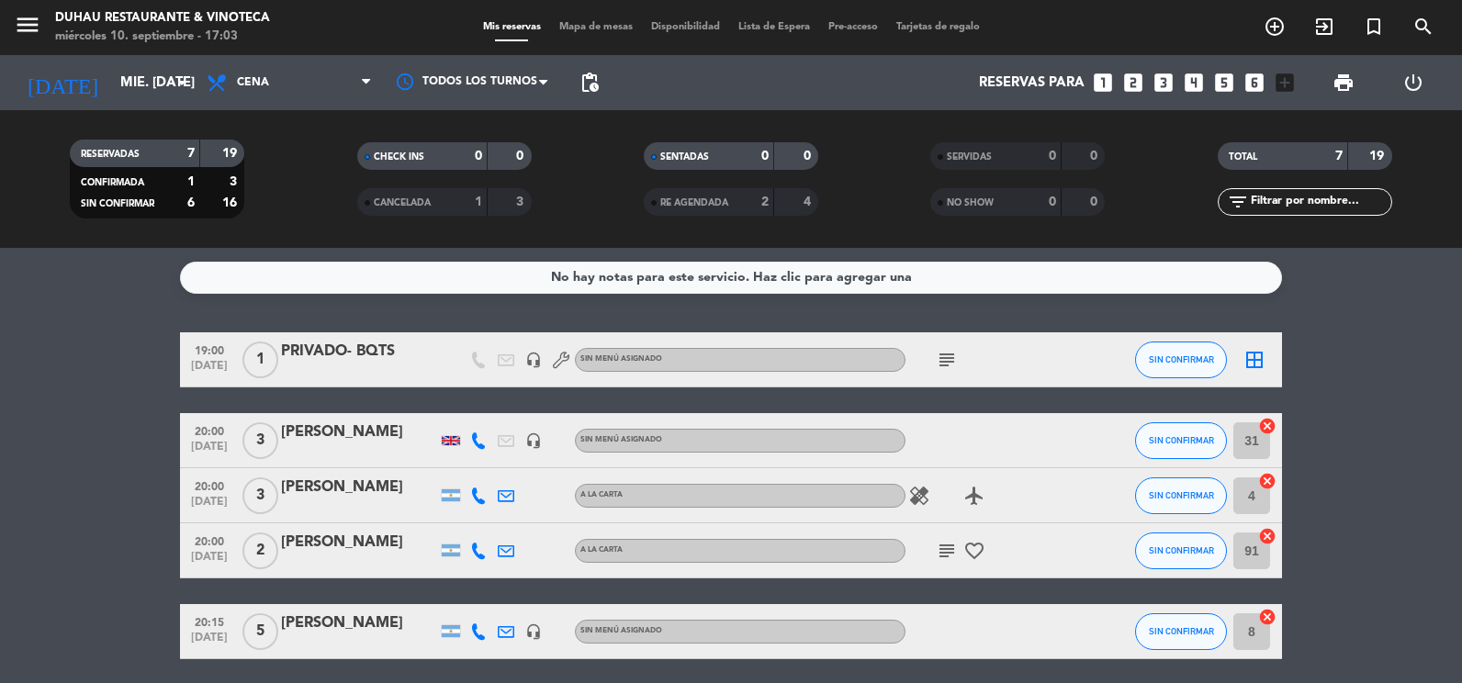
click at [946, 361] on icon "subject" at bounding box center [947, 360] width 22 height 22
click at [923, 503] on icon "healing" at bounding box center [919, 496] width 22 height 22
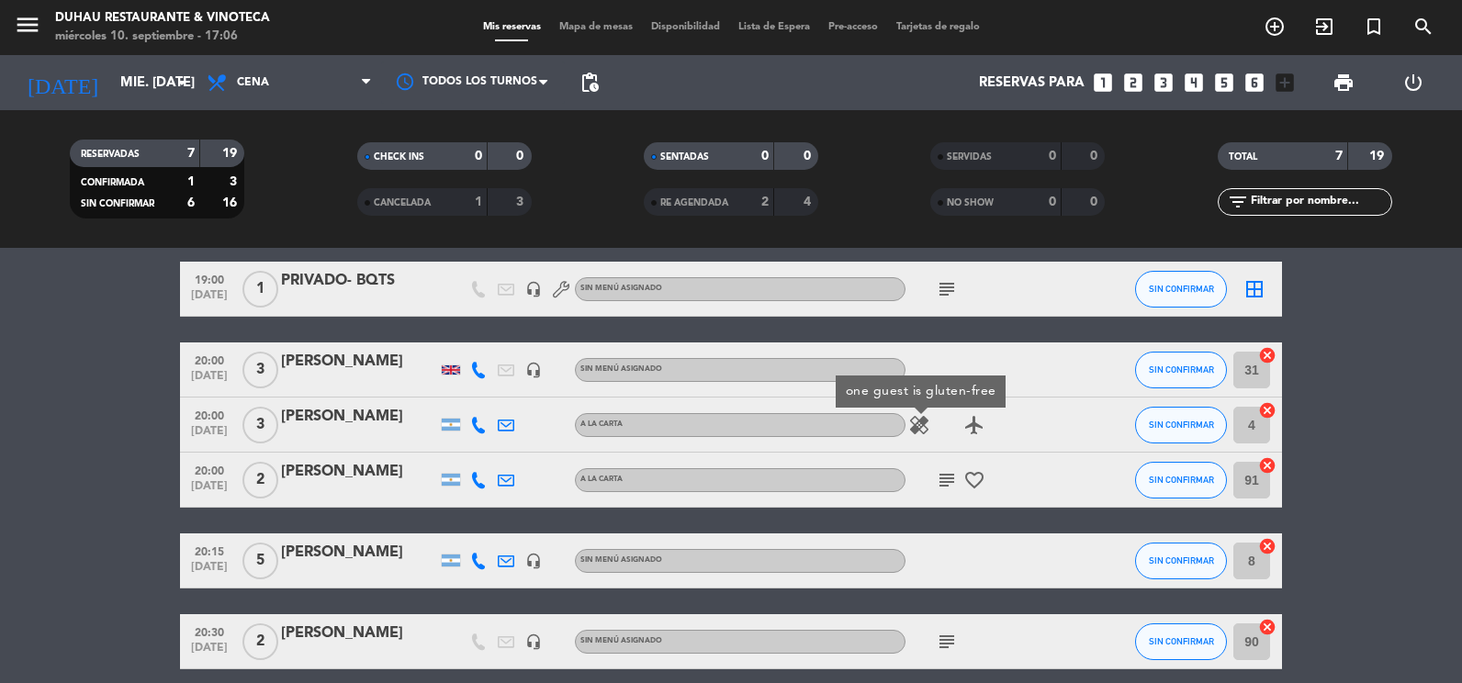
scroll to position [92, 0]
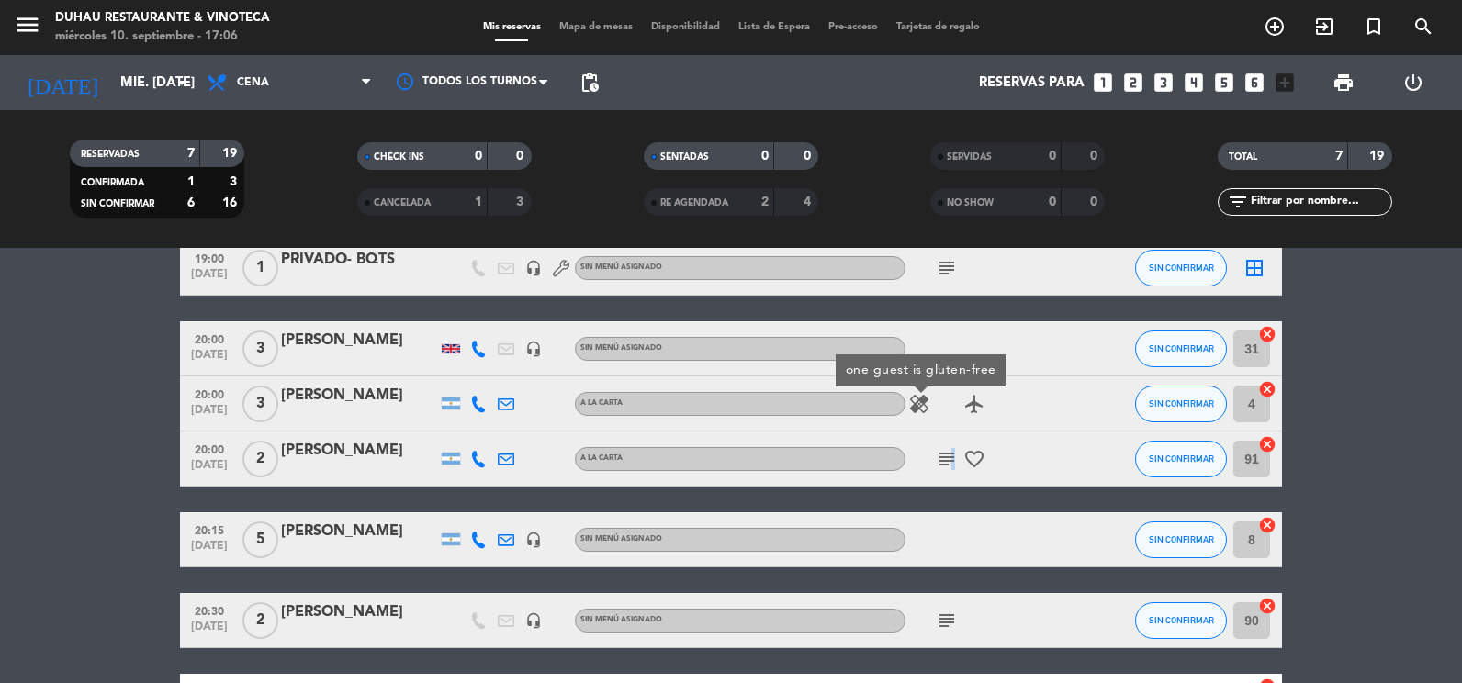
click at [947, 457] on icon "subject" at bounding box center [947, 459] width 22 height 22
click at [948, 458] on icon "subject" at bounding box center [947, 459] width 22 height 22
click at [942, 460] on icon "subject" at bounding box center [947, 459] width 22 height 22
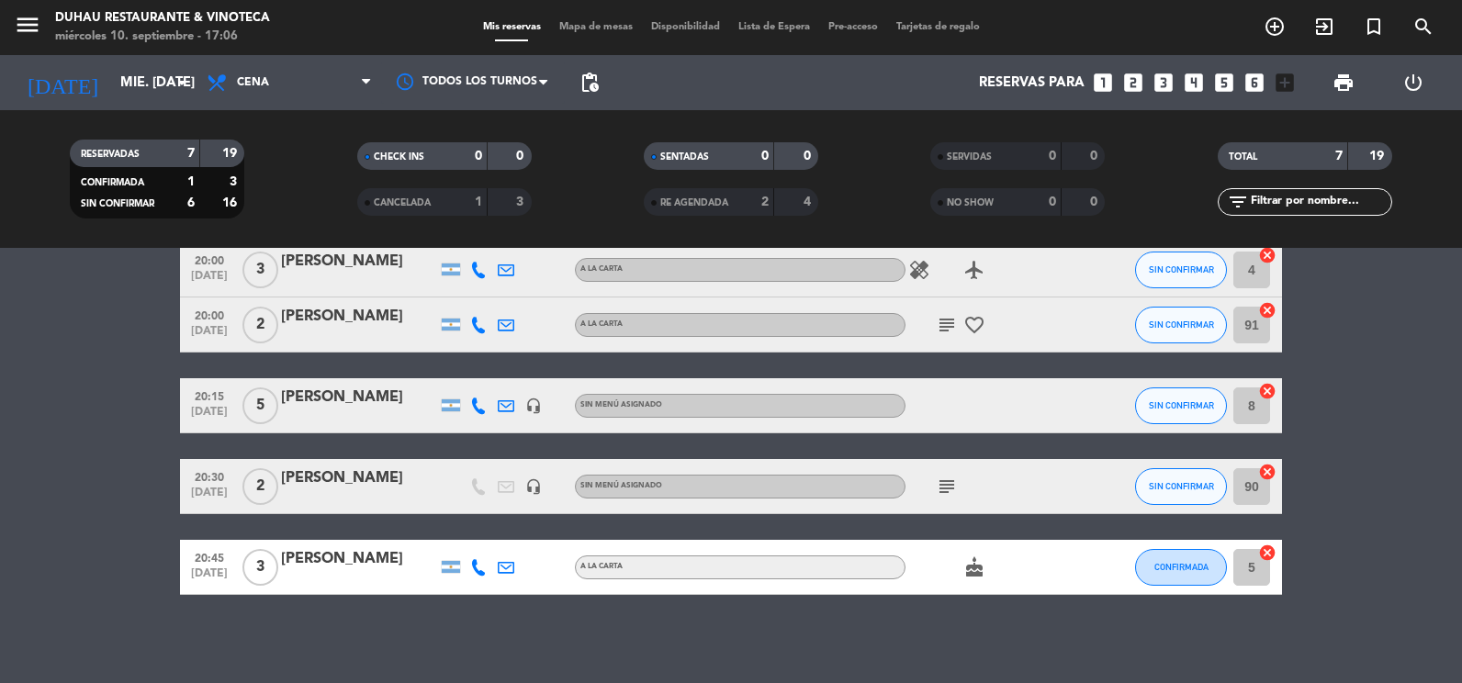
scroll to position [230, 0]
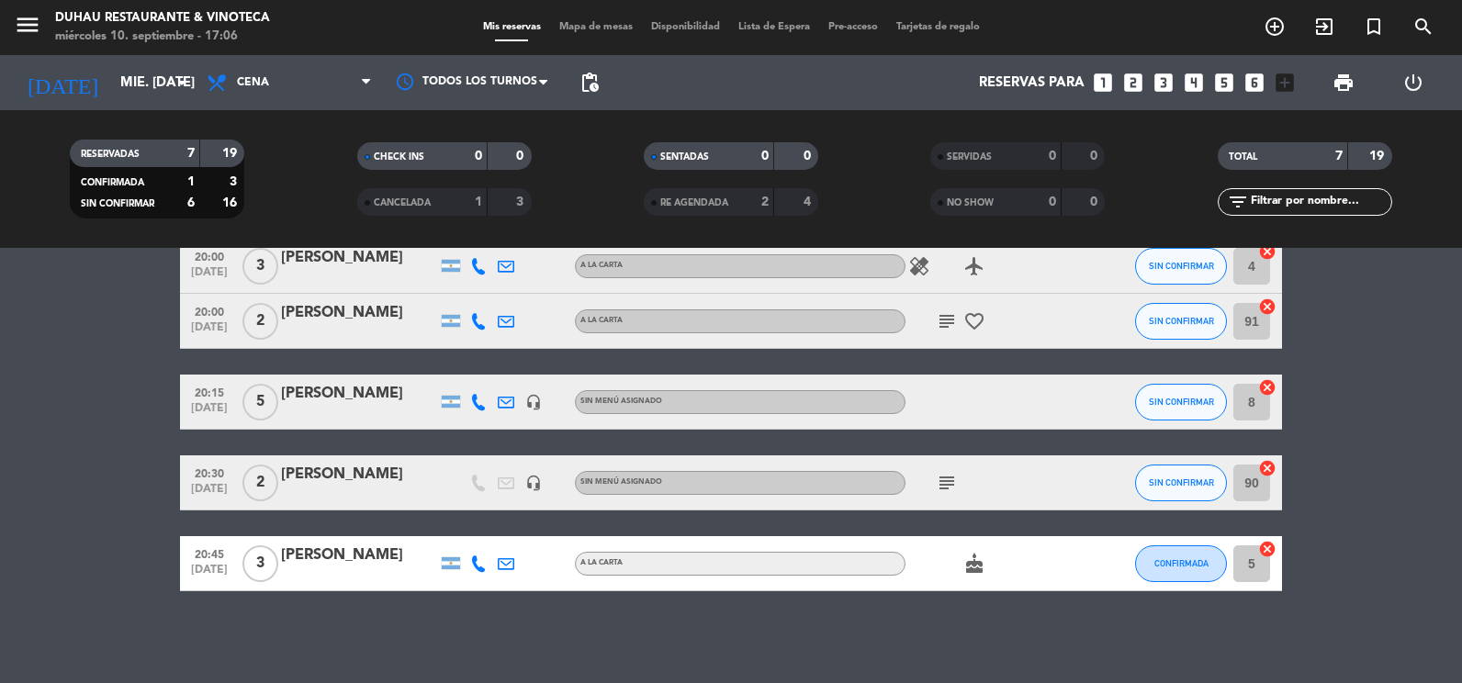
click at [944, 487] on icon "subject" at bounding box center [947, 483] width 22 height 22
click at [529, 481] on icon "headset_mic" at bounding box center [533, 483] width 17 height 17
click at [946, 480] on icon "subject" at bounding box center [947, 483] width 22 height 22
click at [944, 486] on icon "subject" at bounding box center [947, 483] width 22 height 22
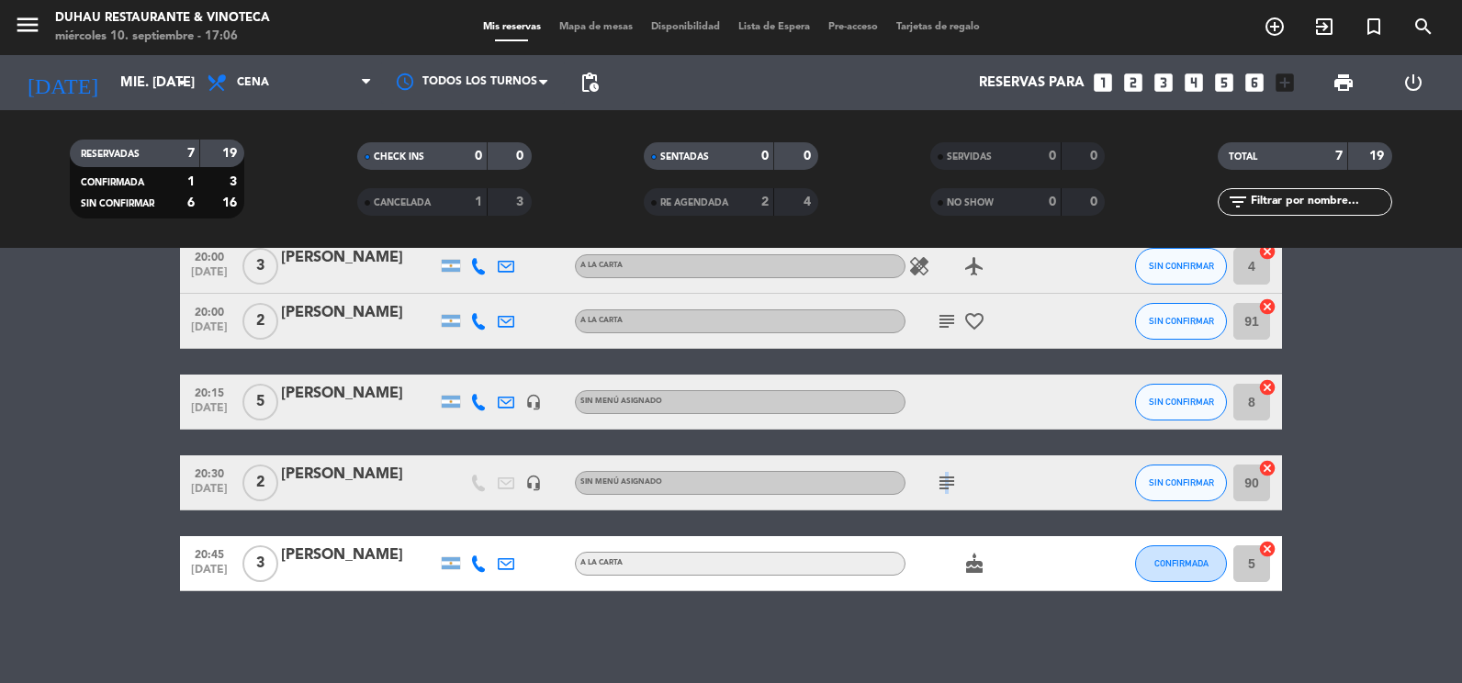
click at [943, 482] on icon "subject" at bounding box center [947, 483] width 22 height 22
click at [1266, 551] on icon "cancel" at bounding box center [1267, 549] width 18 height 18
click at [1263, 464] on icon "cancel" at bounding box center [1267, 468] width 18 height 18
click at [1267, 383] on icon "cancel" at bounding box center [1267, 387] width 18 height 18
click at [1272, 309] on icon "cancel" at bounding box center [1267, 307] width 18 height 18
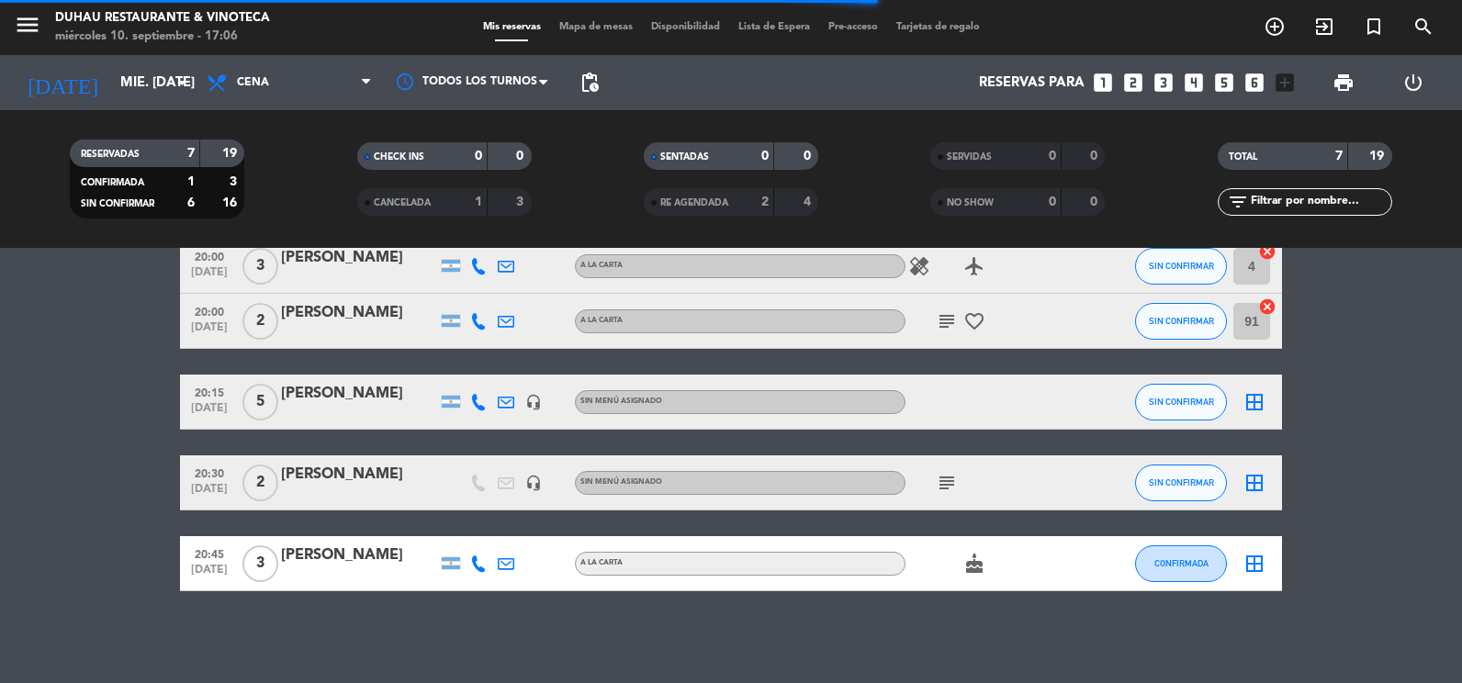
click at [1268, 250] on icon "cancel" at bounding box center [1267, 251] width 18 height 18
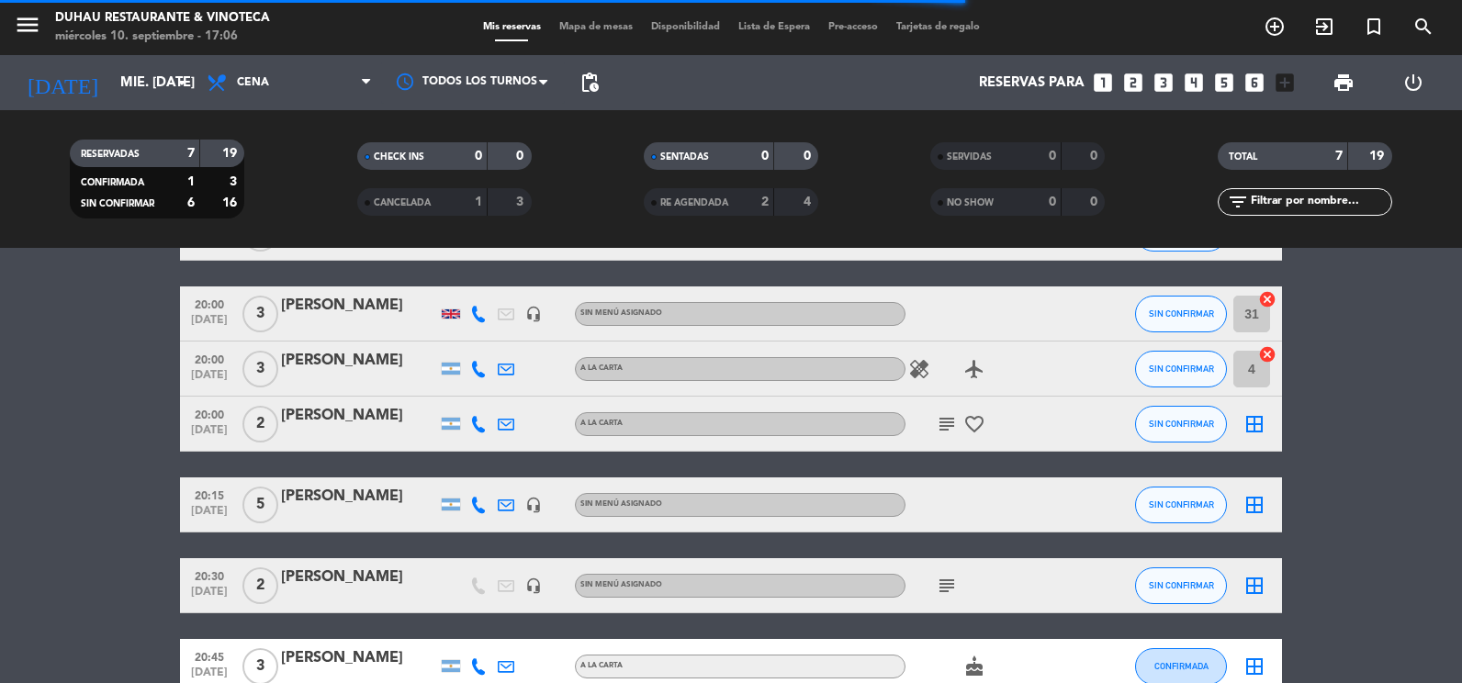
scroll to position [0, 0]
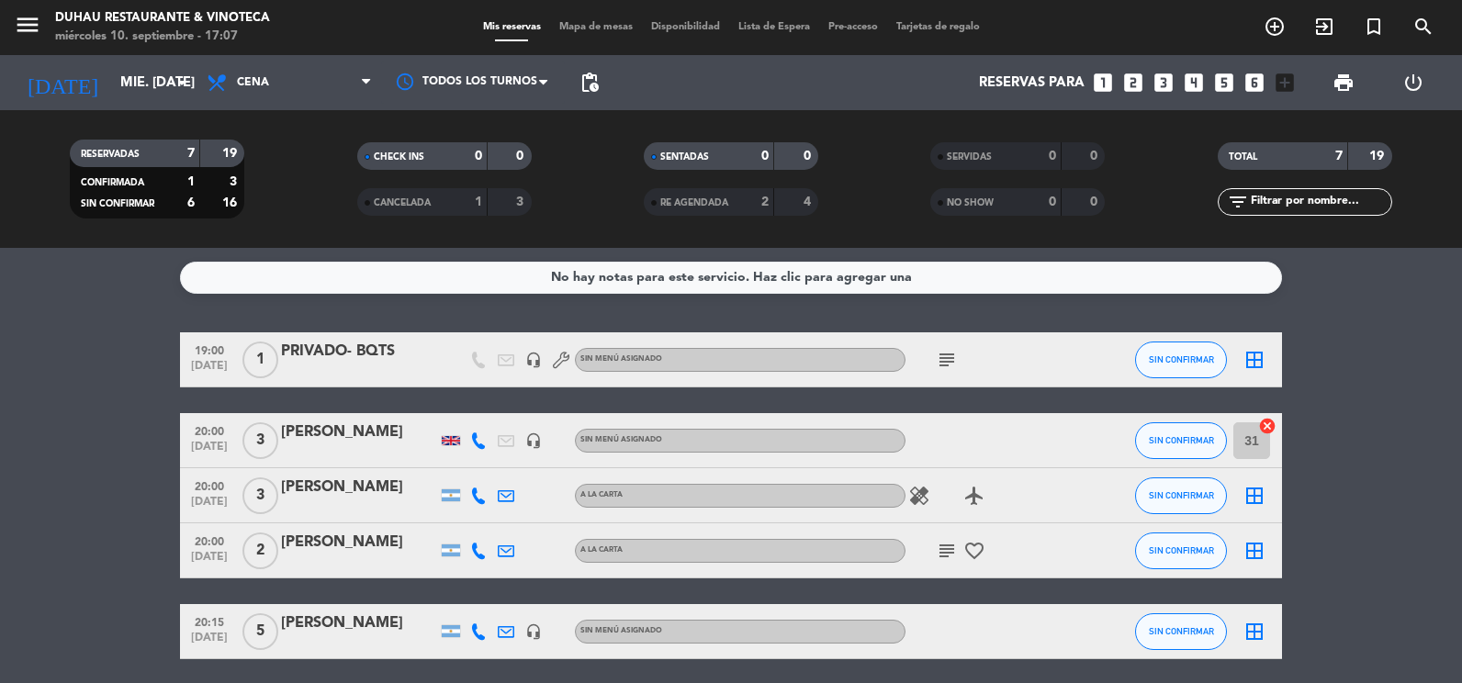
click at [1268, 421] on icon "cancel" at bounding box center [1267, 426] width 18 height 18
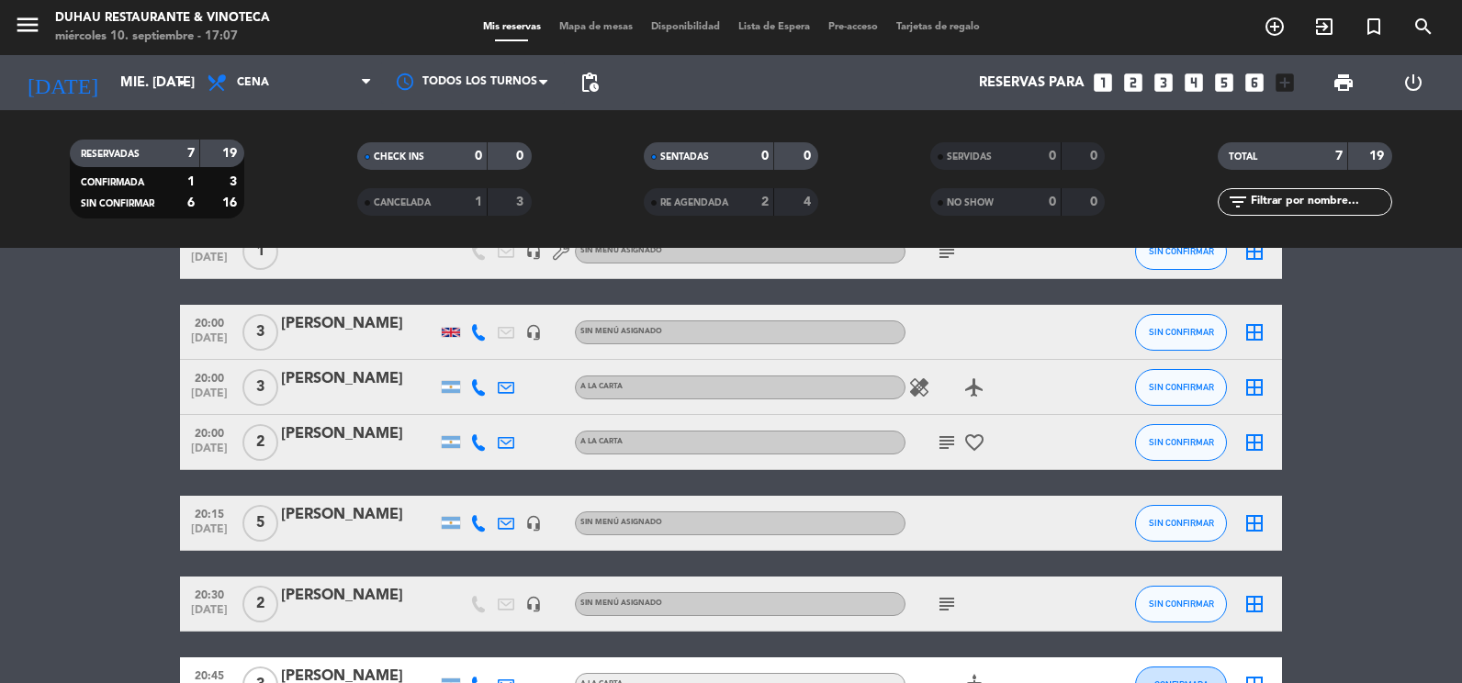
scroll to position [138, 0]
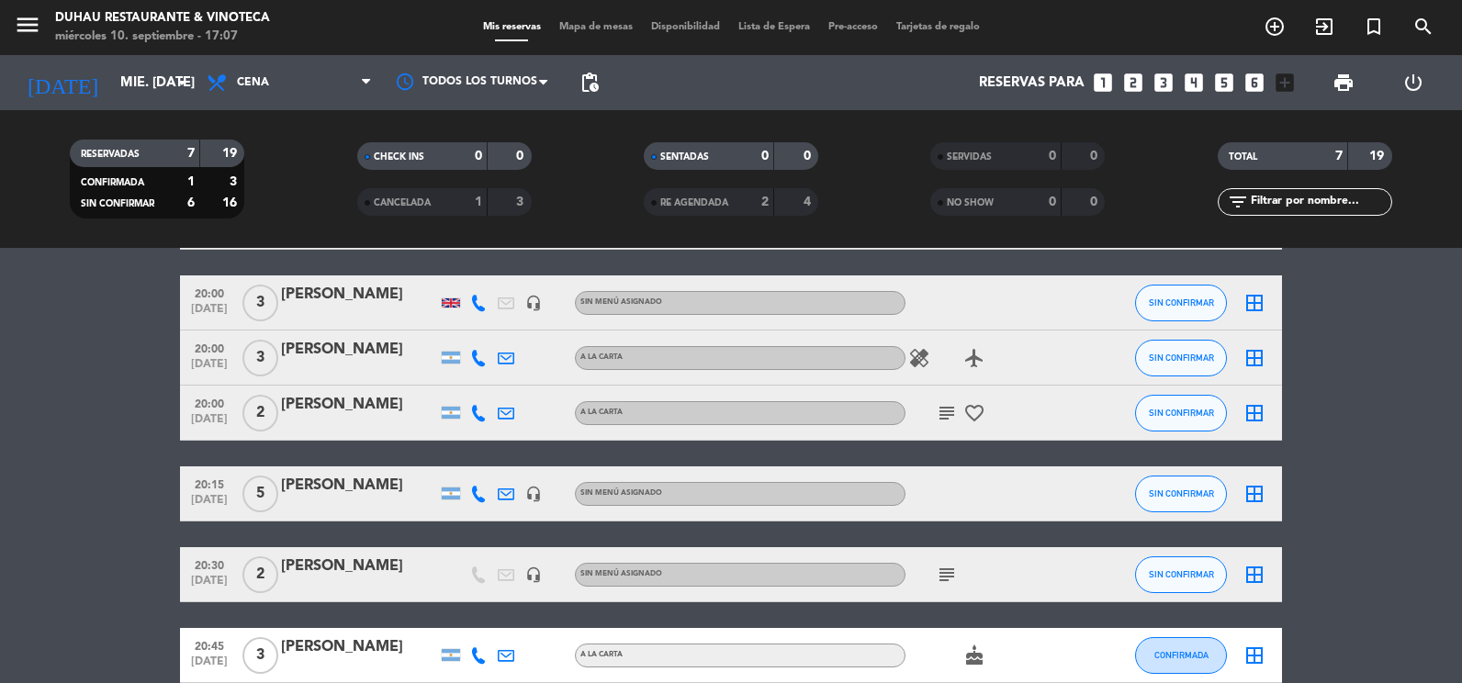
click at [945, 410] on icon "subject" at bounding box center [947, 413] width 22 height 22
click at [917, 358] on icon "healing" at bounding box center [919, 358] width 22 height 22
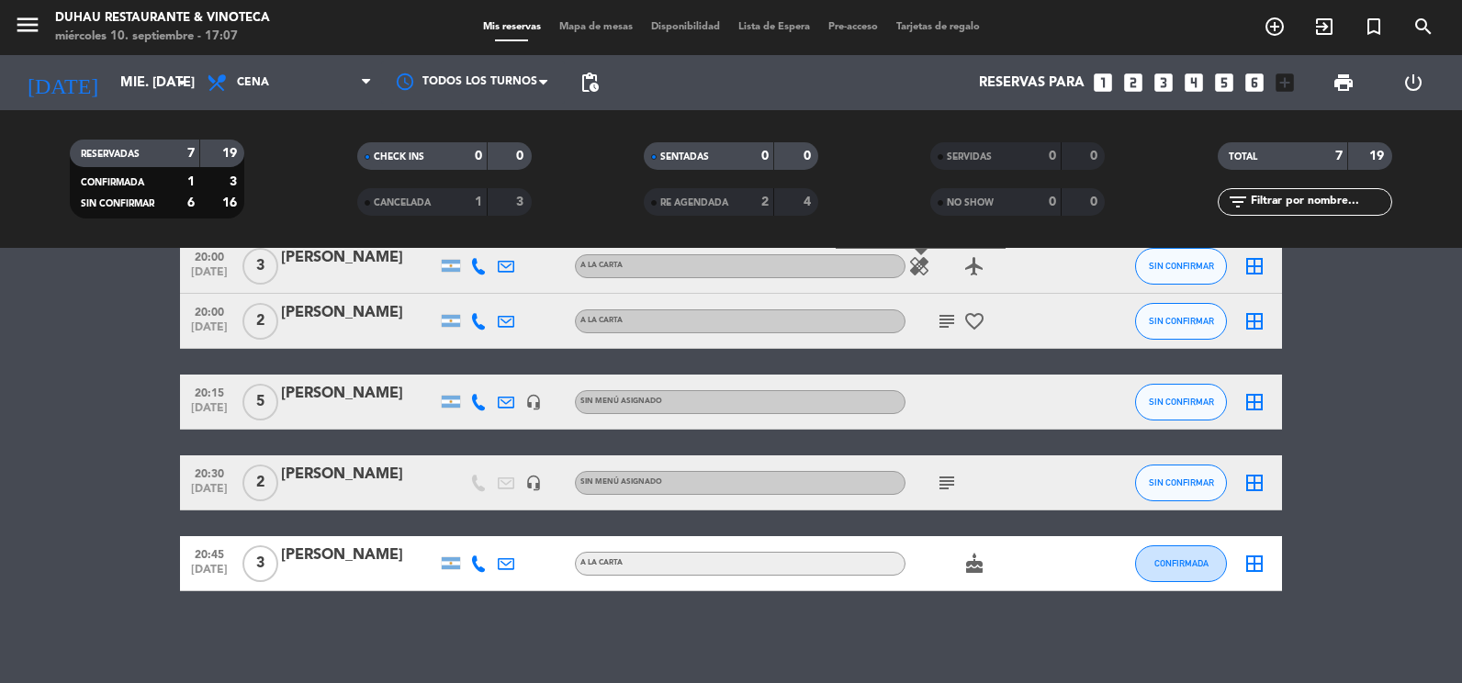
click at [955, 478] on icon "subject" at bounding box center [947, 483] width 22 height 22
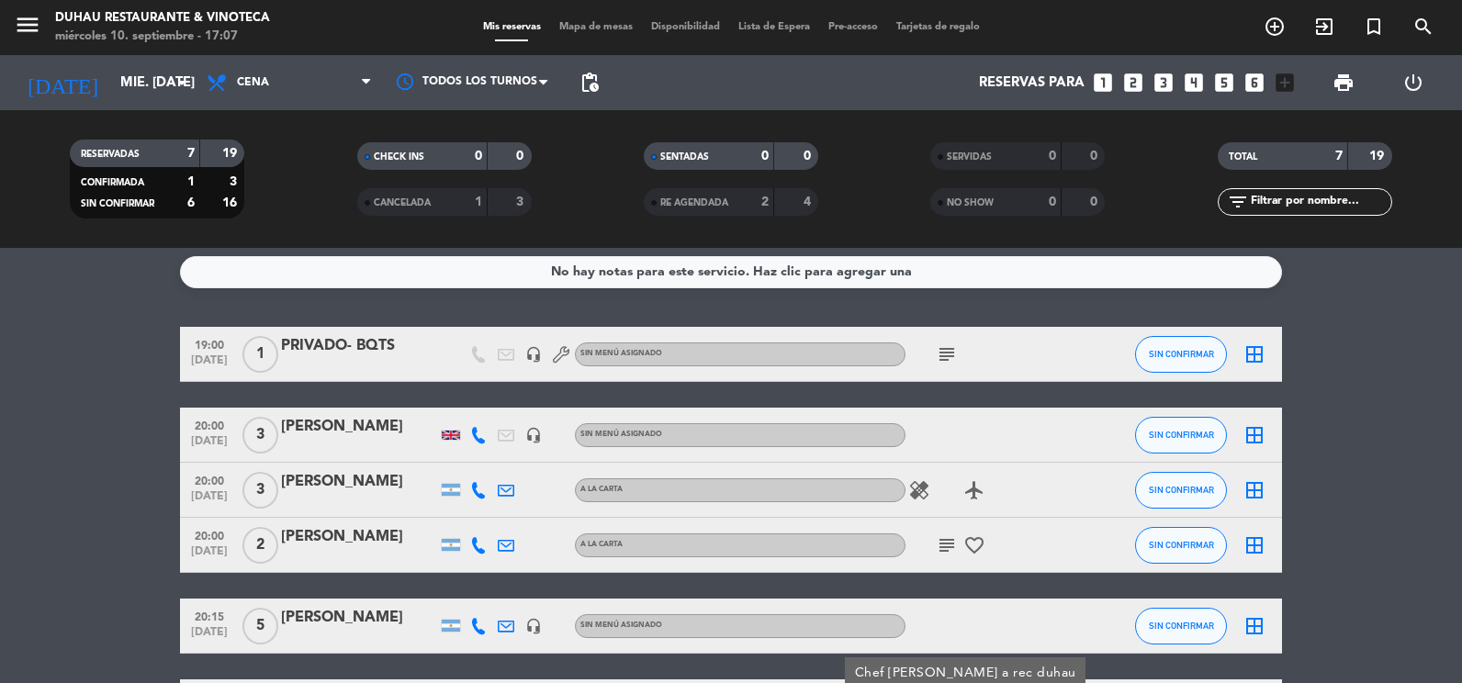
scroll to position [0, 0]
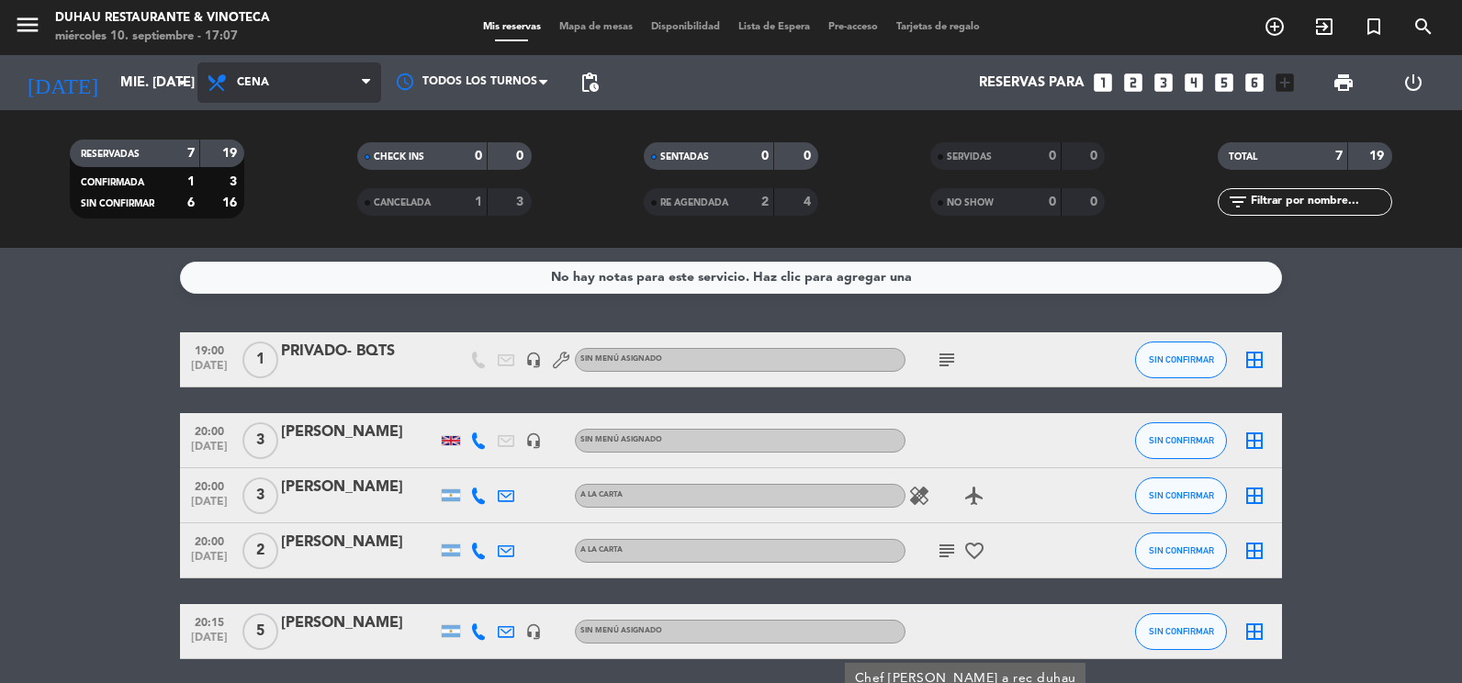
click at [290, 78] on span "Cena" at bounding box center [289, 82] width 184 height 40
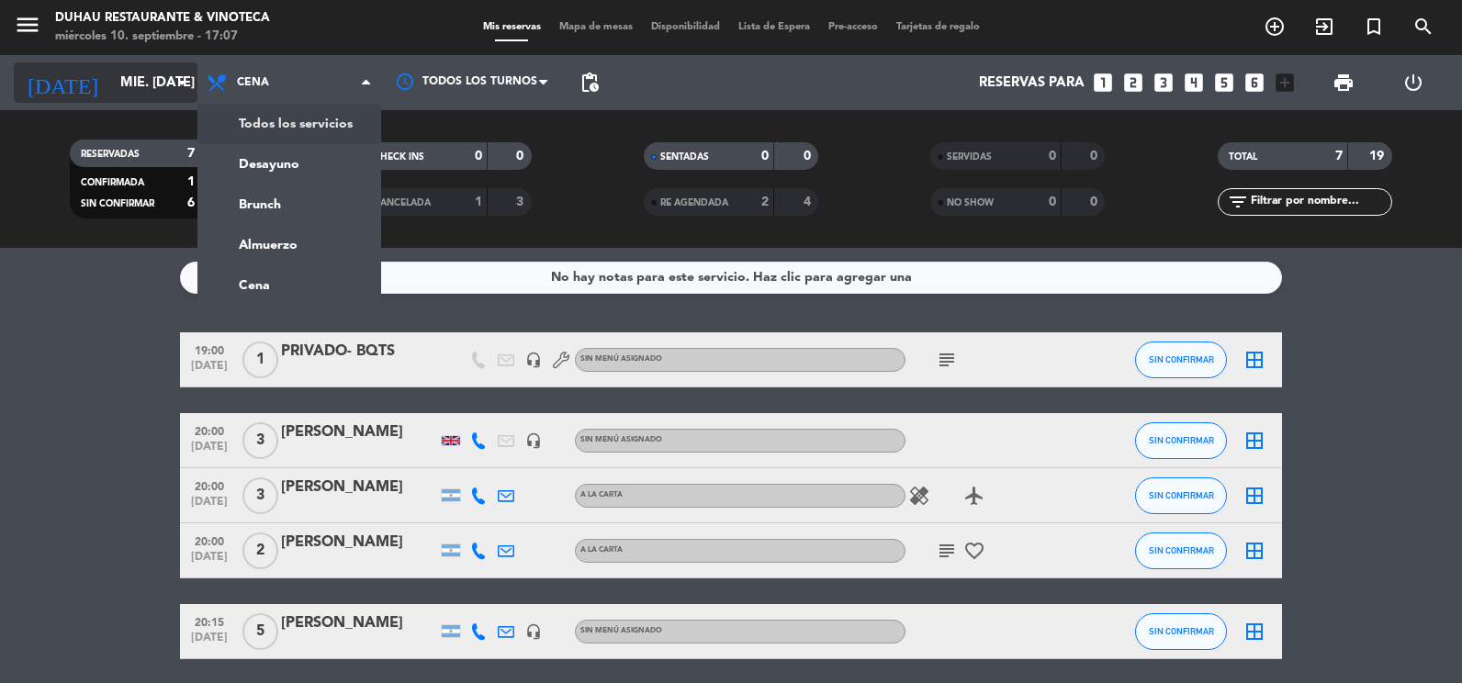
click at [150, 77] on input "mié. [DATE]" at bounding box center [199, 83] width 176 height 34
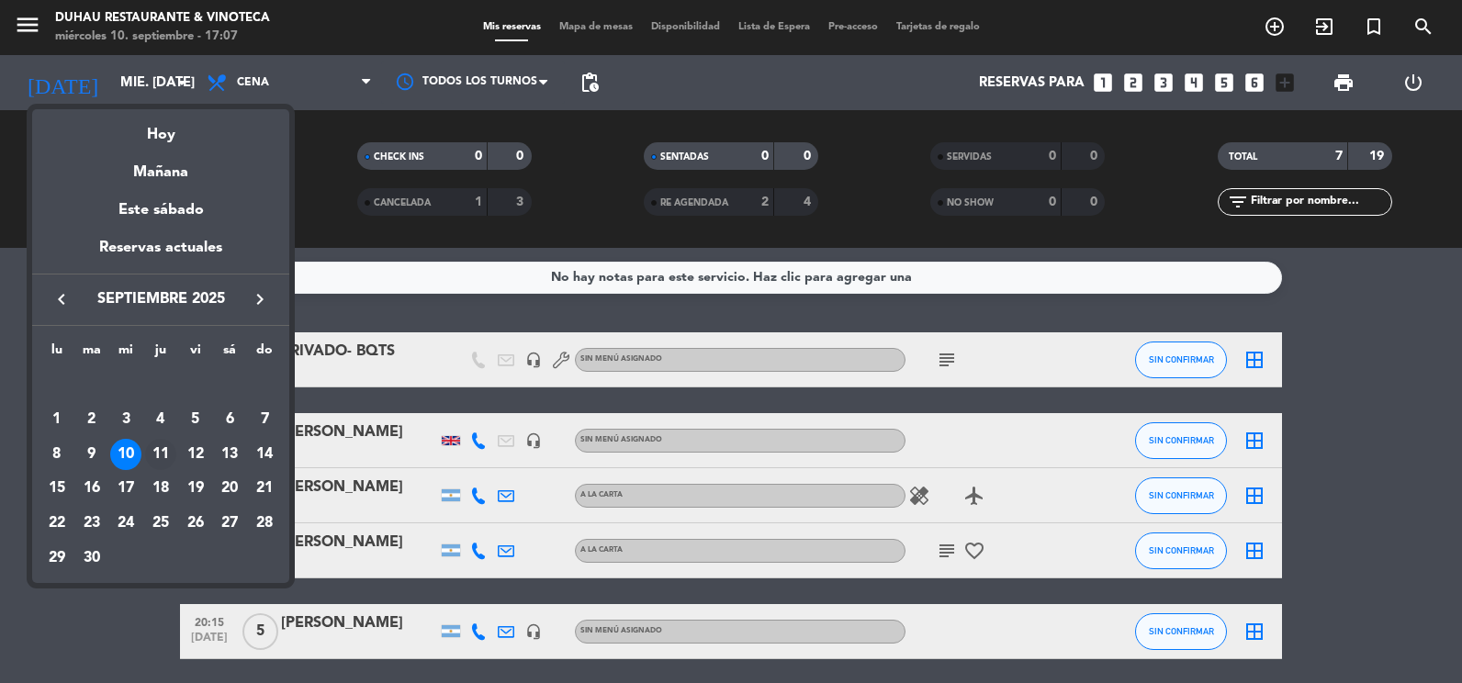
click at [159, 453] on div "11" at bounding box center [160, 454] width 31 height 31
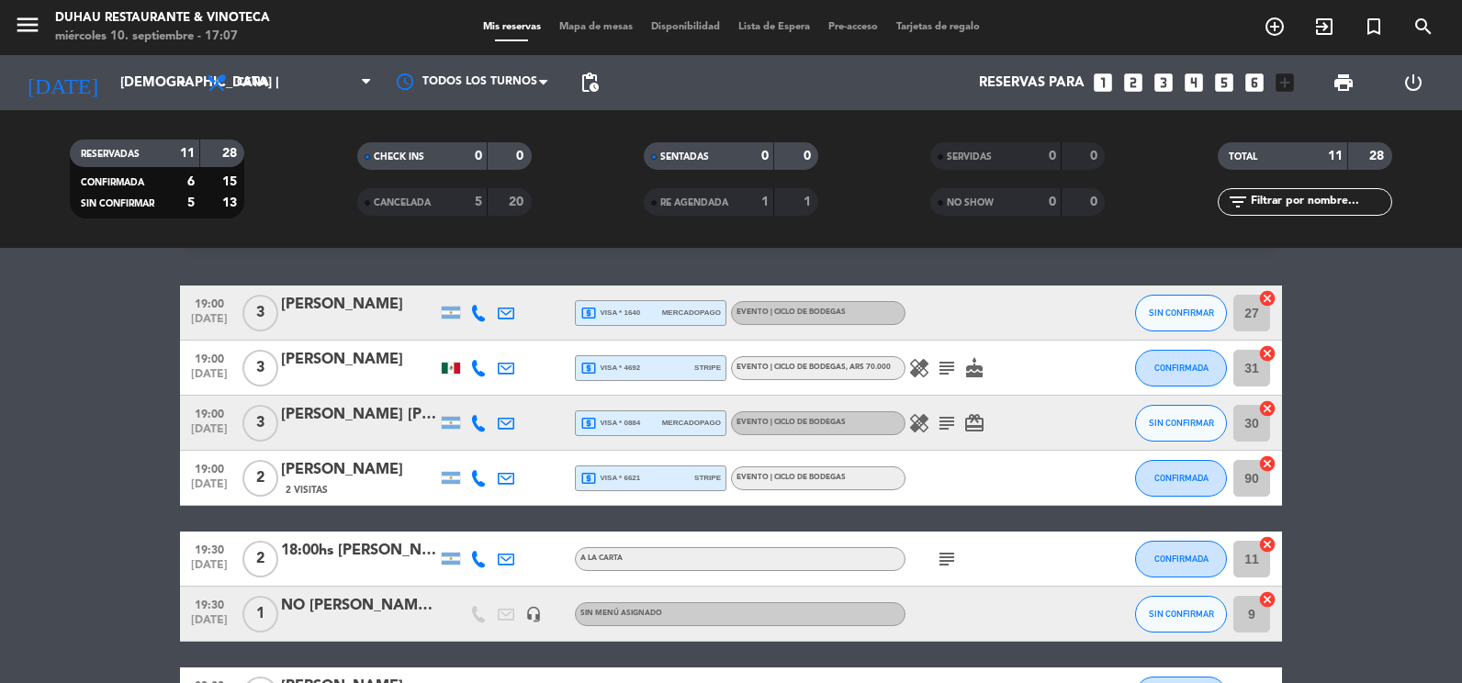
scroll to position [92, 0]
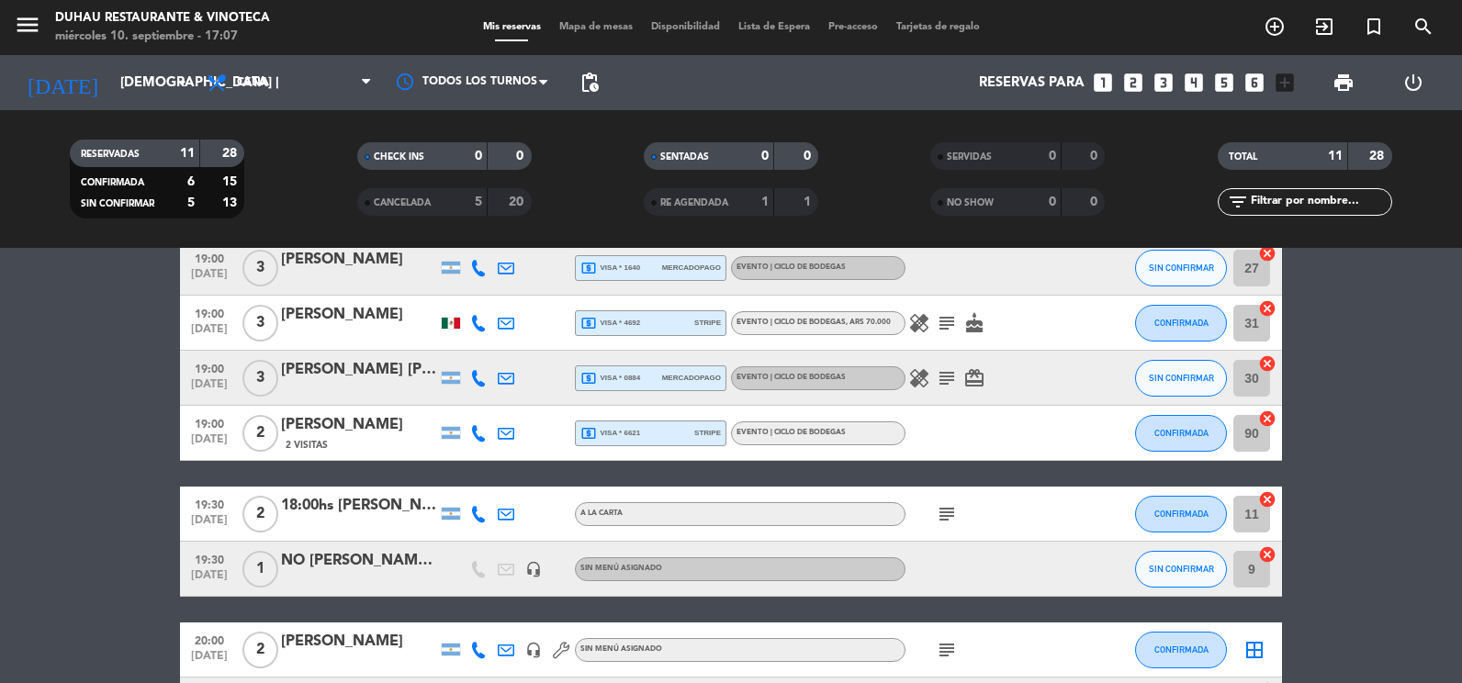
click at [943, 511] on icon "subject" at bounding box center [947, 514] width 22 height 22
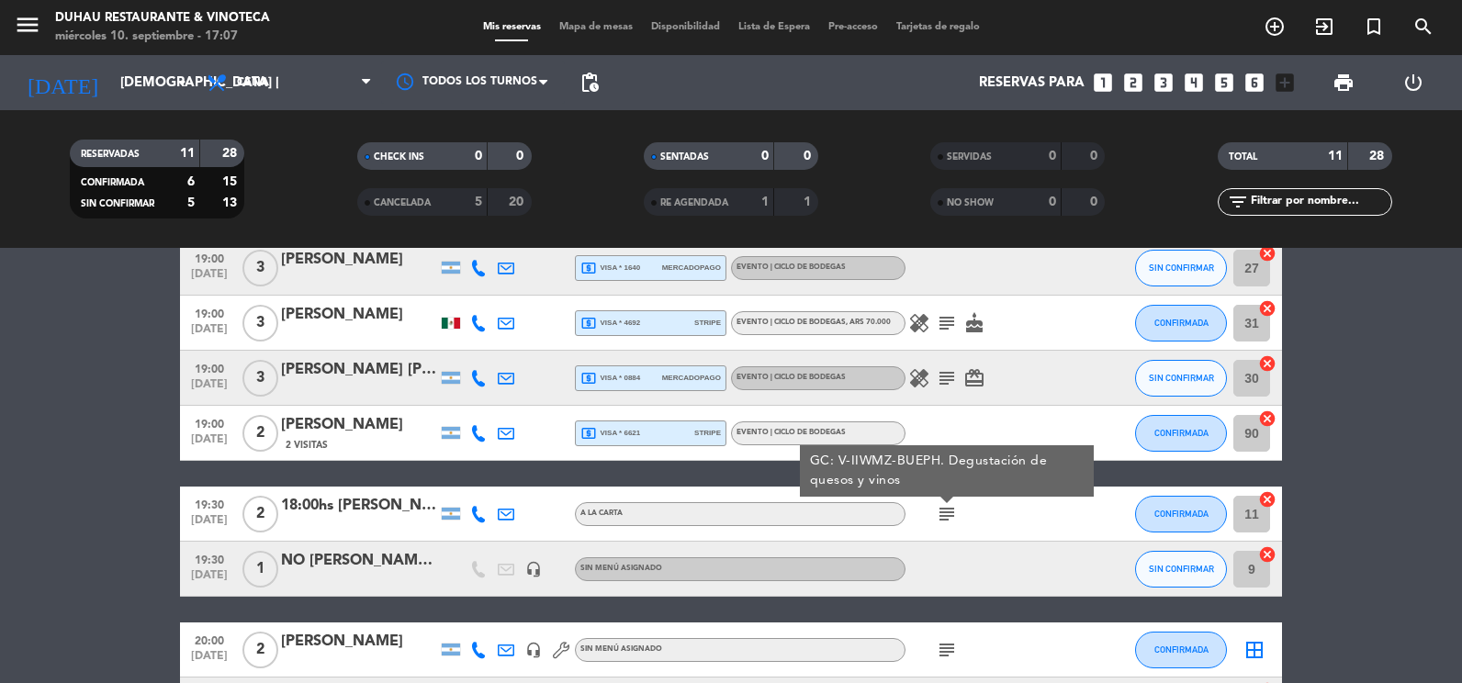
click at [943, 511] on icon "subject" at bounding box center [947, 514] width 22 height 22
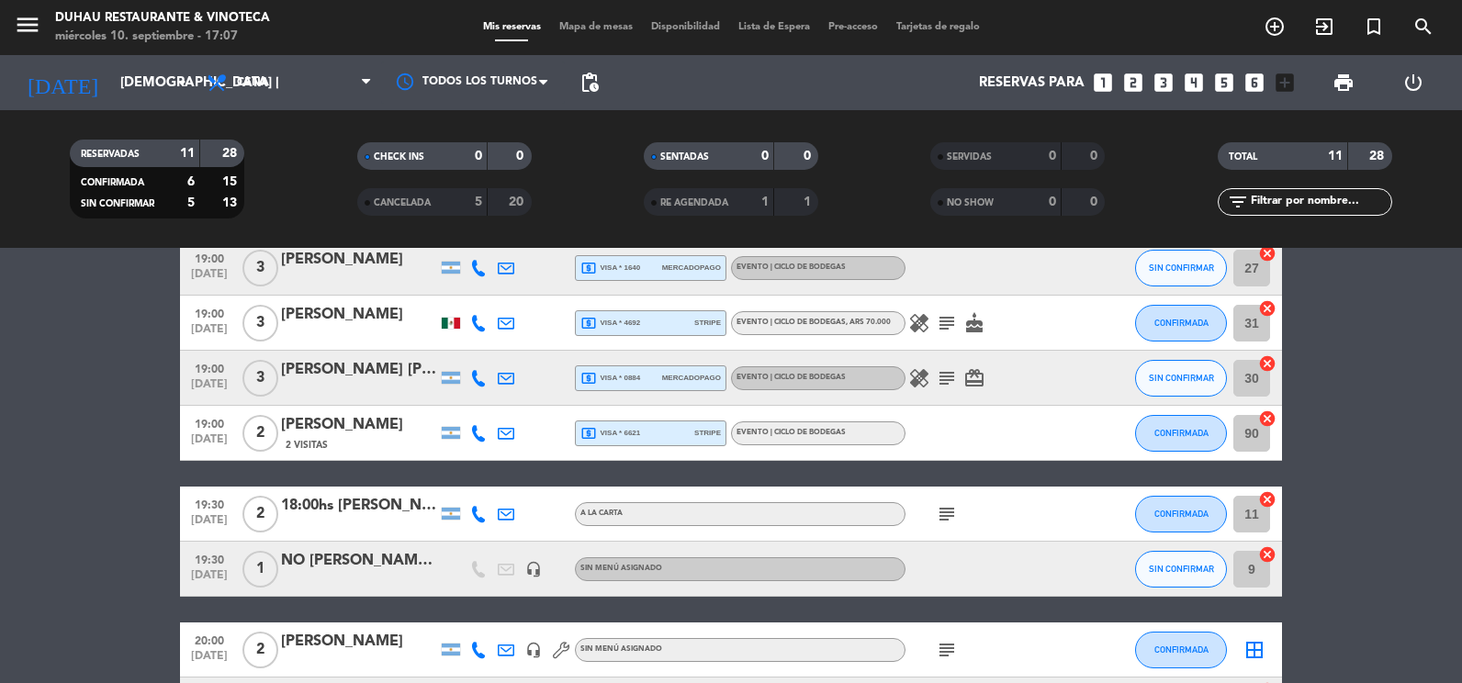
click at [945, 515] on icon "subject" at bounding box center [947, 514] width 22 height 22
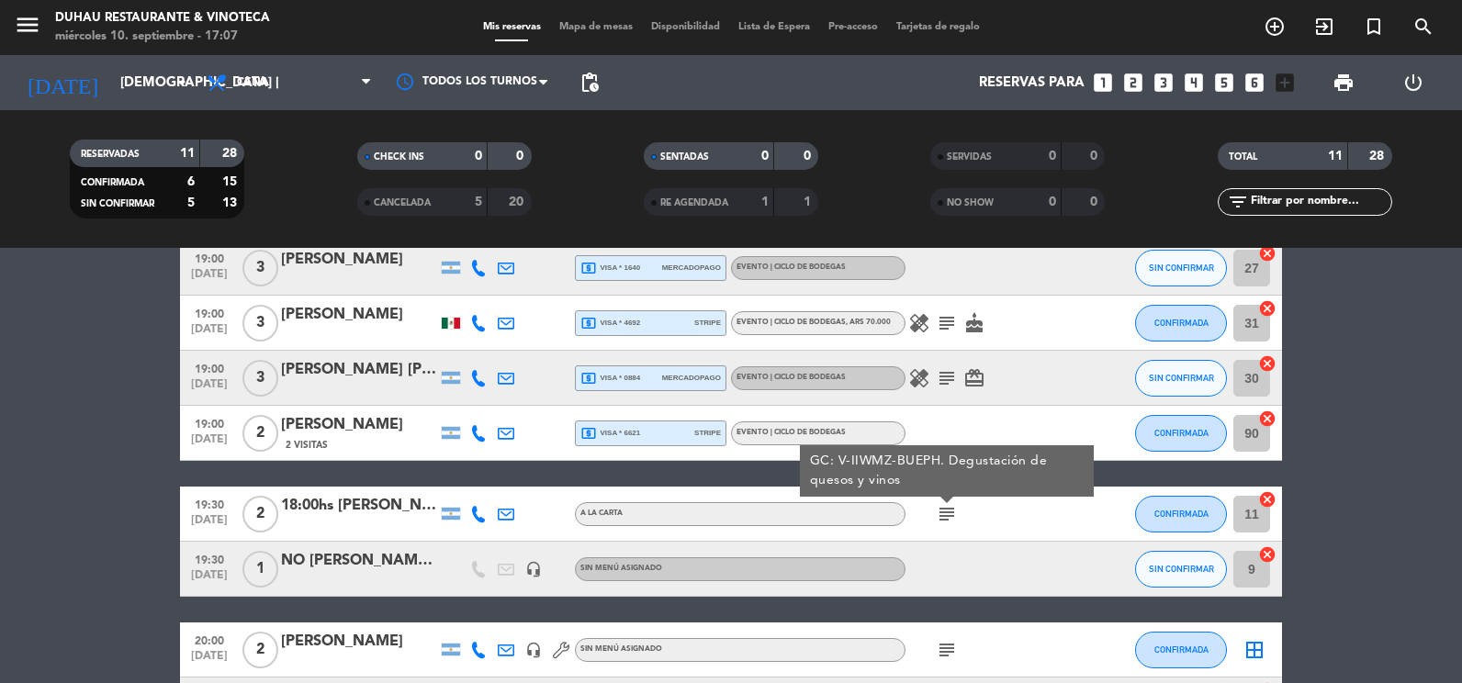
click at [945, 515] on icon "subject" at bounding box center [947, 514] width 22 height 22
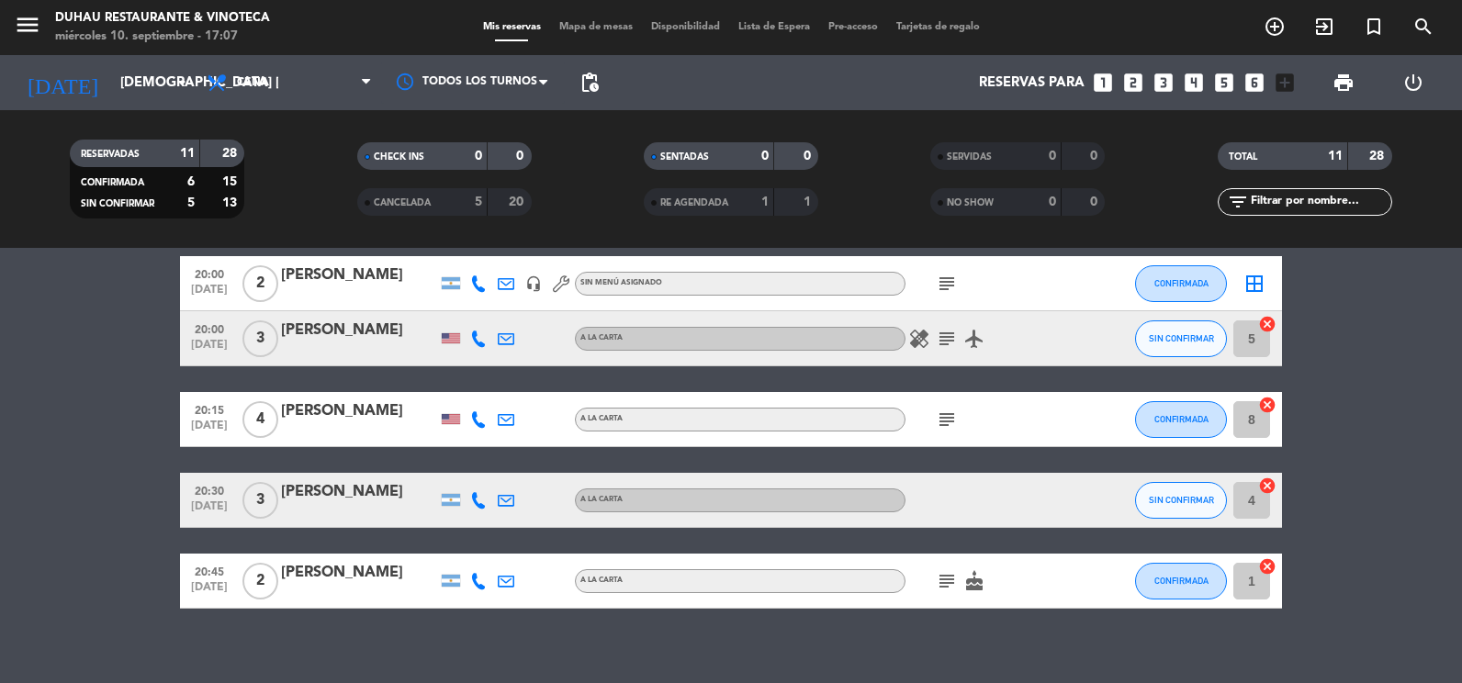
scroll to position [459, 0]
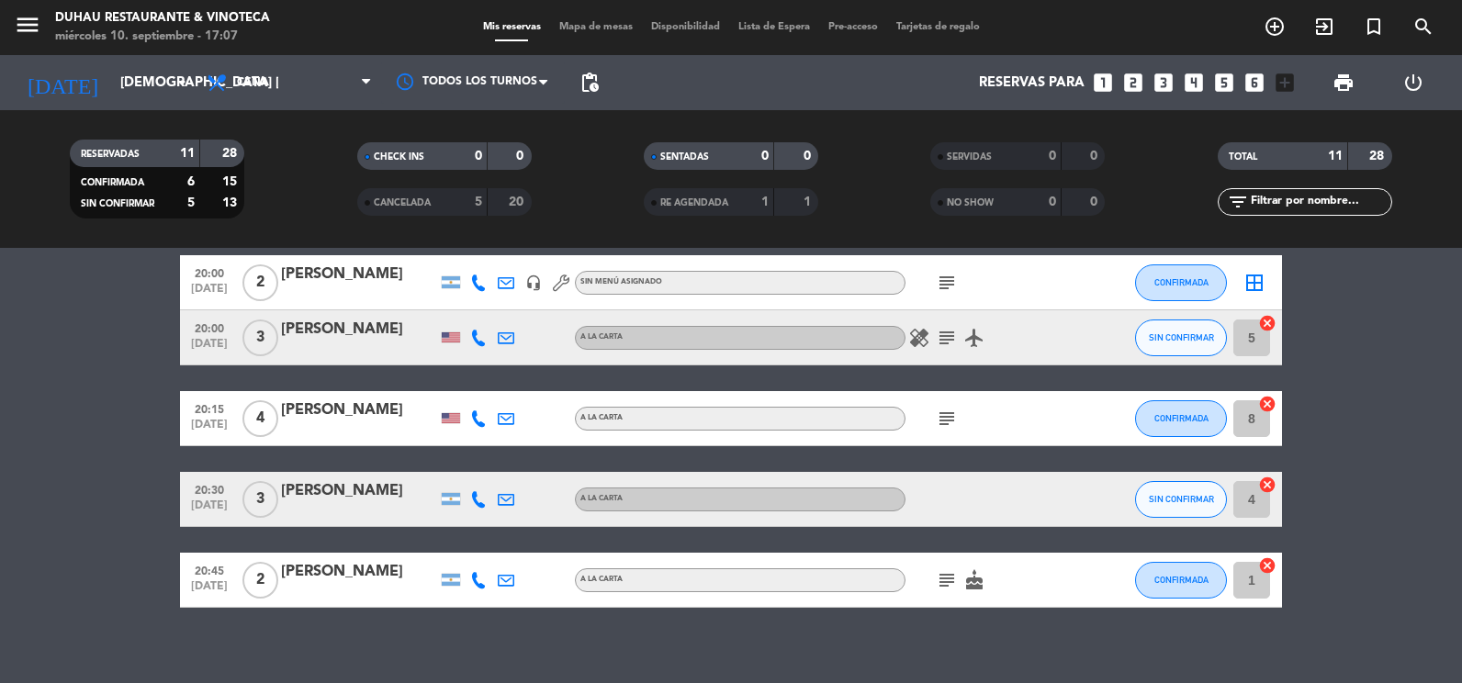
click at [958, 583] on span "subject" at bounding box center [947, 580] width 28 height 22
click at [948, 580] on icon "subject" at bounding box center [947, 580] width 22 height 22
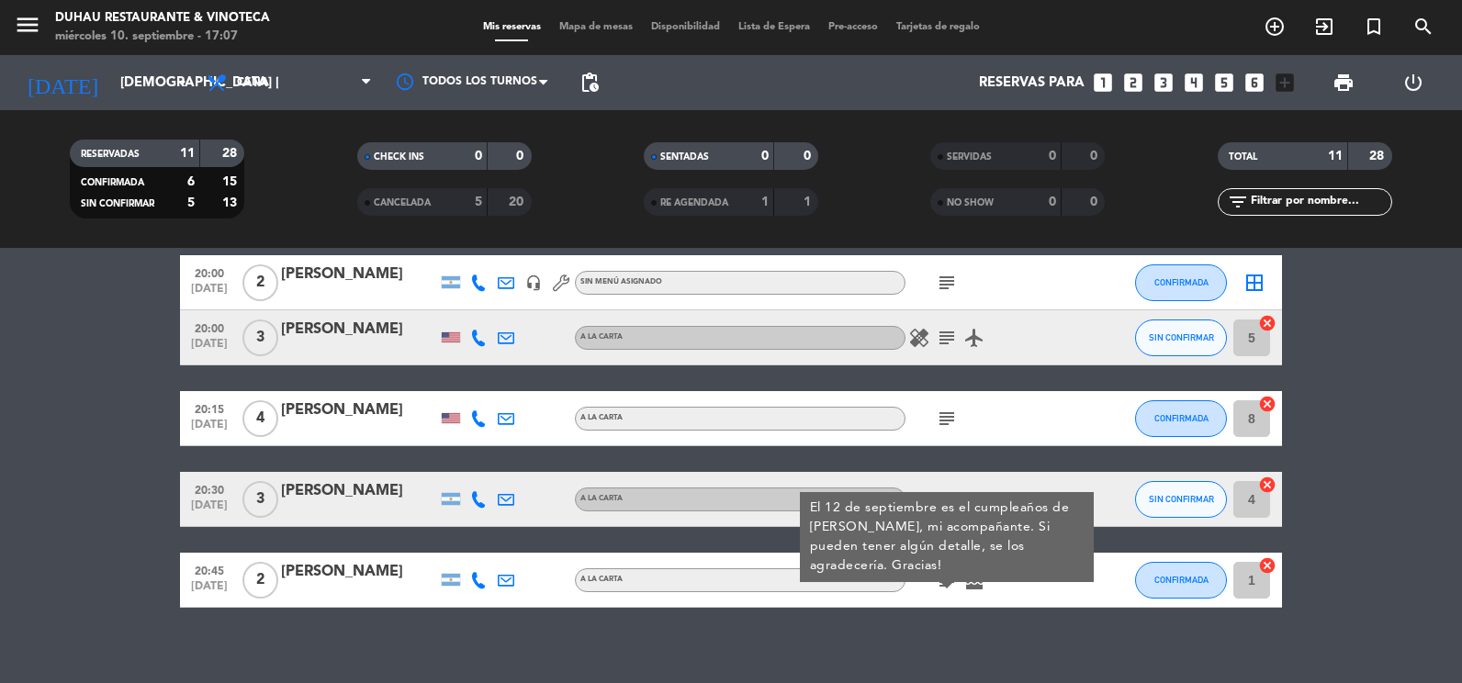
click at [1018, 433] on div "subject" at bounding box center [988, 418] width 165 height 54
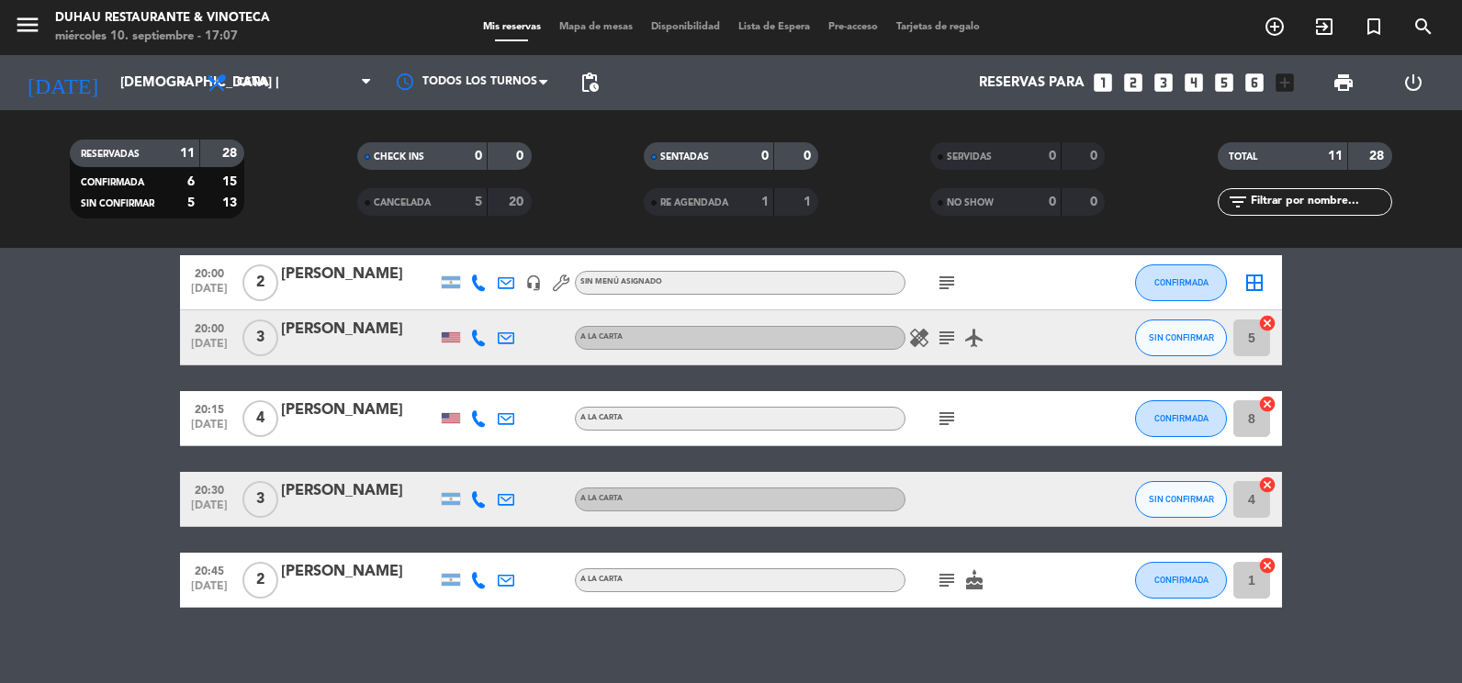
click at [952, 422] on icon "subject" at bounding box center [947, 419] width 22 height 22
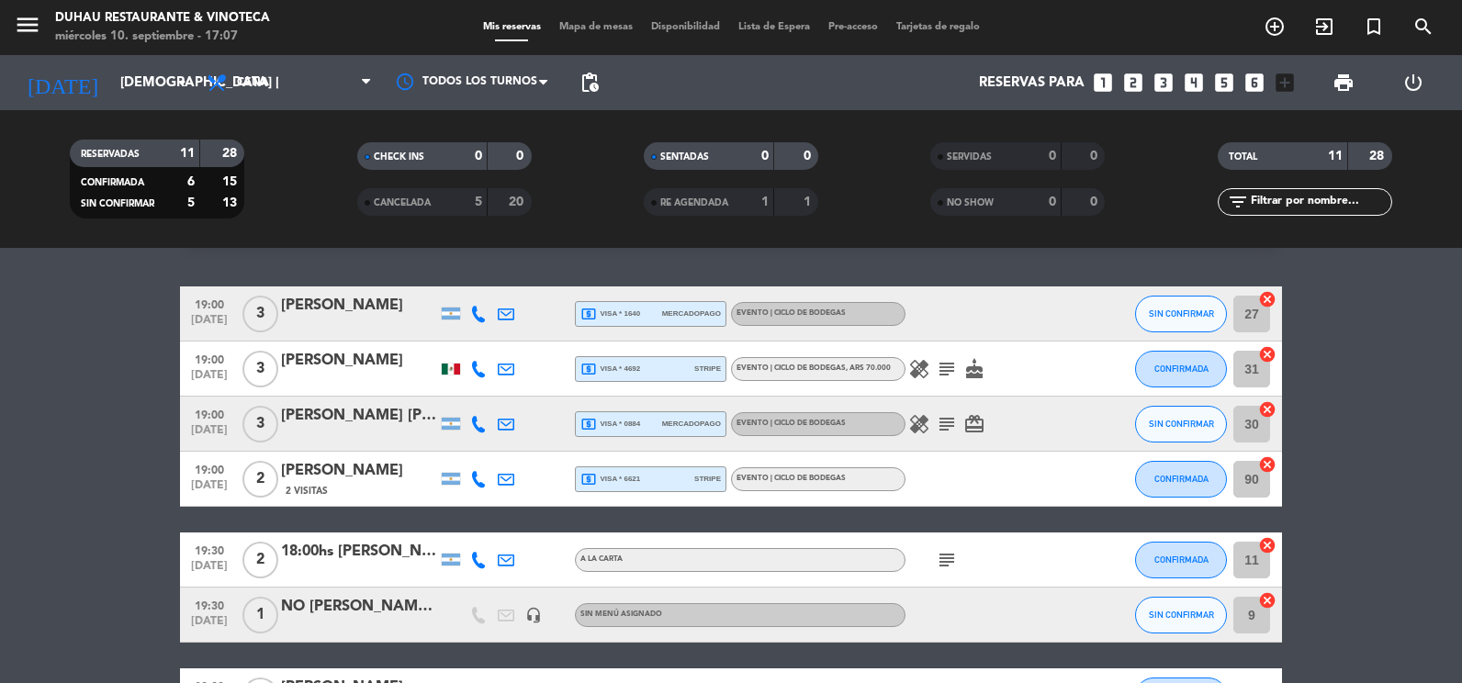
scroll to position [0, 0]
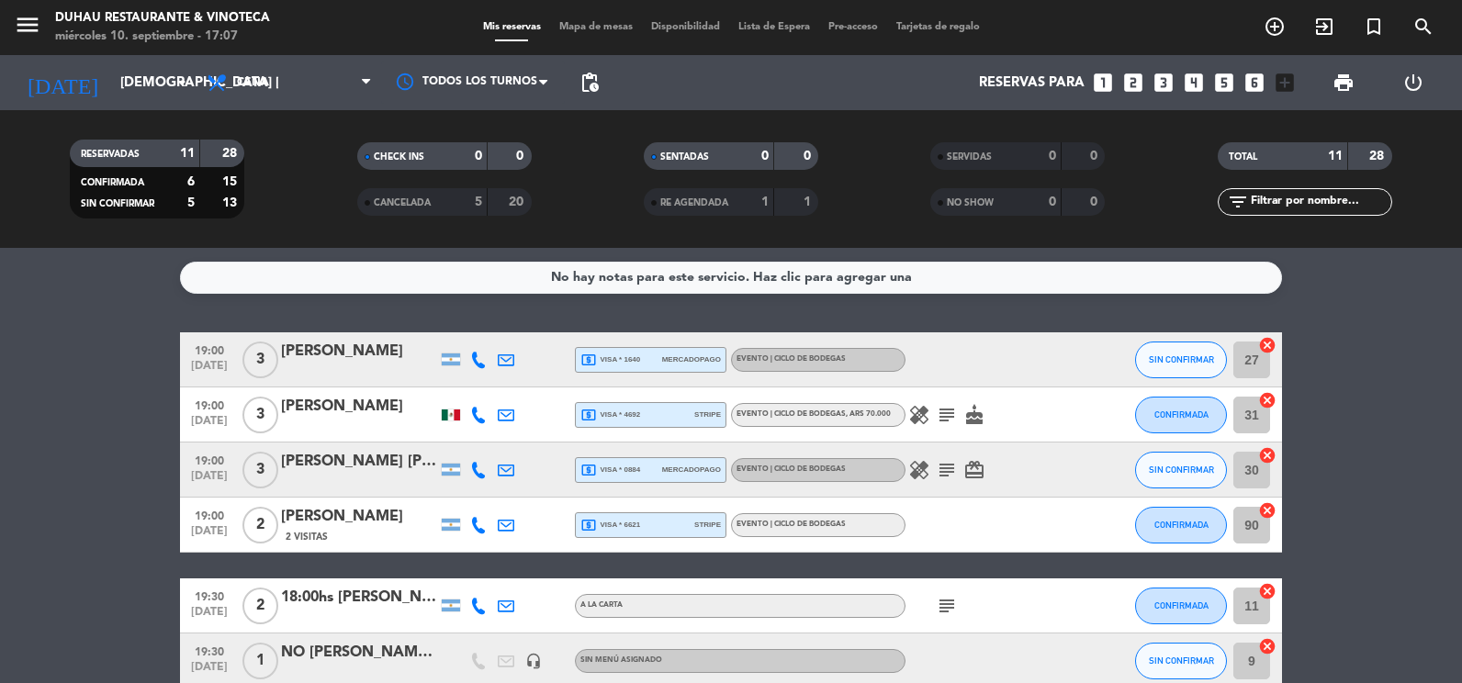
click at [916, 475] on icon "healing" at bounding box center [919, 470] width 22 height 22
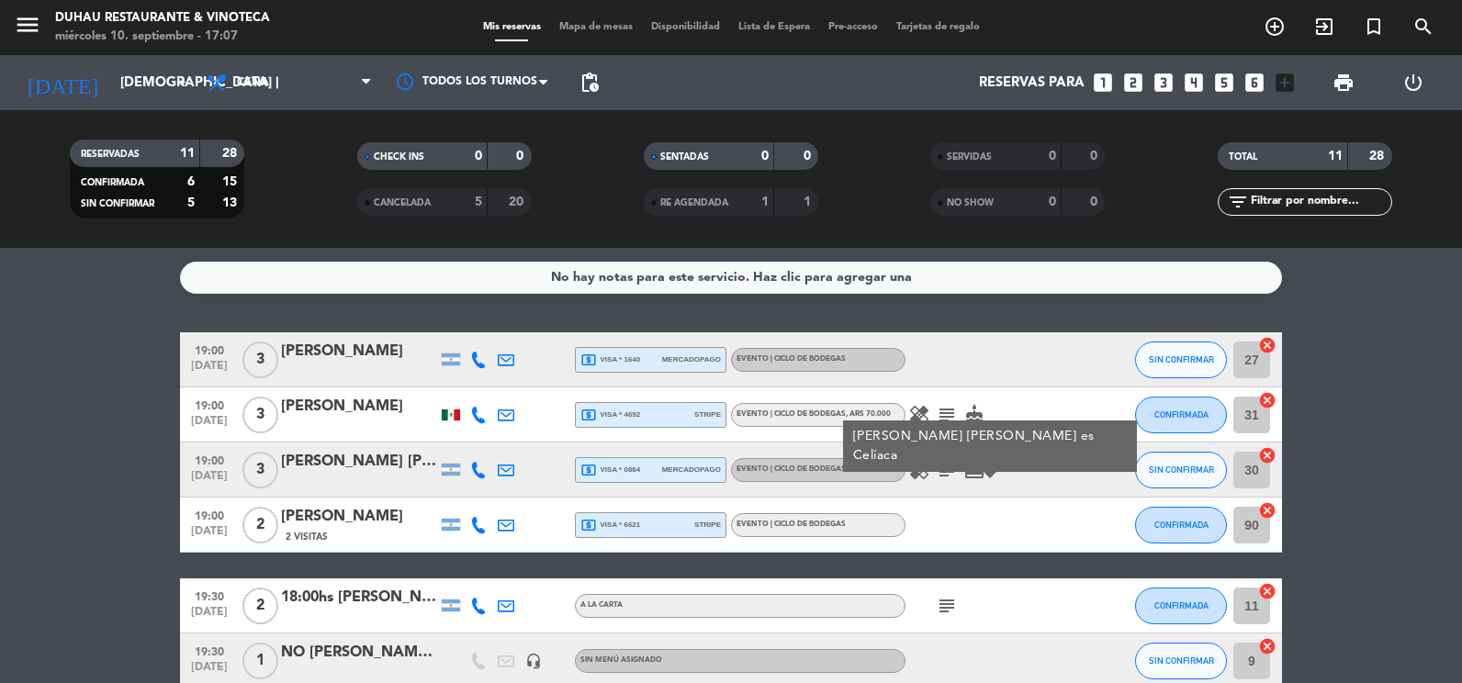
click at [920, 405] on icon "healing" at bounding box center [919, 415] width 22 height 22
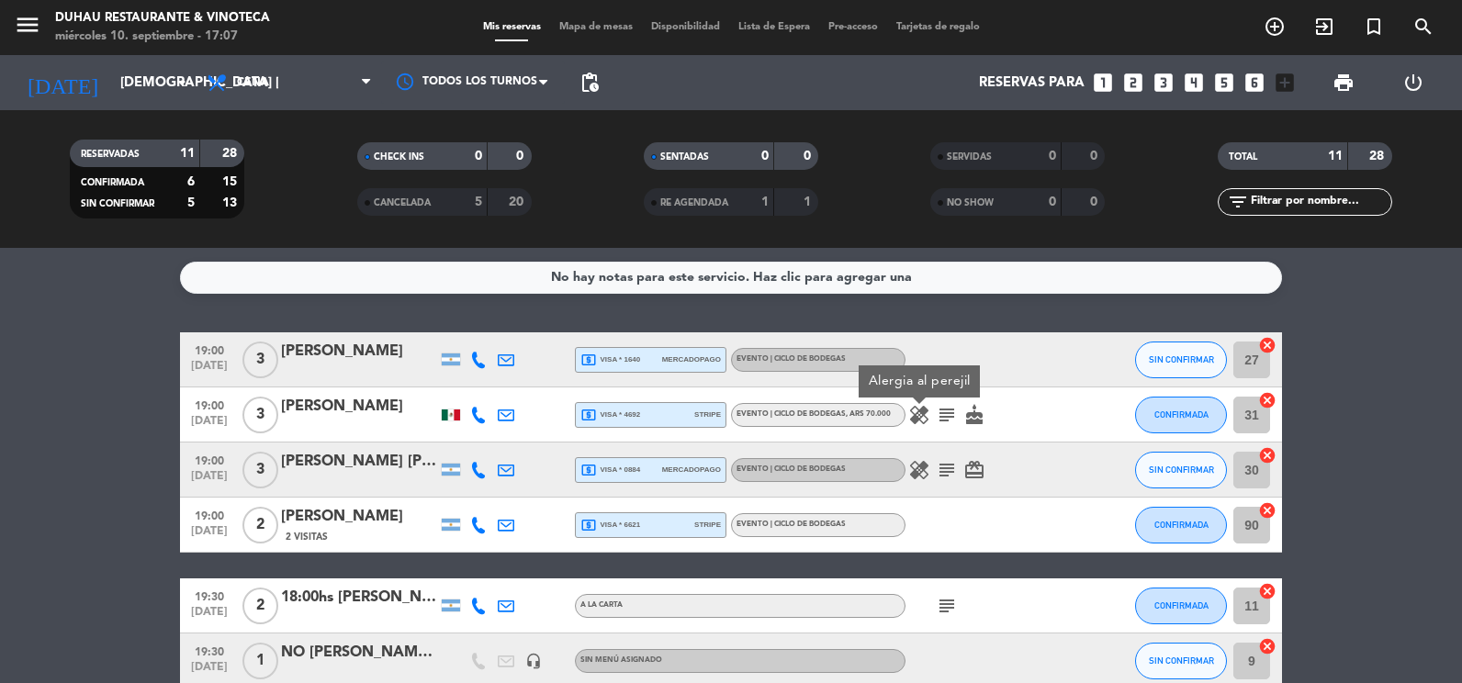
click at [1062, 409] on div "healing Alergia al perejil subject cake" at bounding box center [988, 415] width 165 height 54
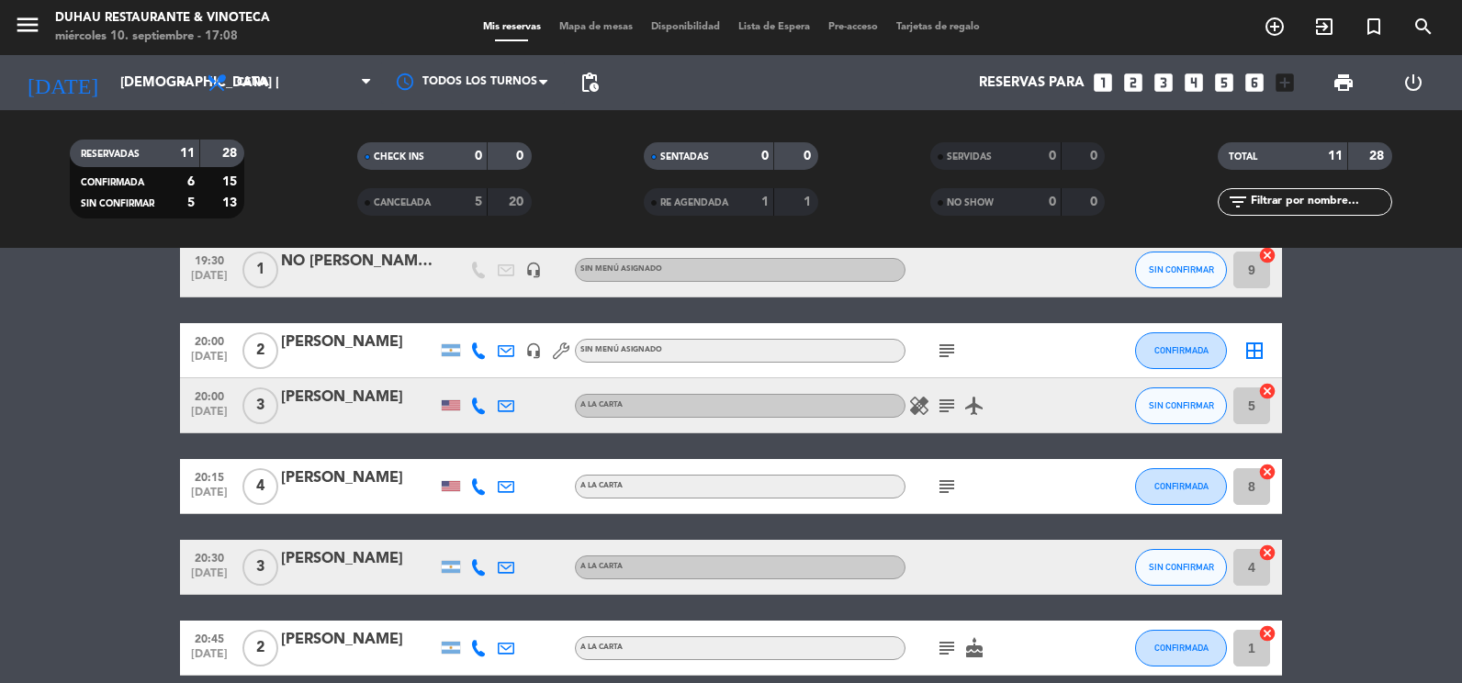
scroll to position [459, 0]
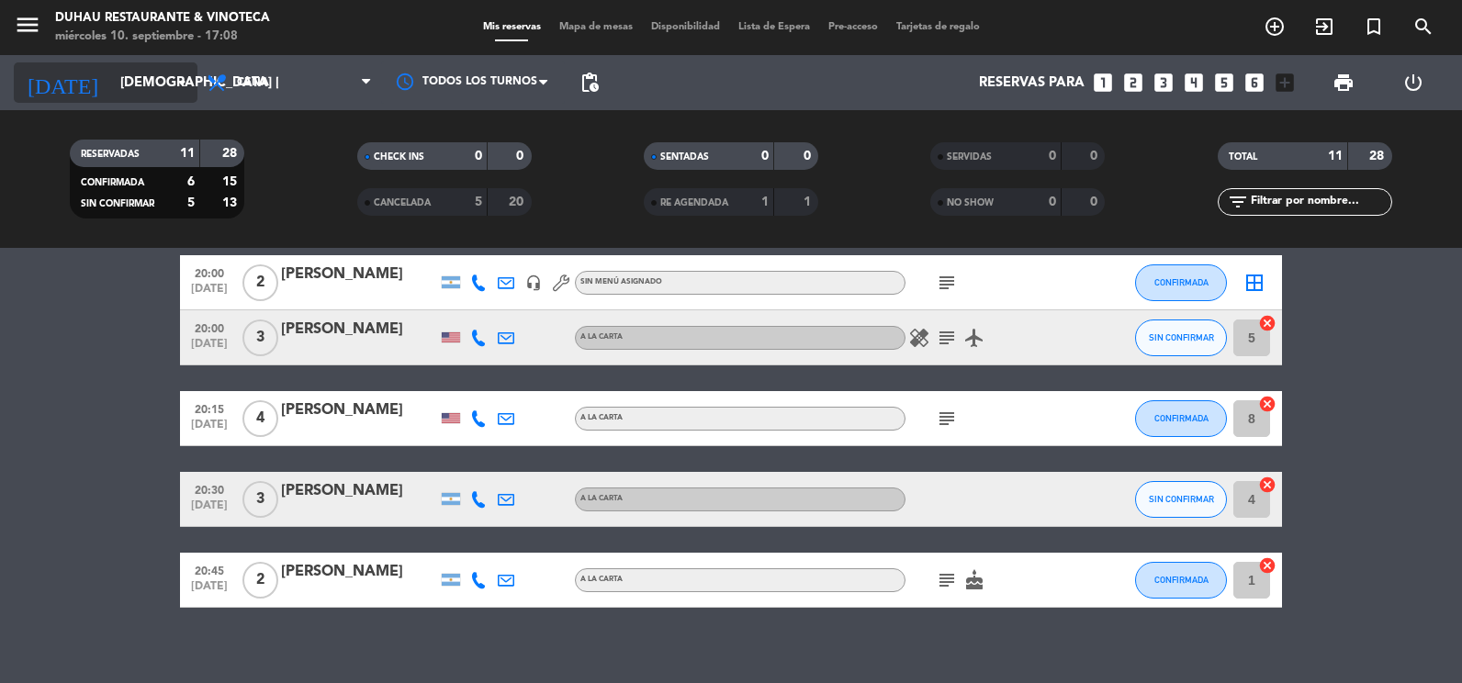
click at [151, 89] on input "[DEMOGRAPHIC_DATA] [DATE]" at bounding box center [199, 83] width 176 height 34
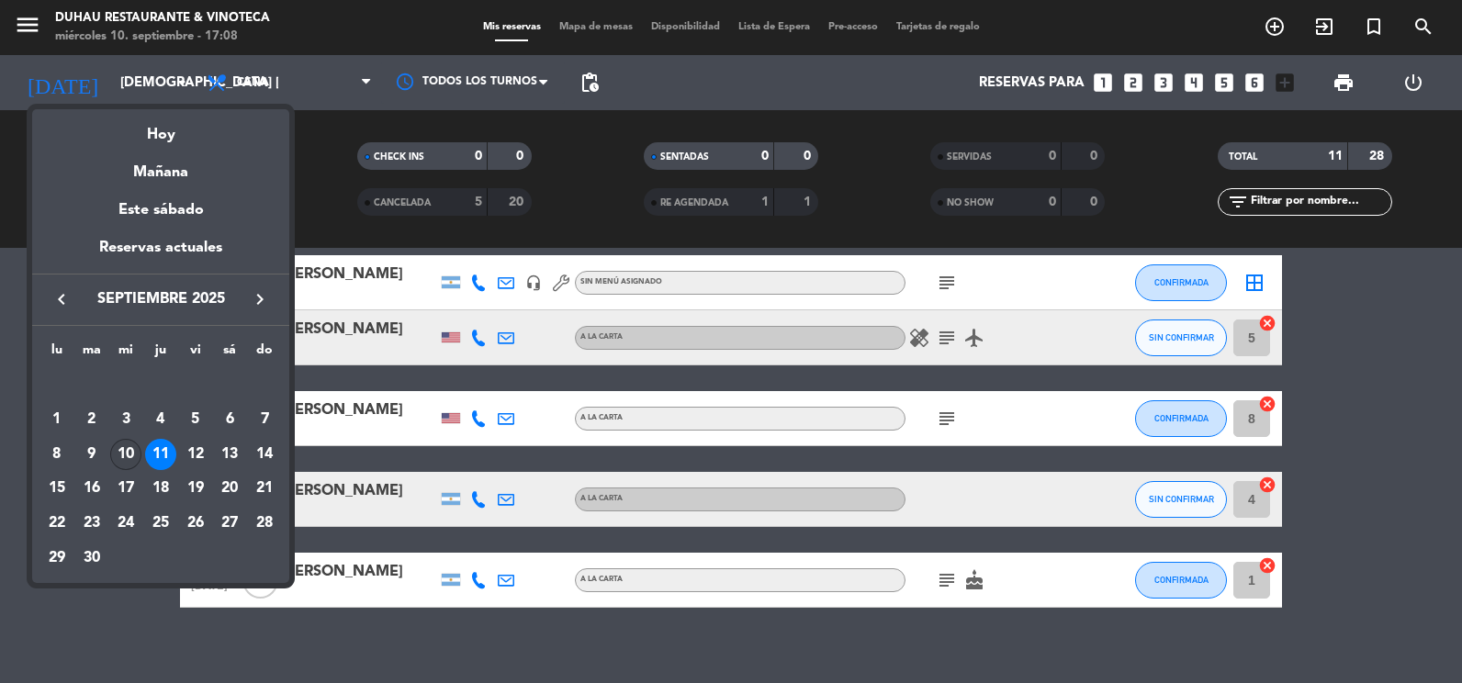
click at [117, 443] on div "10" at bounding box center [125, 454] width 31 height 31
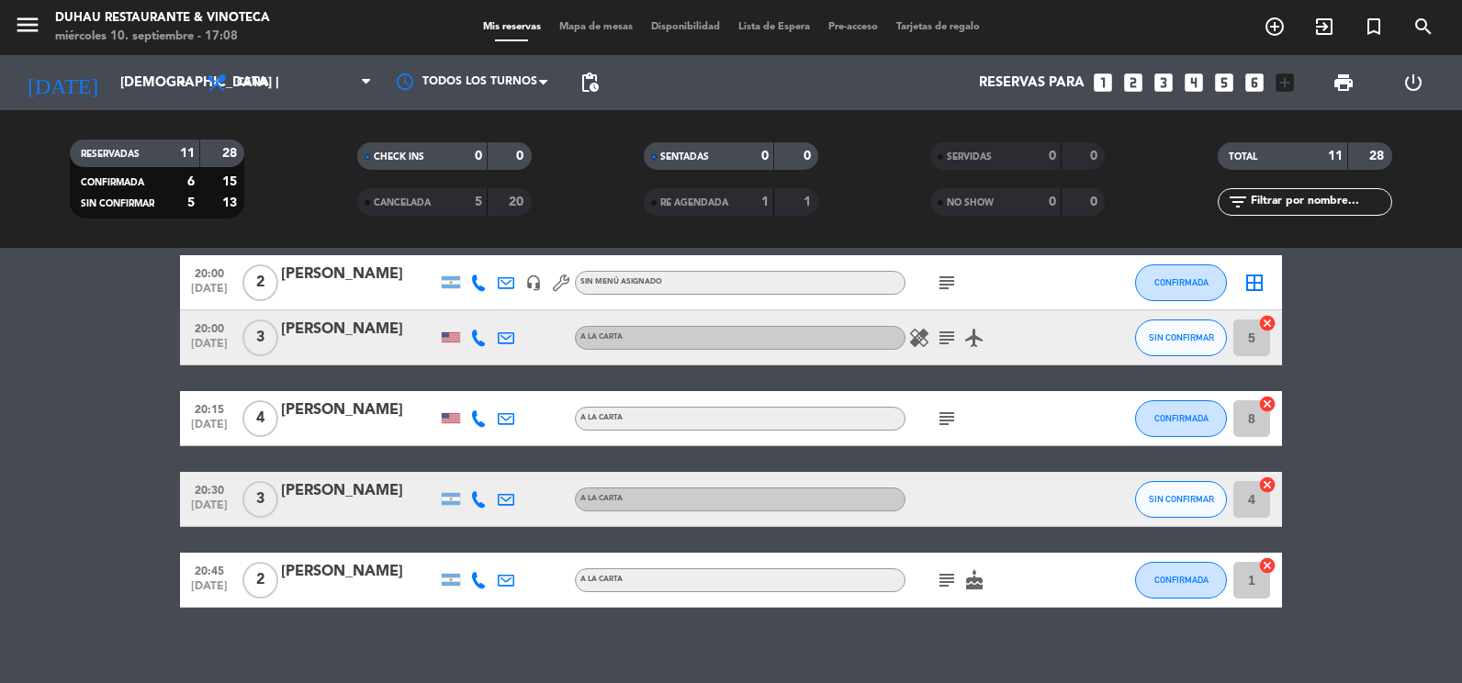
type input "mié. [DATE]"
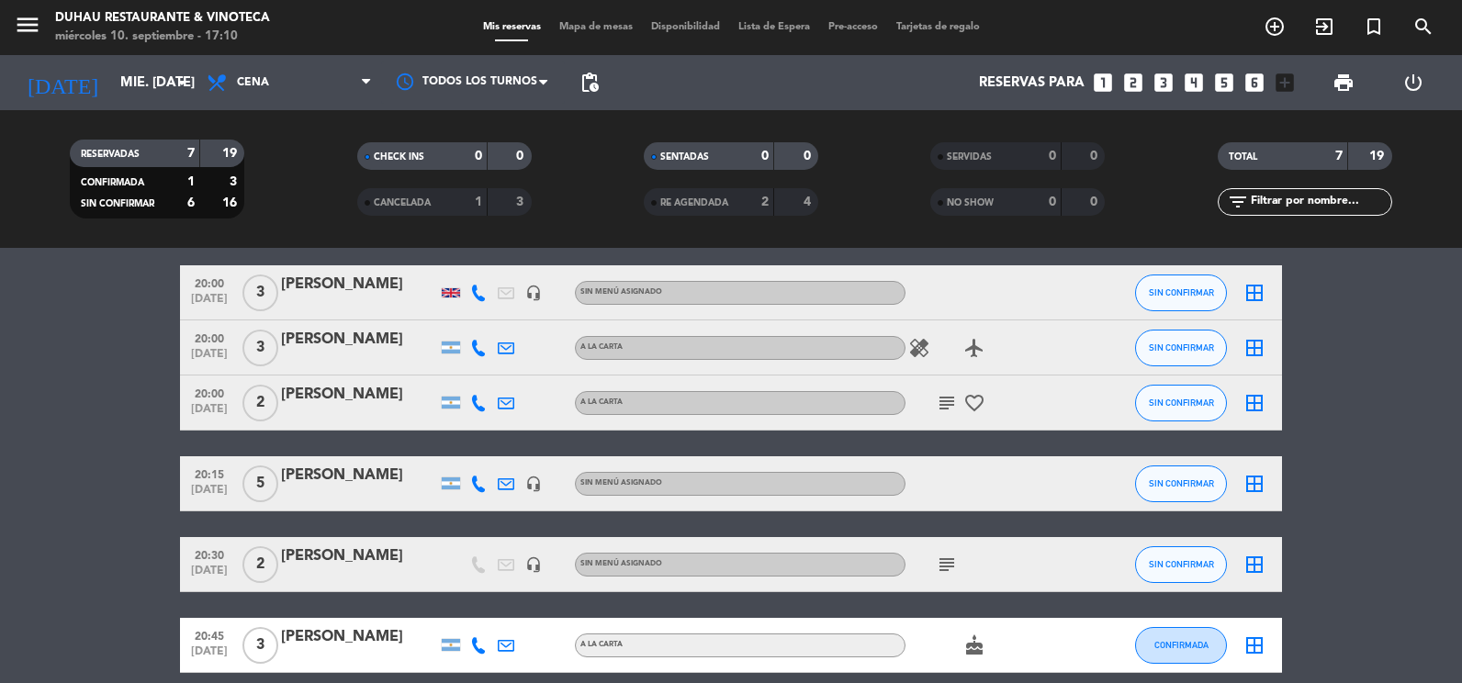
scroll to position [184, 0]
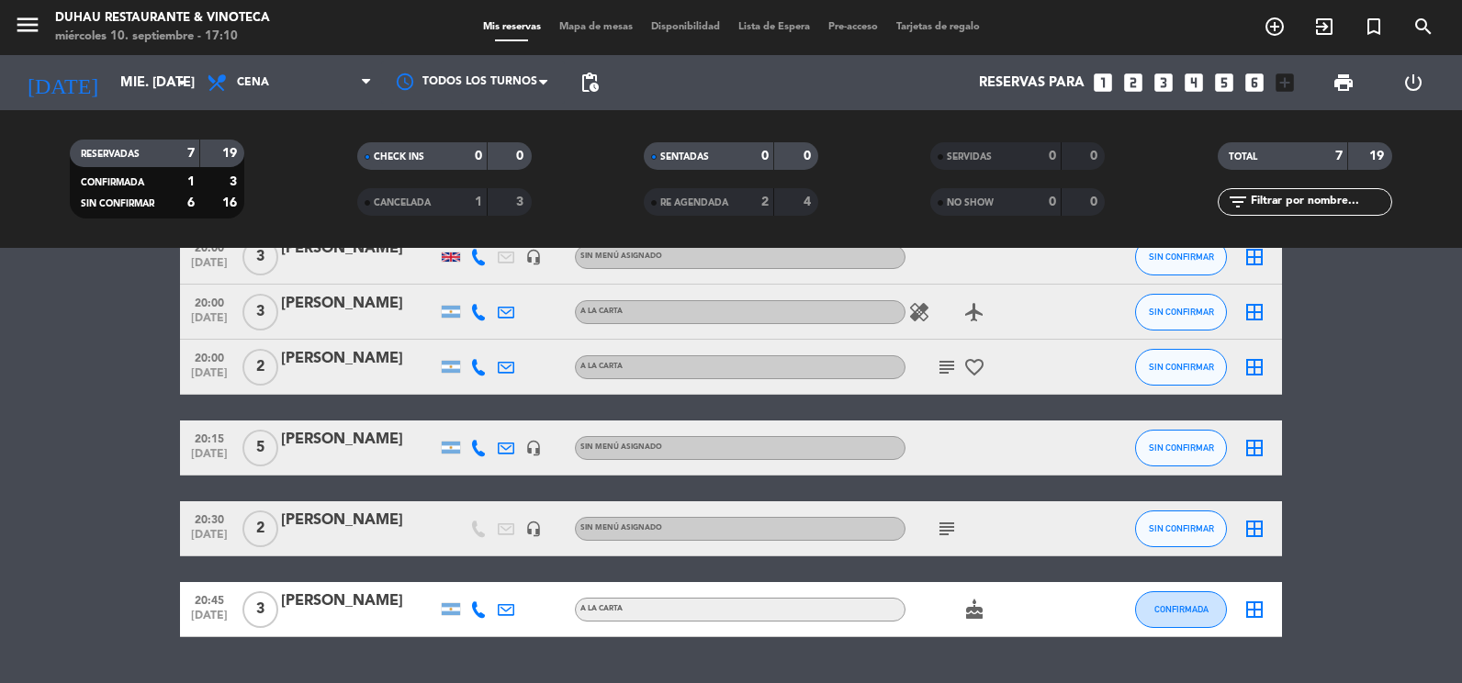
click at [952, 359] on icon "subject" at bounding box center [947, 367] width 22 height 22
click at [939, 530] on icon "subject" at bounding box center [947, 529] width 22 height 22
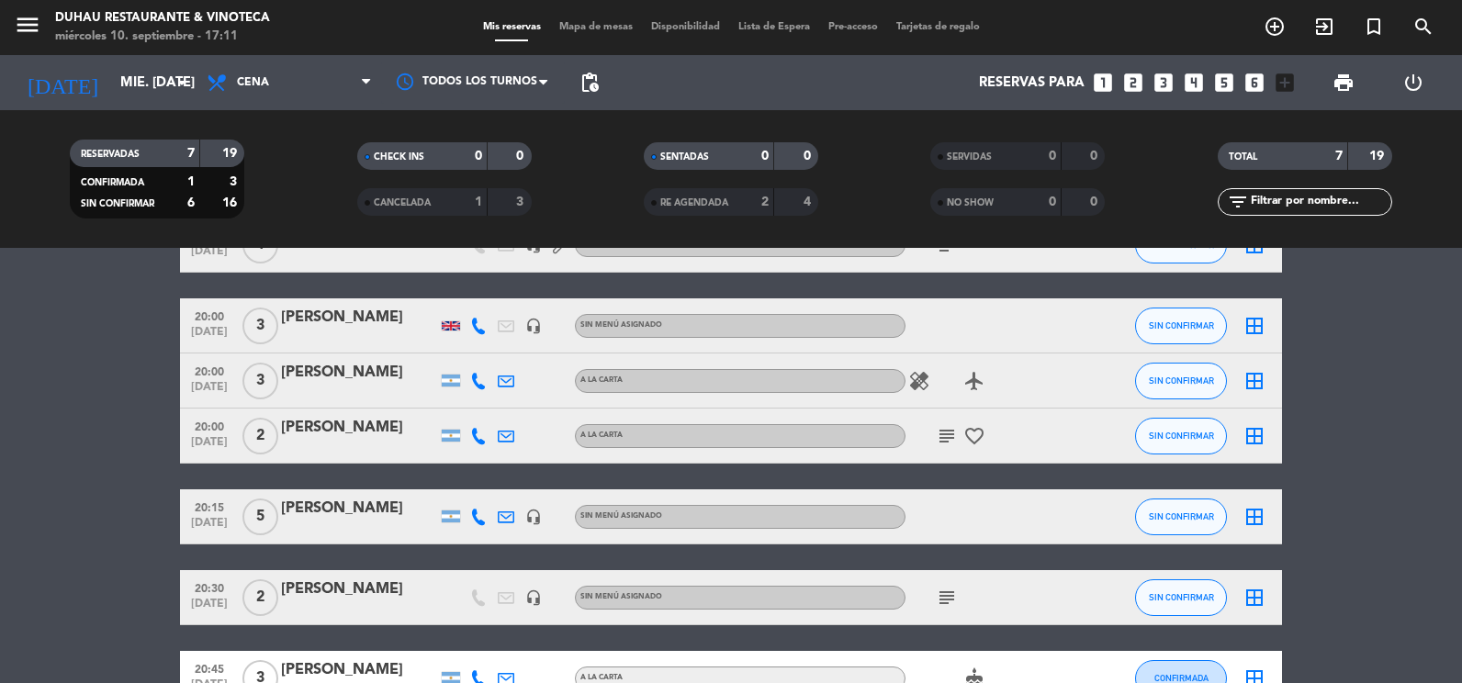
scroll to position [0, 0]
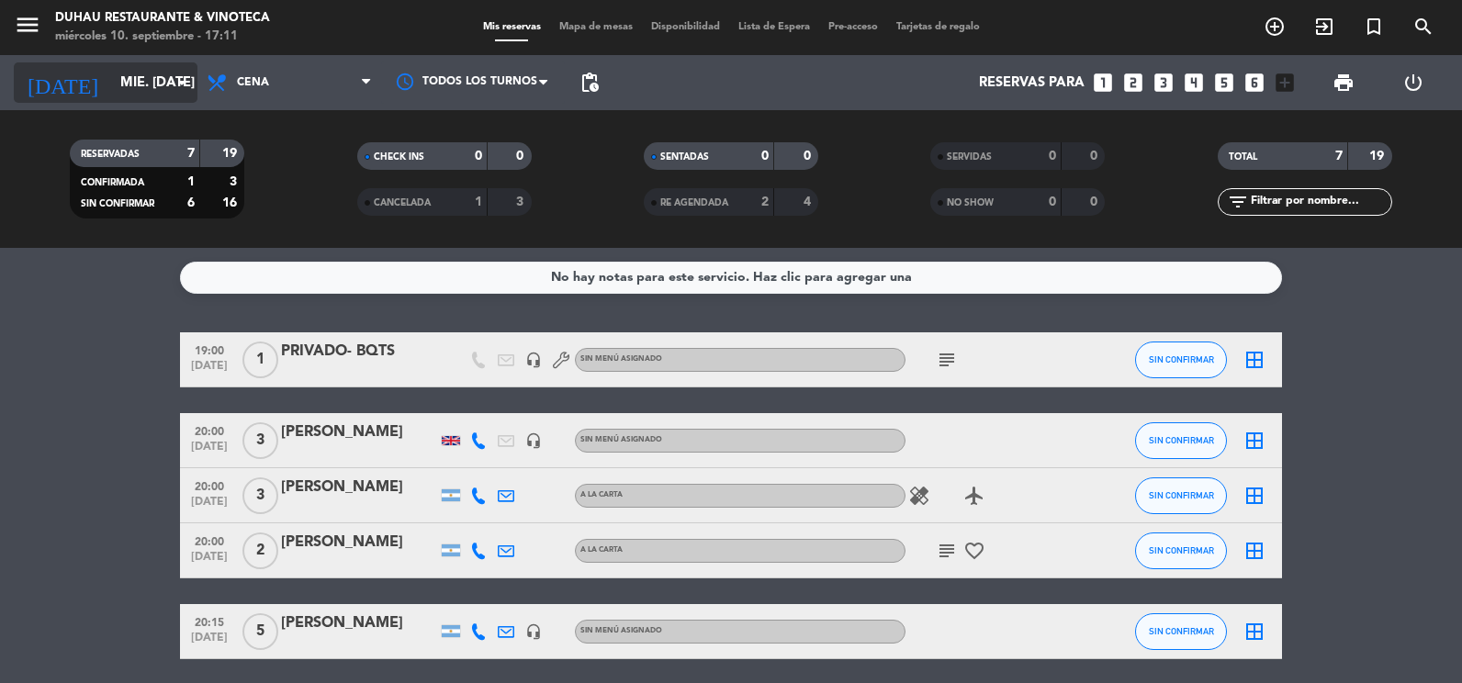
click at [148, 96] on input "mié. [DATE]" at bounding box center [199, 83] width 176 height 34
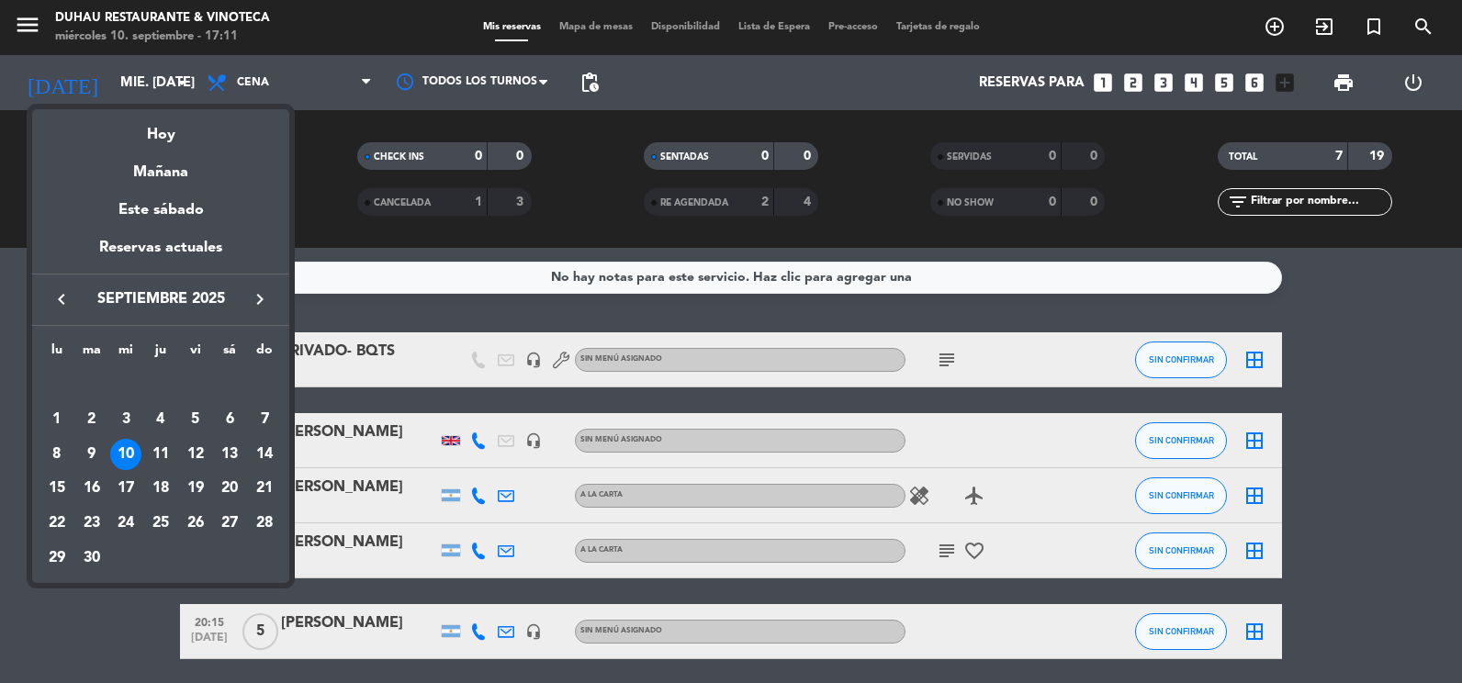
click at [153, 628] on div at bounding box center [731, 341] width 1462 height 683
